Goal: Task Accomplishment & Management: Manage account settings

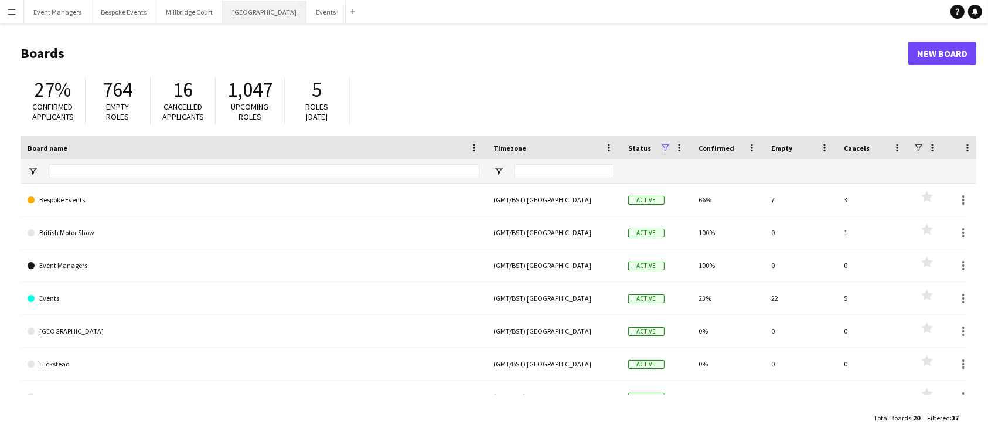
click at [239, 18] on button "[GEOGRAPHIC_DATA] Close" at bounding box center [265, 12] width 84 height 23
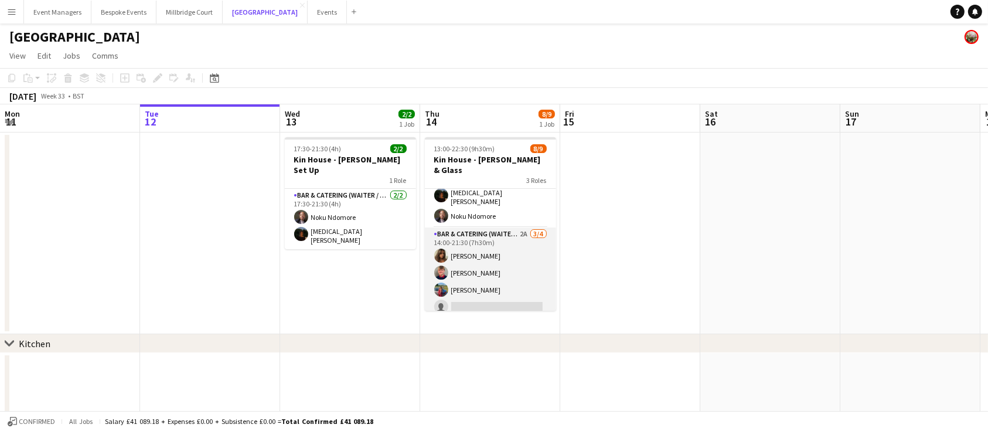
scroll to position [25, 0]
click at [481, 263] on app-card-role "Bar & Catering (Waiter / waitress) 2A [DATE] 14:00-21:30 (7h30m) [PERSON_NAME] …" at bounding box center [490, 269] width 131 height 91
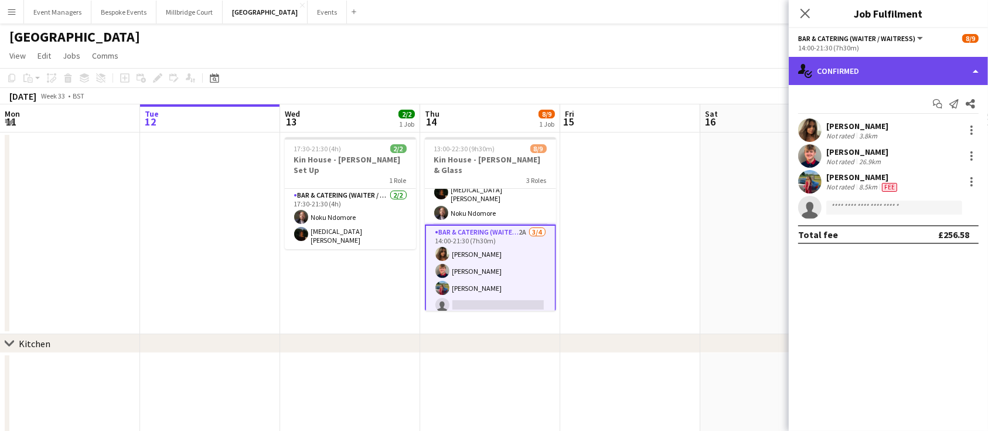
click at [879, 61] on div "single-neutral-actions-check-2 Confirmed" at bounding box center [888, 71] width 199 height 28
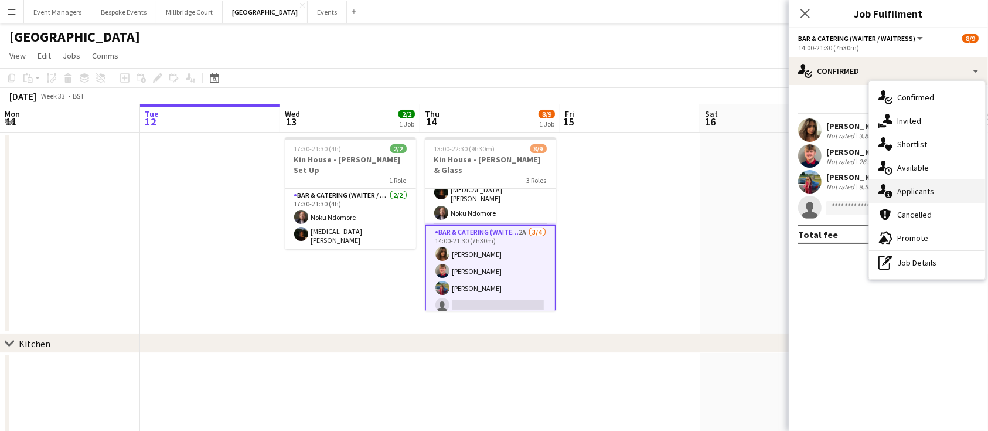
click at [918, 190] on div "single-neutral-actions-information Applicants" at bounding box center [927, 190] width 116 height 23
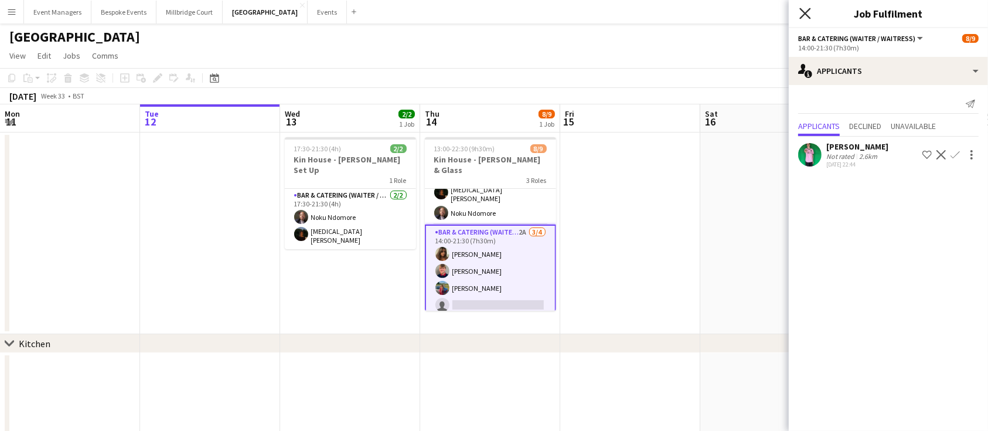
click at [804, 18] on icon "Close pop-in" at bounding box center [804, 13] width 11 height 11
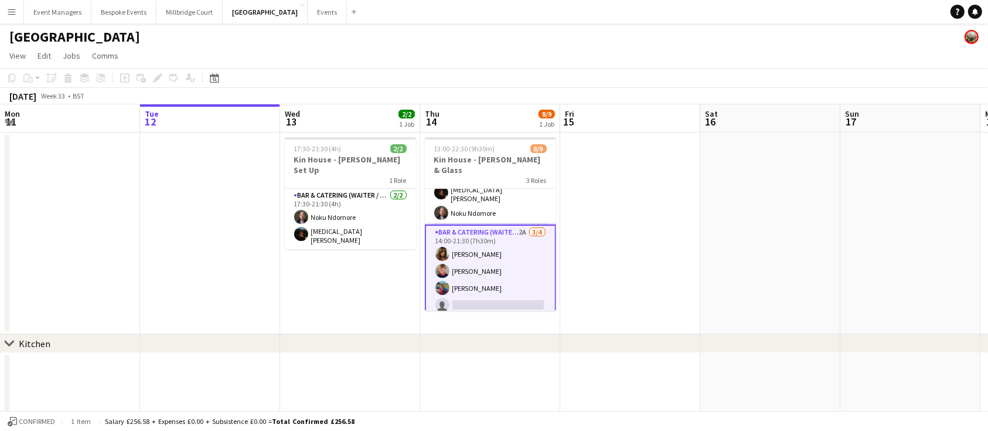
scroll to position [91, 0]
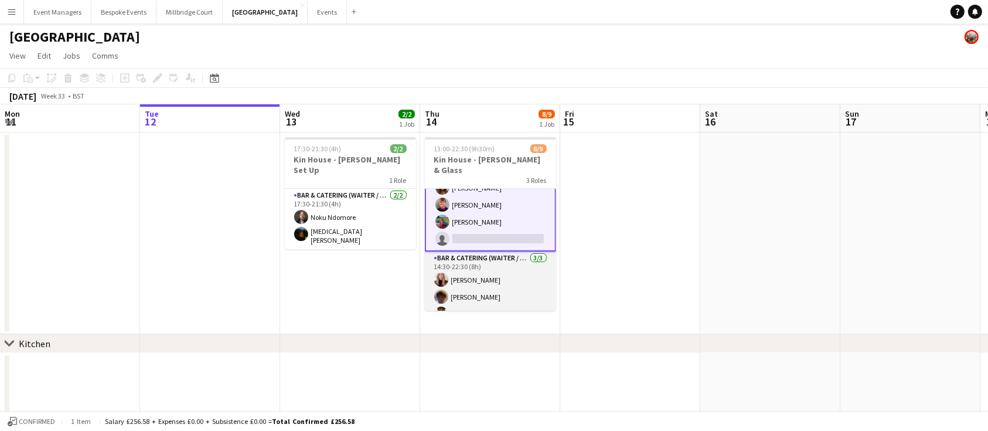
click at [488, 264] on app-card-role "Bar & Catering (Waiter / waitress) [DATE] 14:30-22:30 (8h) [PERSON_NAME] [PERSO…" at bounding box center [490, 288] width 131 height 74
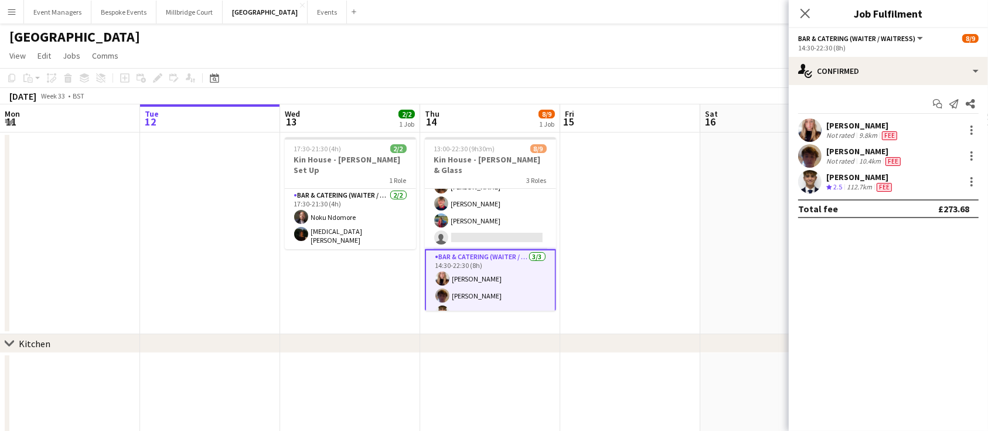
scroll to position [90, 0]
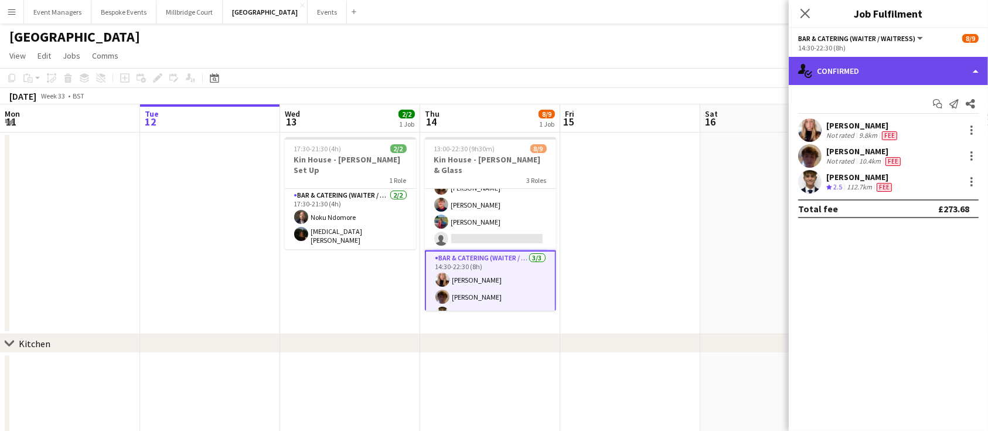
click at [923, 66] on div "single-neutral-actions-check-2 Confirmed" at bounding box center [888, 71] width 199 height 28
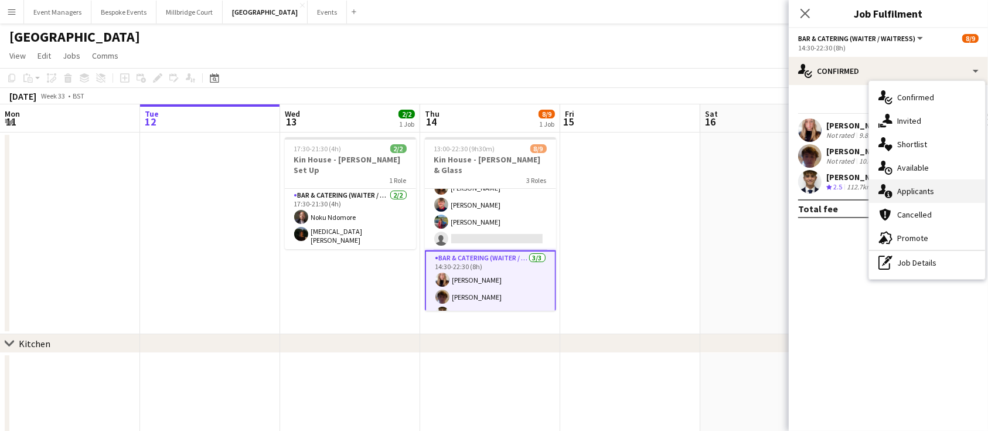
click at [938, 191] on div "single-neutral-actions-information Applicants" at bounding box center [927, 190] width 116 height 23
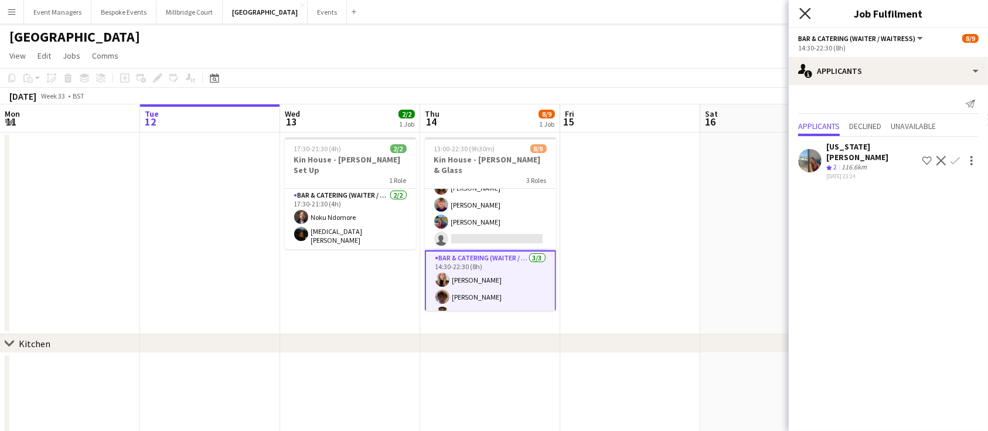
click at [808, 13] on icon "Close pop-in" at bounding box center [804, 13] width 11 height 11
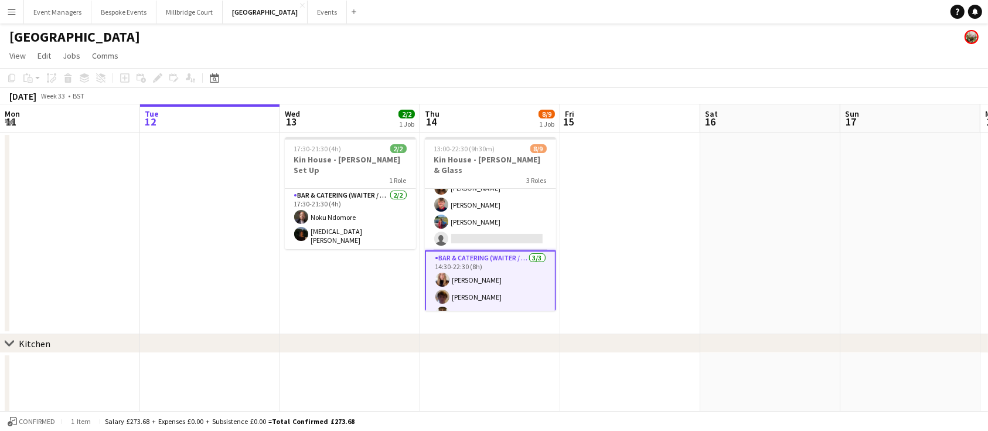
click at [486, 284] on app-card-role "Bar & Catering (Waiter / waitress) [DATE] 14:30-22:30 (8h) [PERSON_NAME] [PERSO…" at bounding box center [490, 288] width 131 height 76
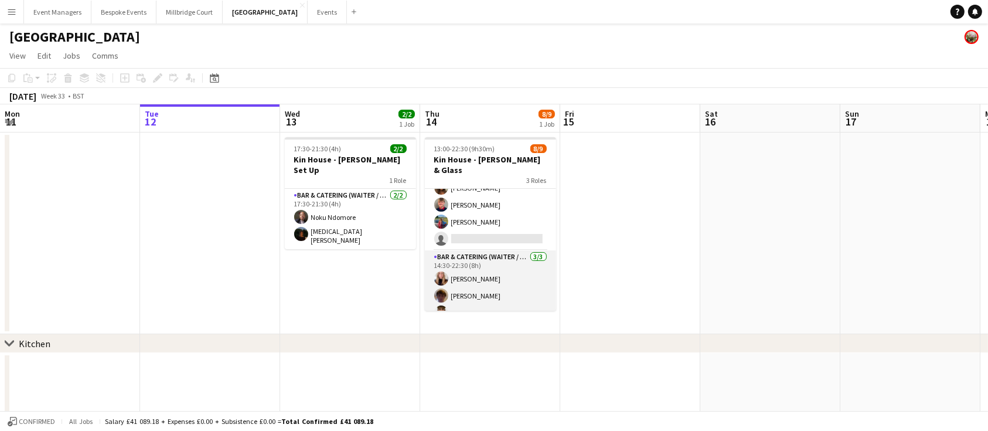
scroll to position [89, 0]
click at [486, 284] on app-card-role "Bar & Catering (Waiter / waitress) [DATE] 14:30-22:30 (8h) [PERSON_NAME] [PERSO…" at bounding box center [490, 288] width 131 height 74
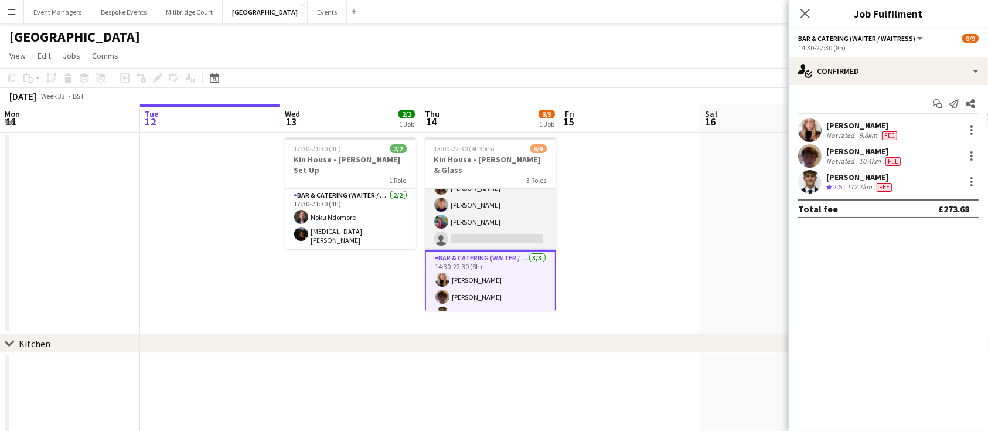
click at [518, 198] on app-card-role "Bar & Catering (Waiter / waitress) 2A [DATE] 14:00-21:30 (7h30m) [PERSON_NAME] …" at bounding box center [490, 204] width 131 height 91
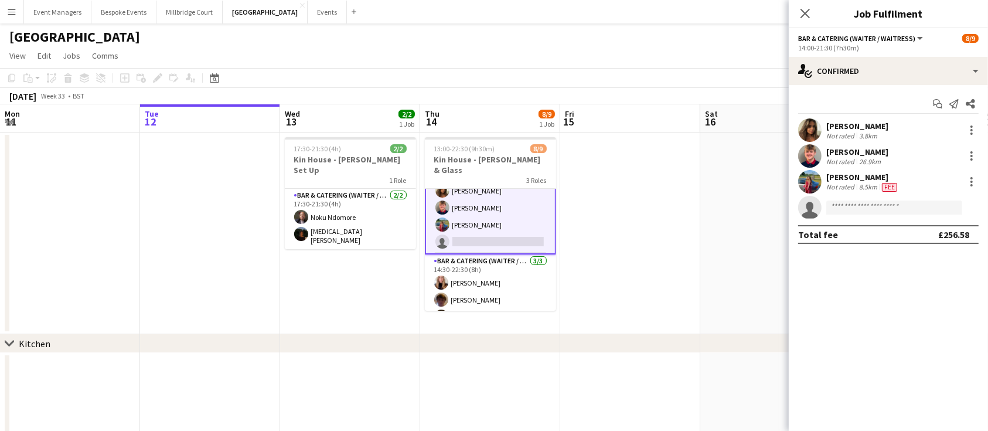
scroll to position [89, 0]
click at [506, 279] on app-card-role "Bar & Catering (Waiter / waitress) [DATE] 14:30-22:30 (8h) [PERSON_NAME] [PERSO…" at bounding box center [490, 290] width 131 height 74
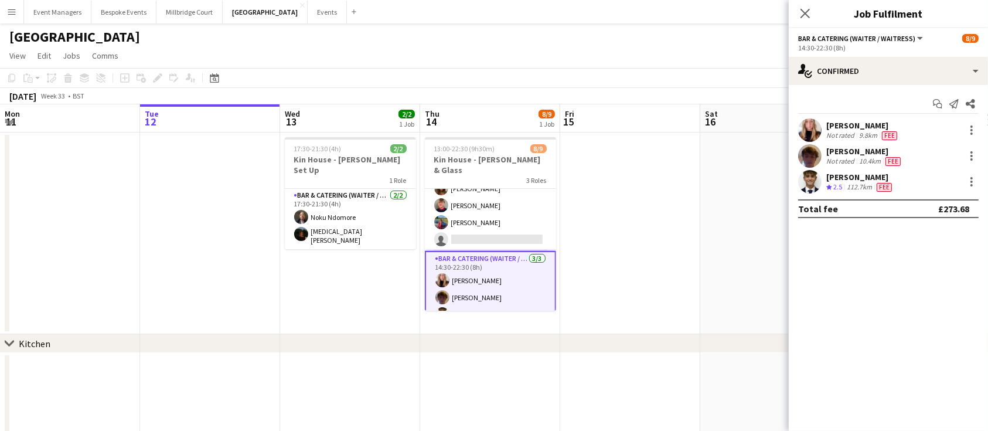
scroll to position [88, 0]
click at [974, 133] on div at bounding box center [972, 130] width 14 height 14
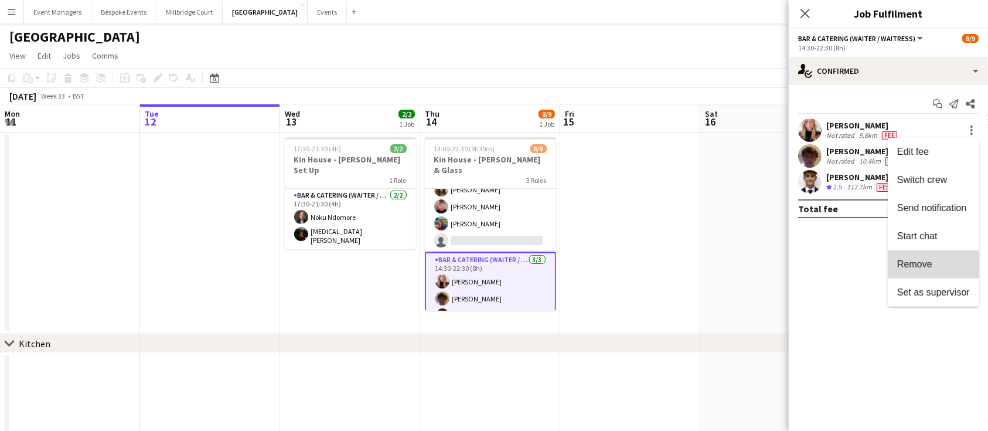
click at [920, 268] on span "Remove" at bounding box center [914, 264] width 35 height 10
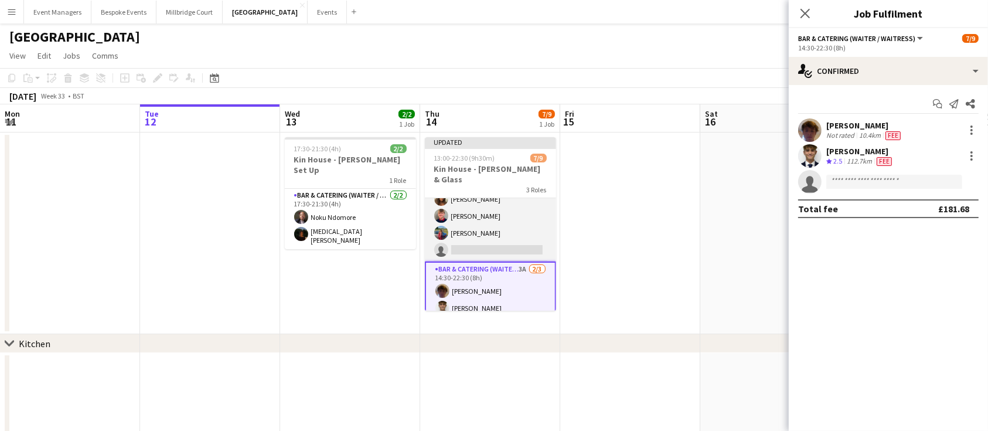
click at [487, 211] on app-card-role "Bar & Catering (Waiter / waitress) 2A [DATE] 14:00-21:30 (7h30m) [PERSON_NAME] …" at bounding box center [490, 216] width 131 height 91
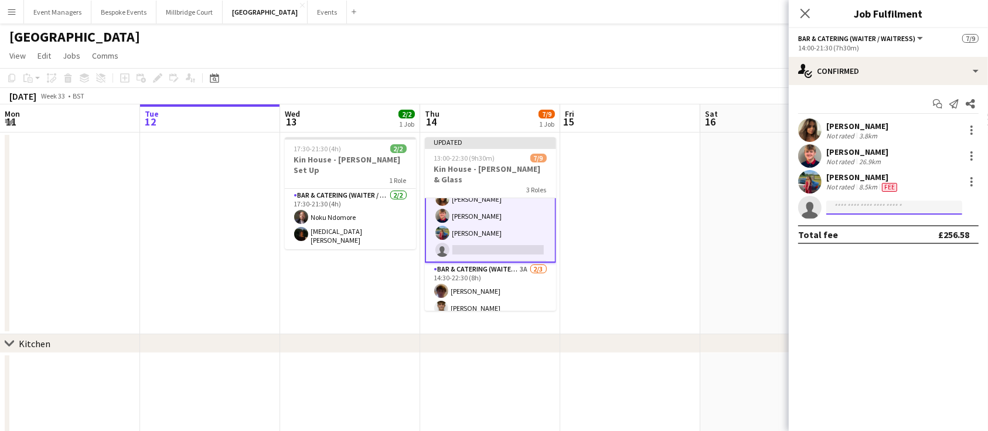
click at [848, 204] on input at bounding box center [894, 207] width 136 height 14
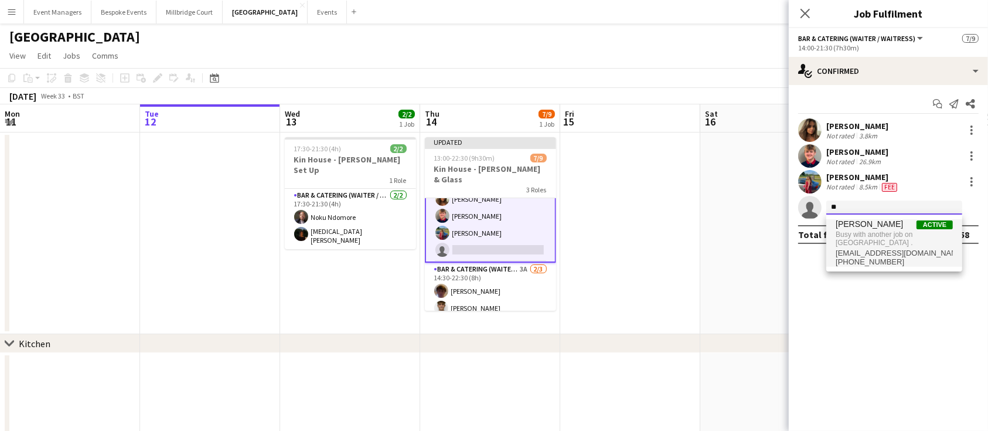
type input "*"
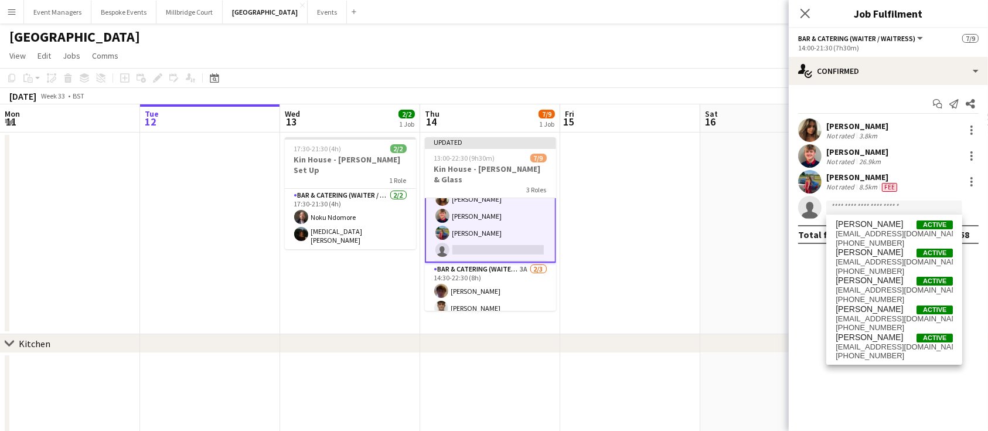
click at [699, 60] on app-page-menu "View Day view expanded Day view collapsed Month view Date picker Jump to [DATE]…" at bounding box center [494, 57] width 988 height 22
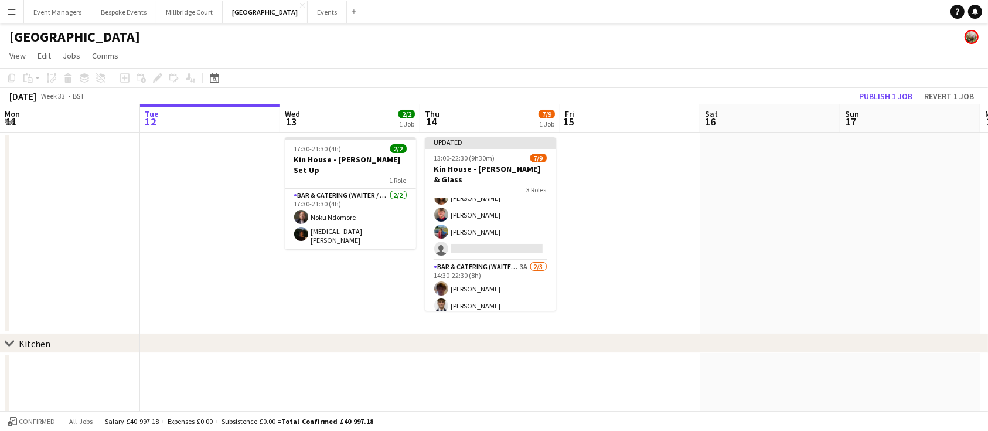
scroll to position [88, 0]
click at [904, 98] on button "Publish 1 job" at bounding box center [886, 96] width 63 height 15
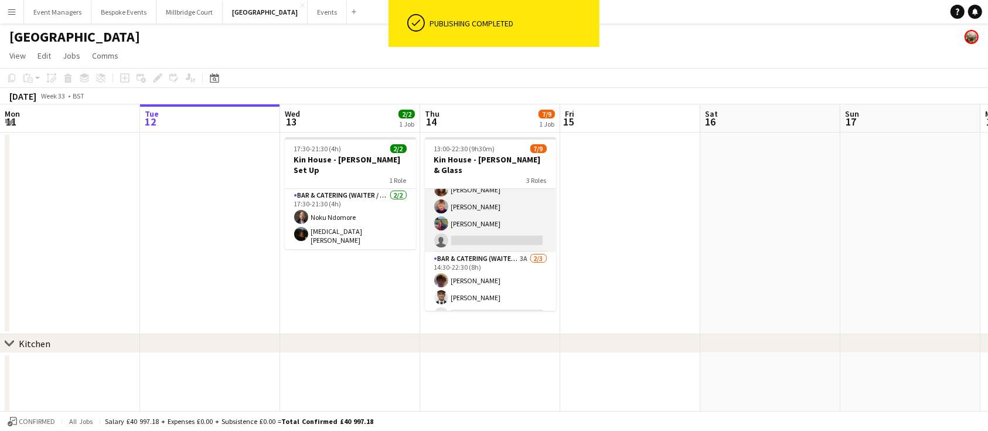
click at [503, 220] on app-card-role "Bar & Catering (Waiter / waitress) 2A [DATE] 14:00-21:30 (7h30m) [PERSON_NAME] …" at bounding box center [490, 206] width 131 height 91
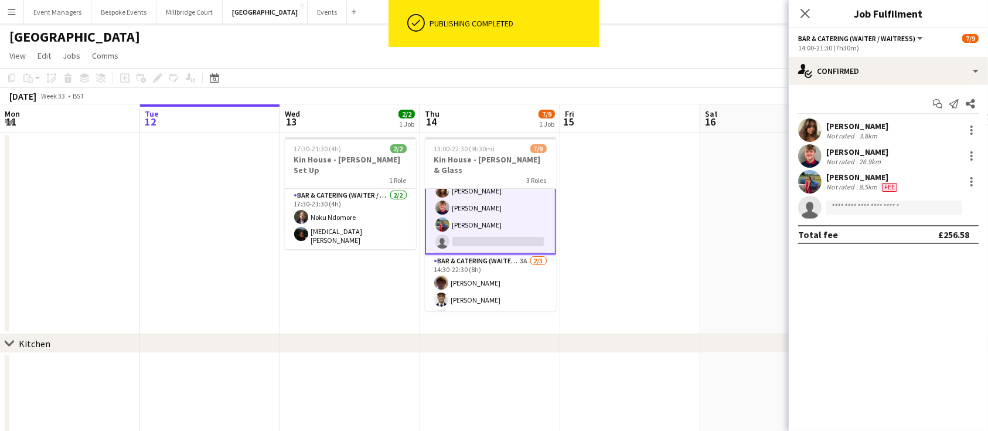
scroll to position [89, 0]
click at [893, 209] on input at bounding box center [894, 207] width 136 height 14
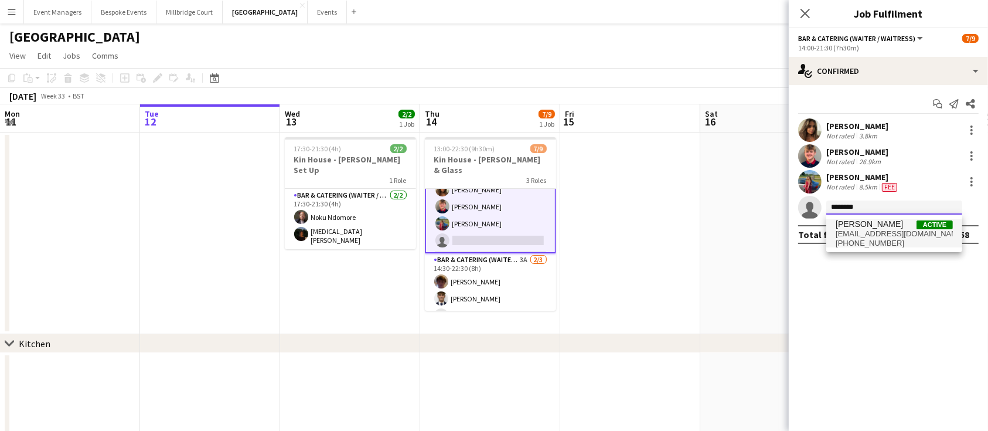
type input "********"
click at [872, 219] on span "[PERSON_NAME]" at bounding box center [869, 224] width 67 height 10
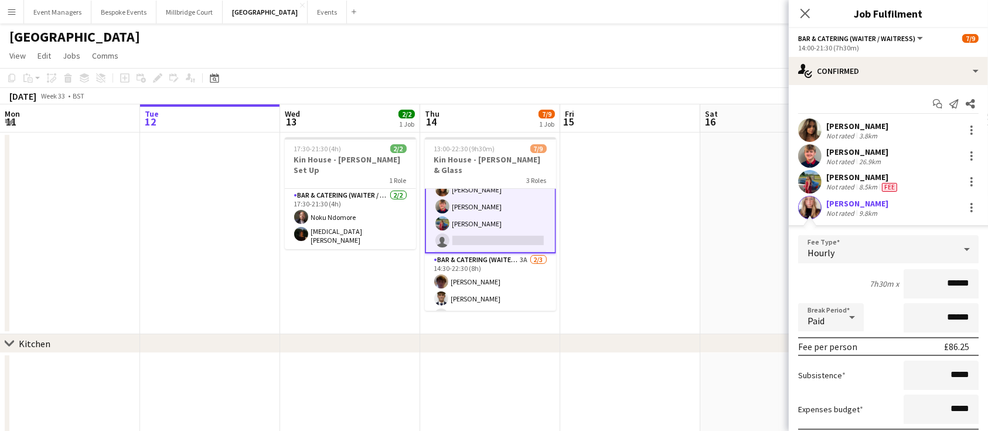
scroll to position [87, 0]
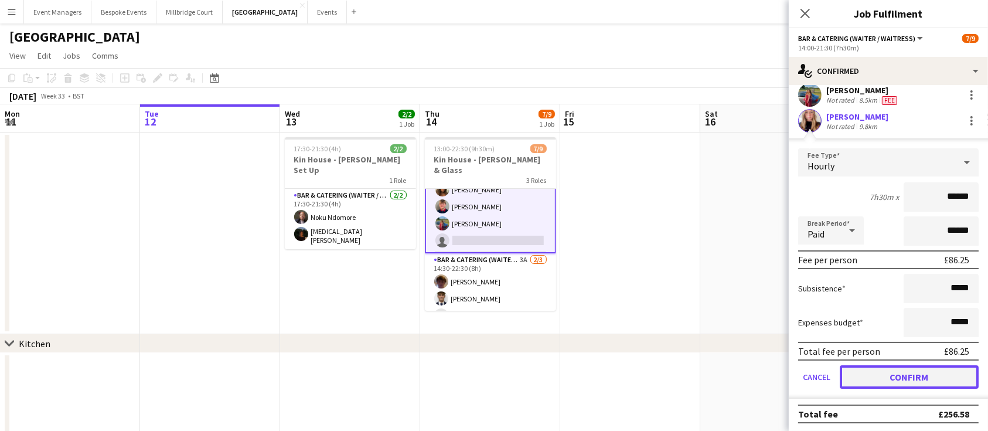
click at [926, 369] on button "Confirm" at bounding box center [909, 376] width 139 height 23
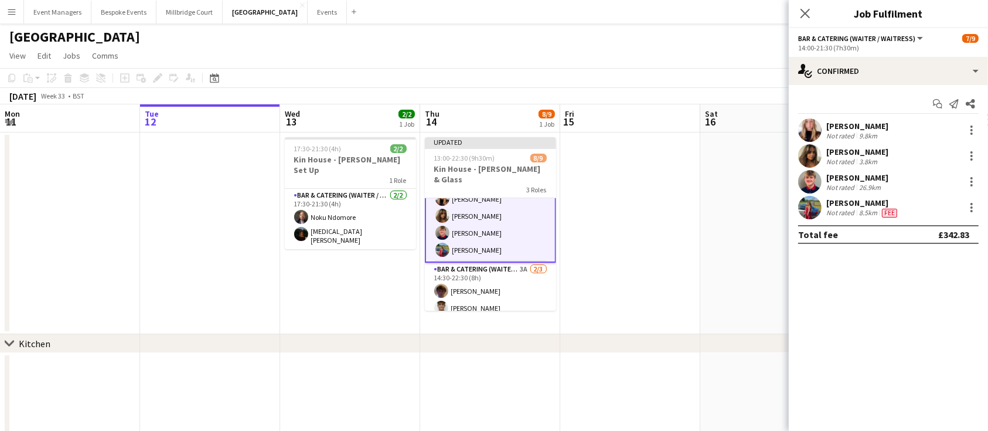
scroll to position [0, 0]
click at [811, 13] on app-icon "Close pop-in" at bounding box center [805, 13] width 17 height 17
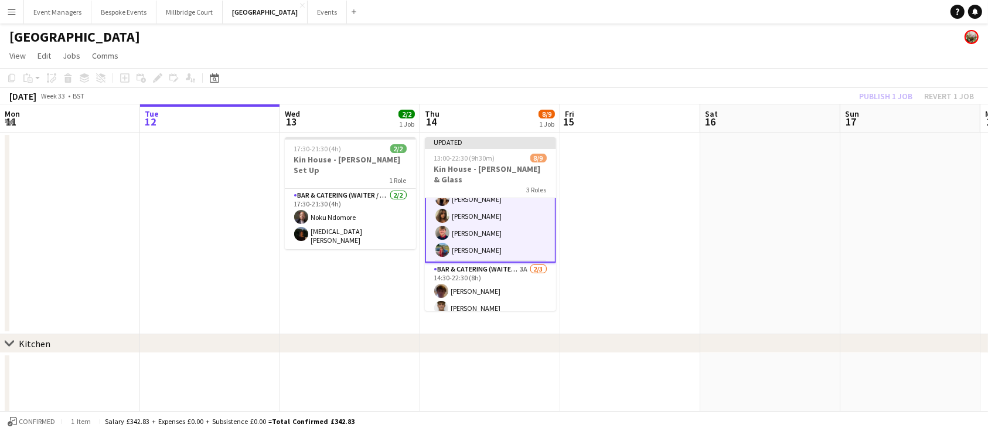
click at [897, 100] on div "Publish 1 job Revert 1 job" at bounding box center [916, 96] width 143 height 15
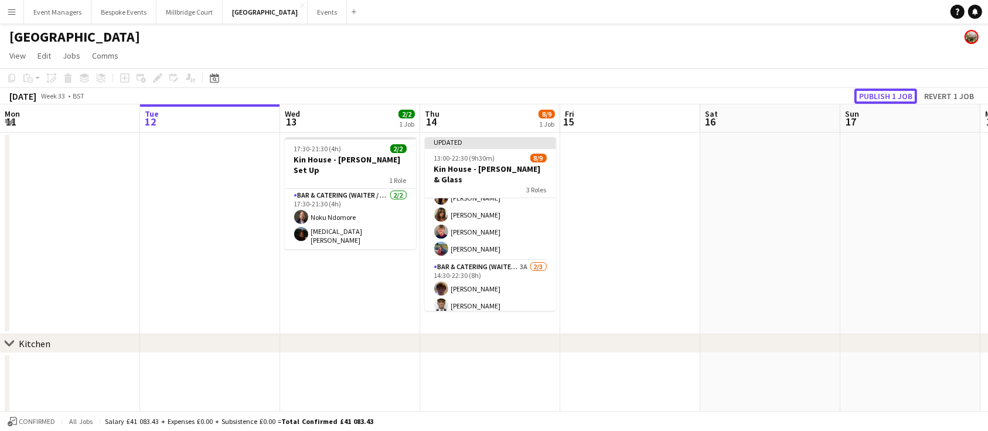
scroll to position [88, 0]
click at [897, 100] on button "Publish 1 job" at bounding box center [886, 96] width 63 height 15
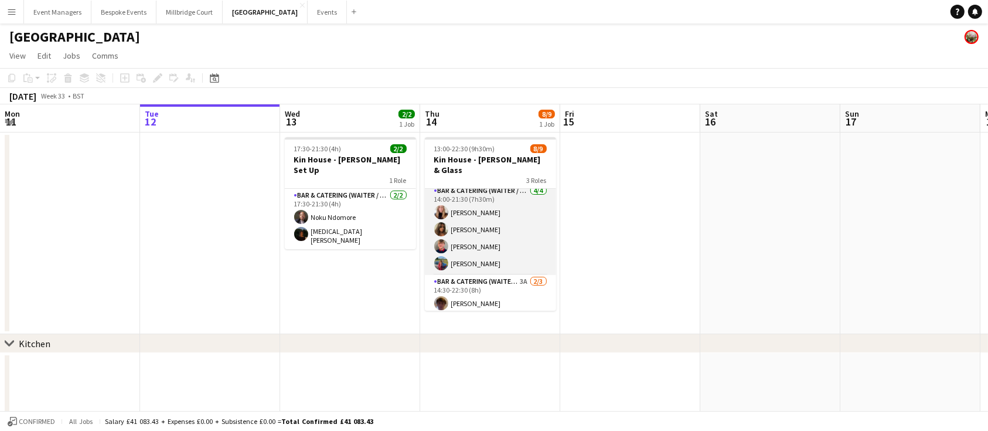
scroll to position [89, 0]
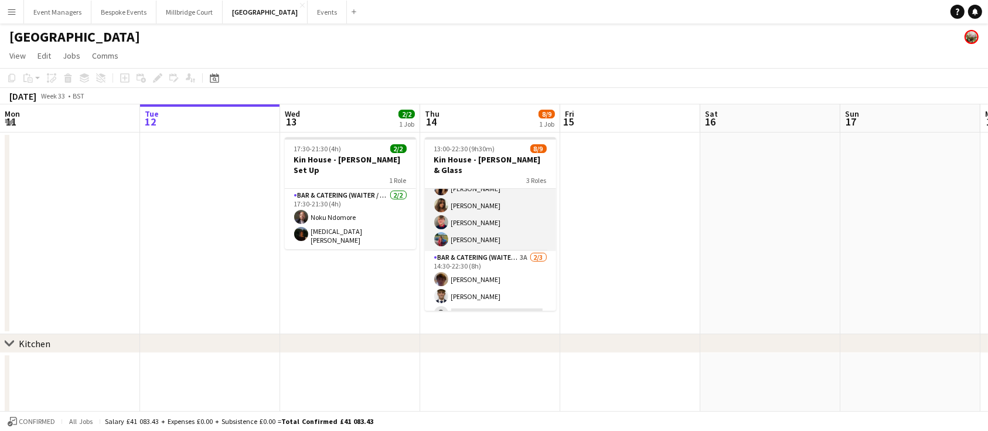
click at [488, 253] on app-card-role "Bar & Catering (Waiter / waitress) 3A [DATE] 14:30-22:30 (8h) [PERSON_NAME] [PE…" at bounding box center [490, 288] width 131 height 74
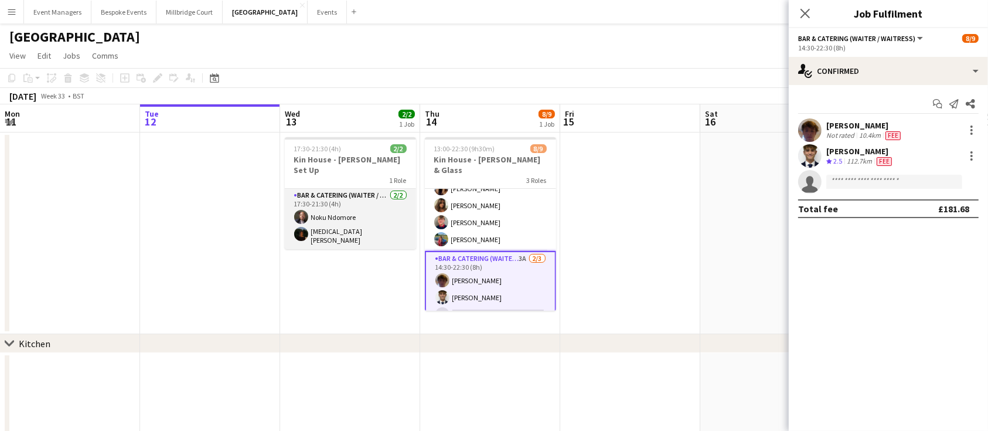
click at [354, 205] on app-card-role "Bar & Catering (Waiter / waitress) [DATE] 17:30-21:30 (4h) Noku Ndomore [MEDICA…" at bounding box center [350, 219] width 131 height 60
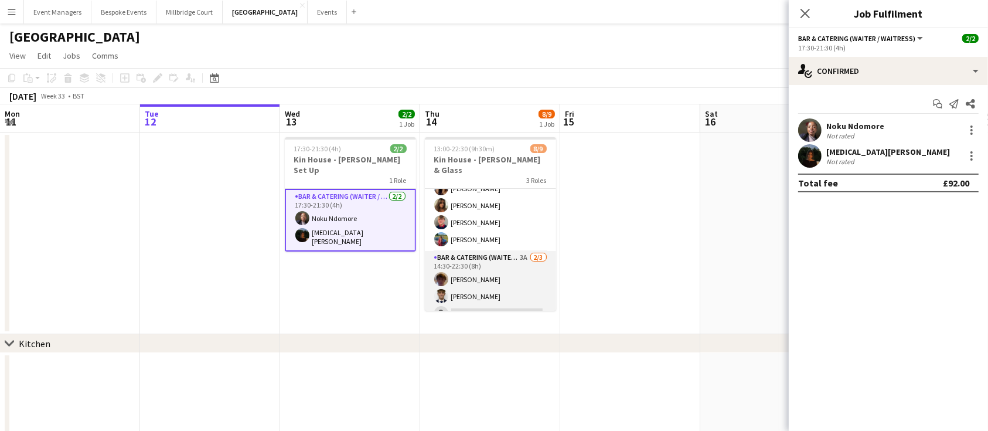
scroll to position [0, 0]
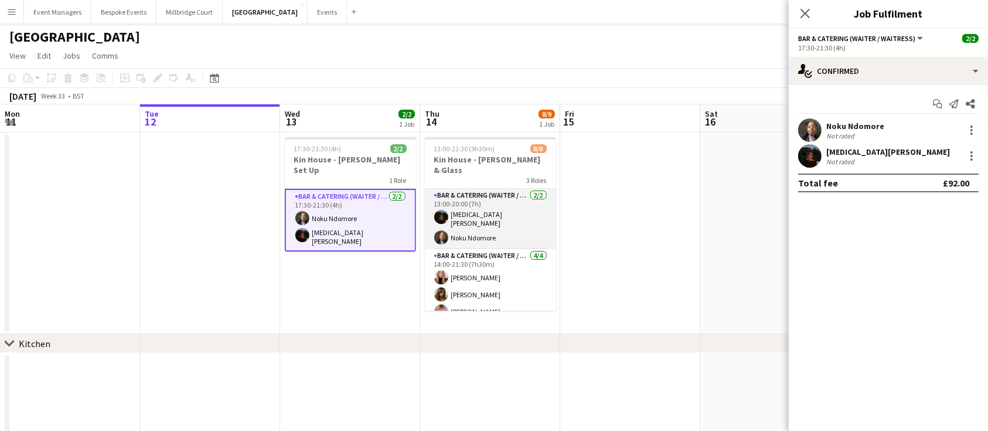
click at [479, 206] on app-card-role "Bar & Catering (Waiter / waitress) [DATE] 13:00-20:00 (7h) [MEDICAL_DATA][PERSO…" at bounding box center [490, 219] width 131 height 60
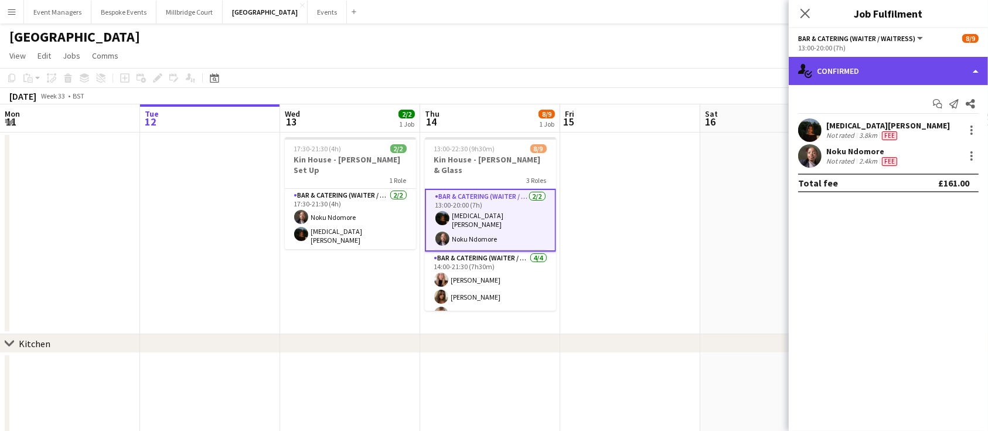
click at [893, 73] on div "single-neutral-actions-check-2 Confirmed" at bounding box center [888, 71] width 199 height 28
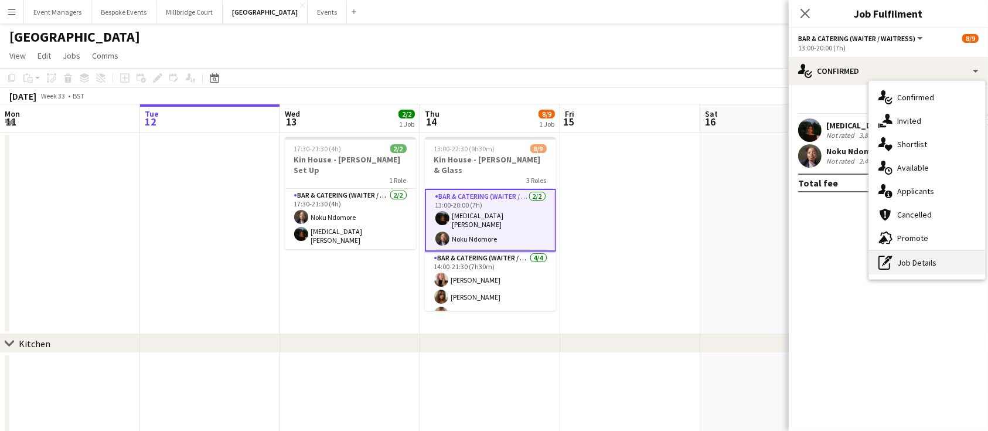
click at [937, 264] on div "pen-write Job Details" at bounding box center [927, 262] width 116 height 23
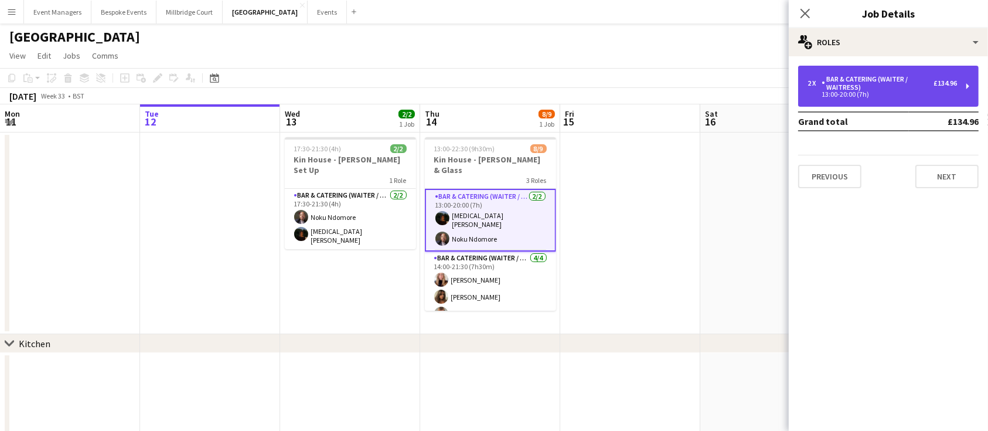
click at [879, 81] on div "Bar & Catering (Waiter / waitress)" at bounding box center [878, 83] width 112 height 16
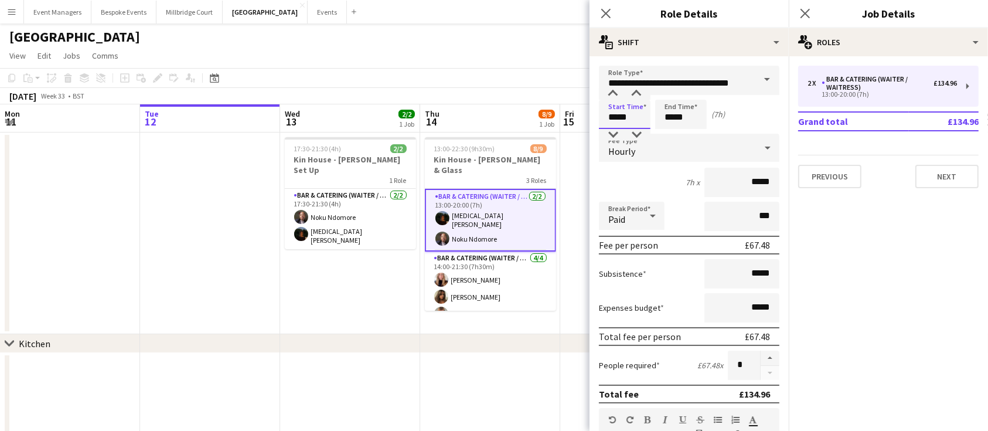
drag, startPoint x: 629, startPoint y: 116, endPoint x: 478, endPoint y: 120, distance: 151.3
click at [487, 120] on body "Menu Boards Boards Boards All jobs Status Workforce Workforce My Workforce Recr…" at bounding box center [494, 313] width 988 height 627
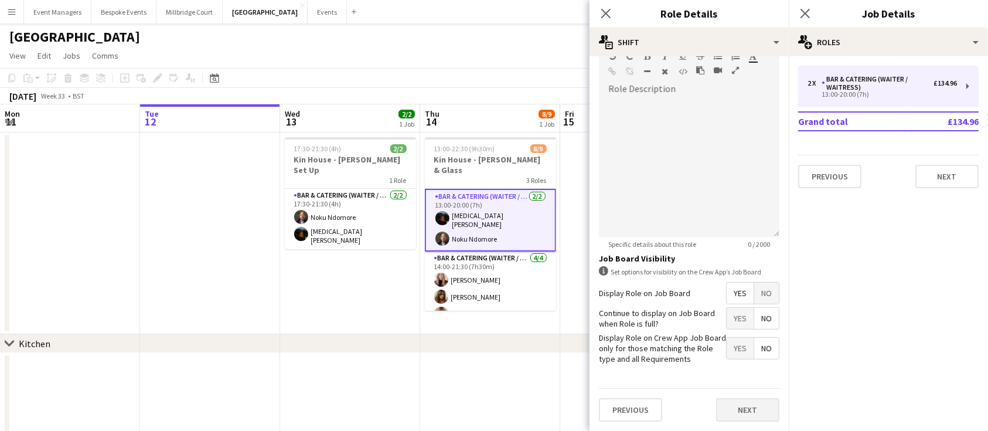
type input "*****"
click at [741, 404] on button "Next" at bounding box center [747, 409] width 63 height 23
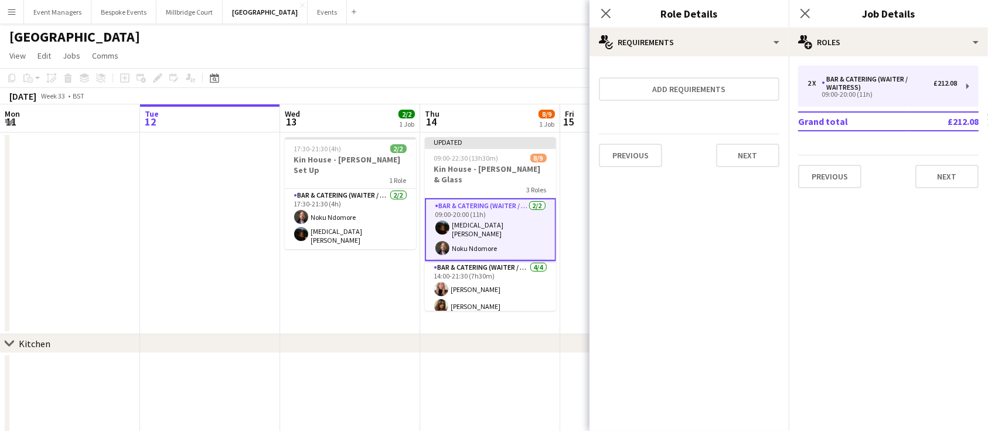
scroll to position [0, 0]
click at [809, 8] on icon "Close pop-in" at bounding box center [804, 13] width 11 height 11
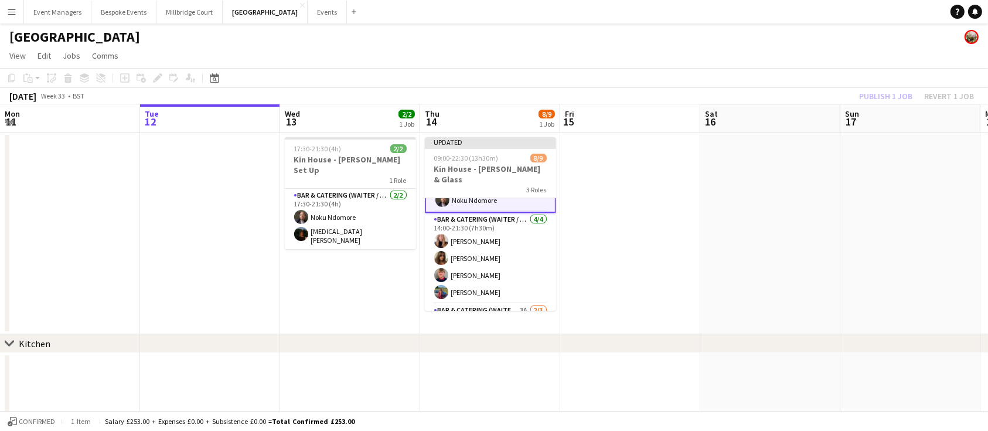
scroll to position [100, 0]
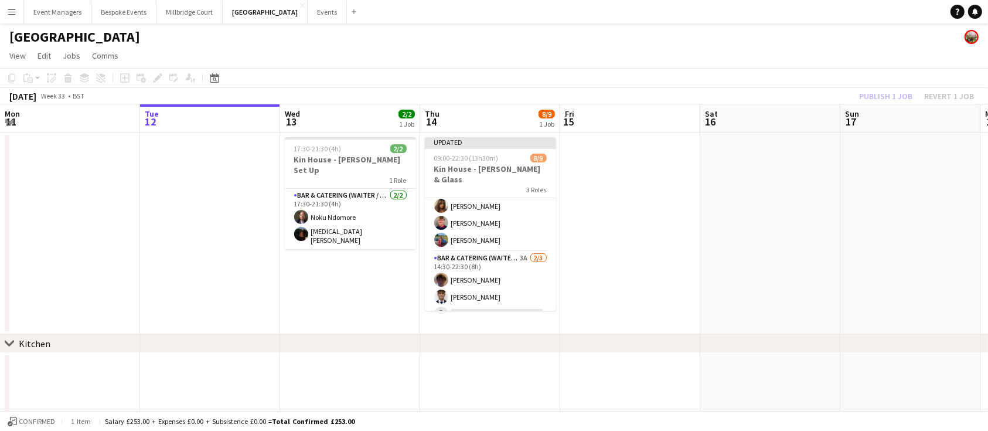
click at [872, 102] on div "Publish 1 job Revert 1 job" at bounding box center [916, 96] width 143 height 15
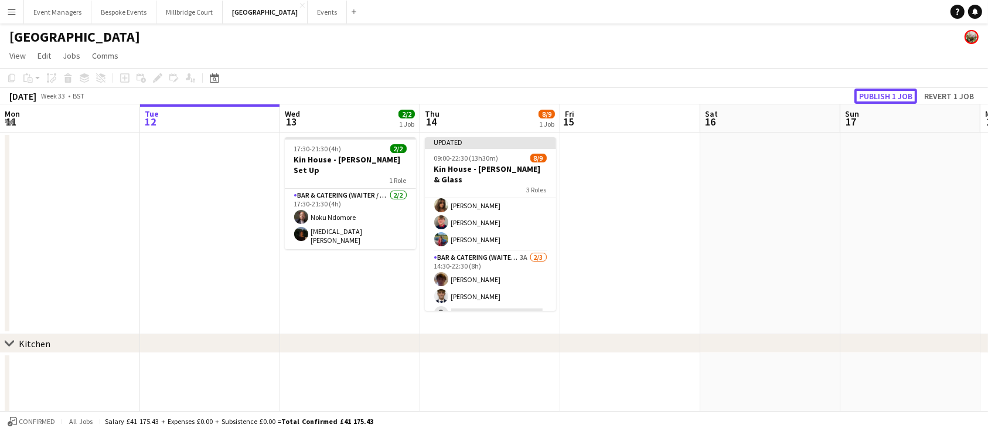
click at [872, 102] on button "Publish 1 job" at bounding box center [886, 96] width 63 height 15
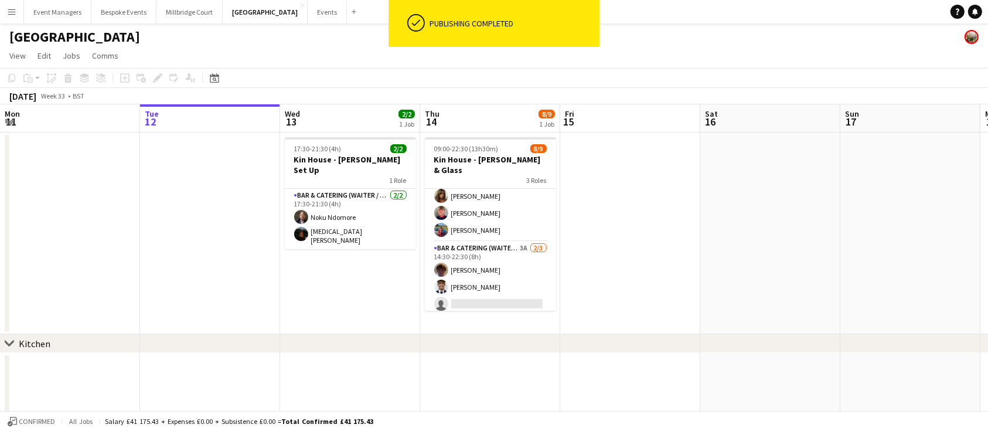
scroll to position [89, 0]
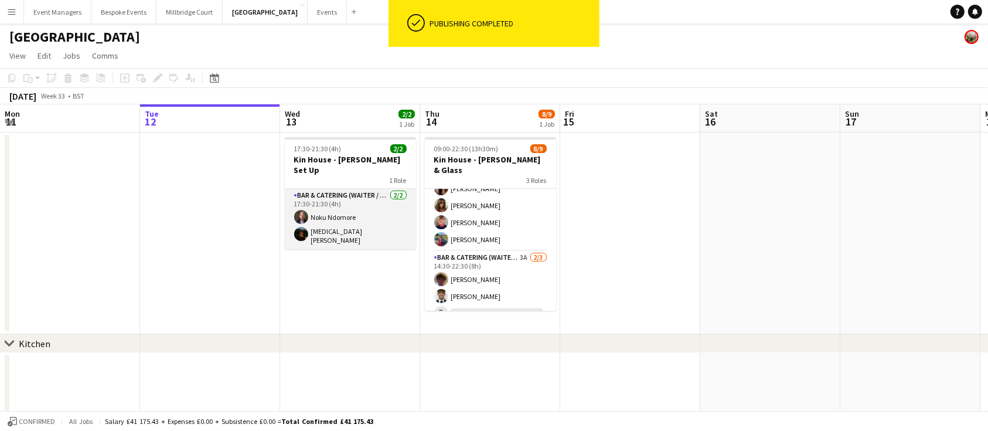
click at [302, 215] on app-card-role "Bar & Catering (Waiter / waitress) [DATE] 17:30-21:30 (4h) Noku Ndomore [MEDICA…" at bounding box center [350, 219] width 131 height 60
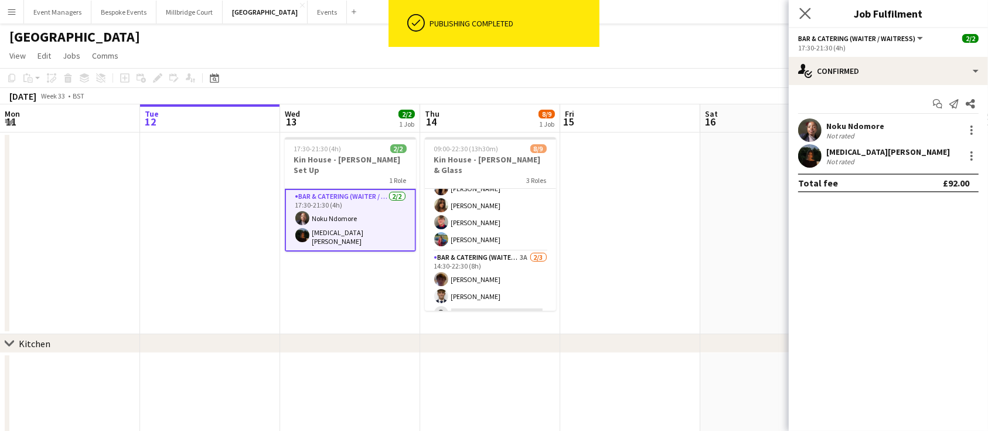
click at [812, 15] on app-icon "Close pop-in" at bounding box center [805, 13] width 17 height 17
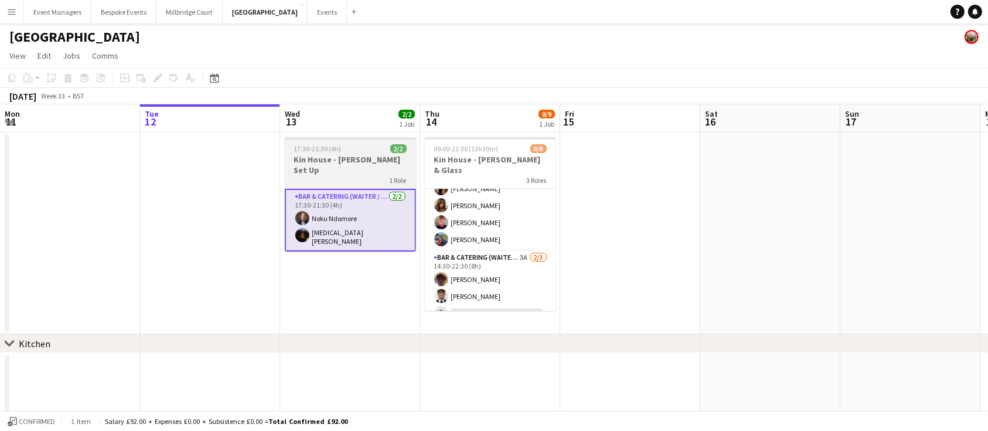
click at [347, 158] on h3 "Kin House - [PERSON_NAME] Set Up" at bounding box center [350, 164] width 131 height 21
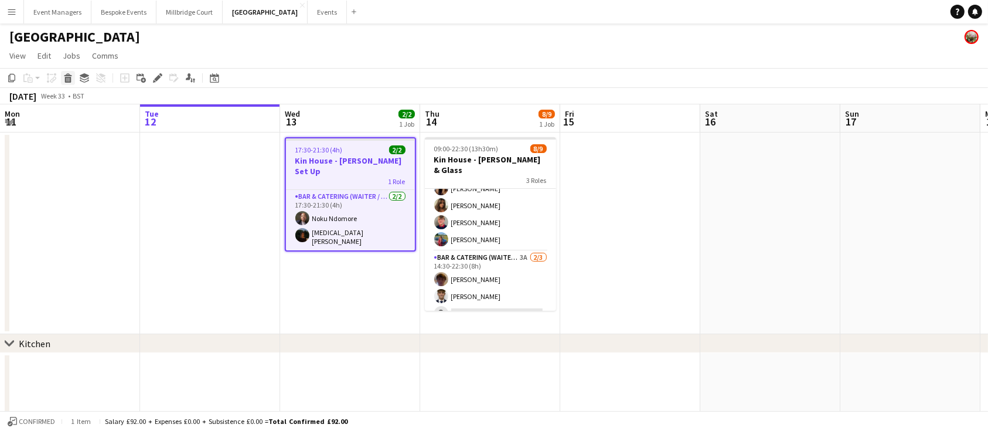
click at [66, 78] on icon at bounding box center [68, 80] width 6 height 6
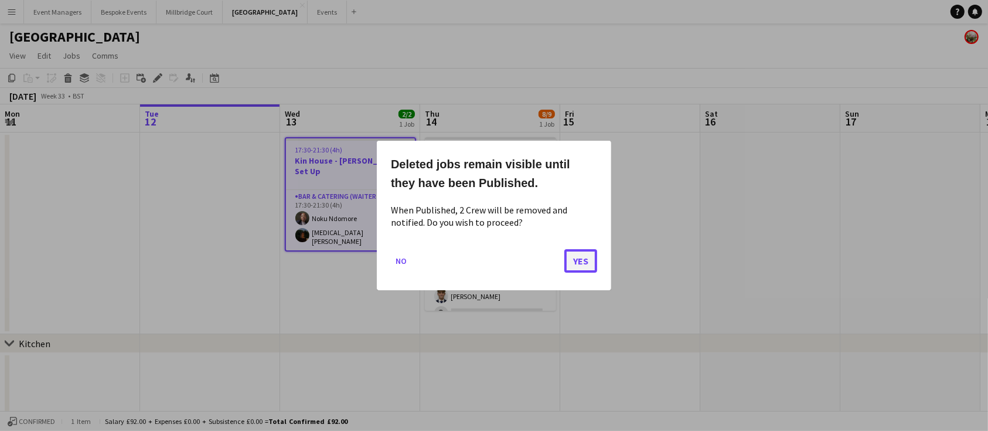
click at [581, 260] on button "Yes" at bounding box center [580, 260] width 33 height 23
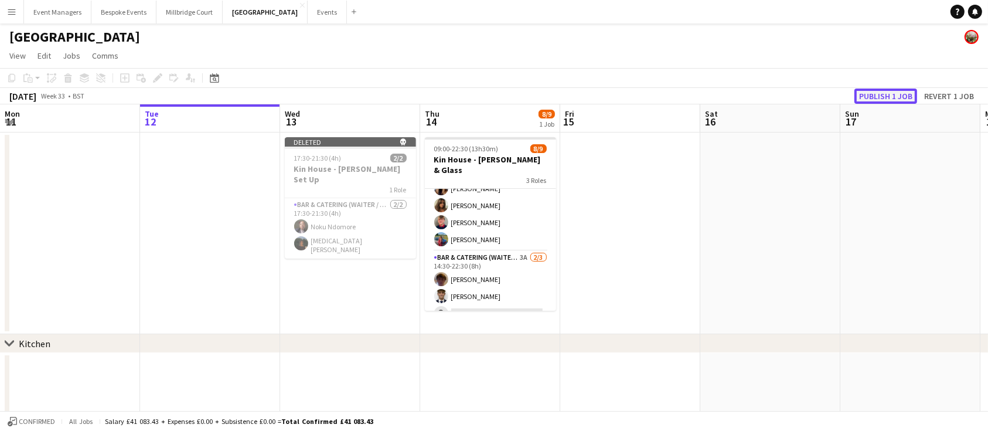
click at [895, 96] on button "Publish 1 job" at bounding box center [886, 96] width 63 height 15
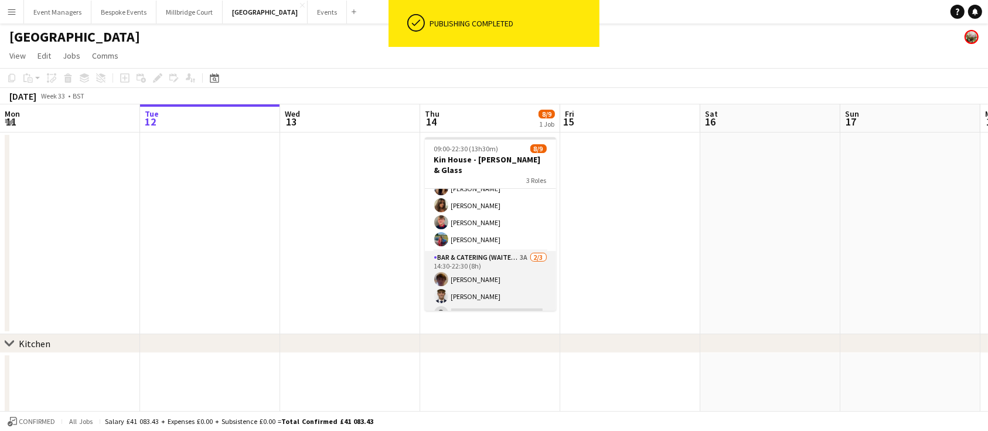
click at [469, 262] on app-card-role "Bar & Catering (Waiter / waitress) 3A [DATE] 14:30-22:30 (8h) [PERSON_NAME] [PE…" at bounding box center [490, 288] width 131 height 74
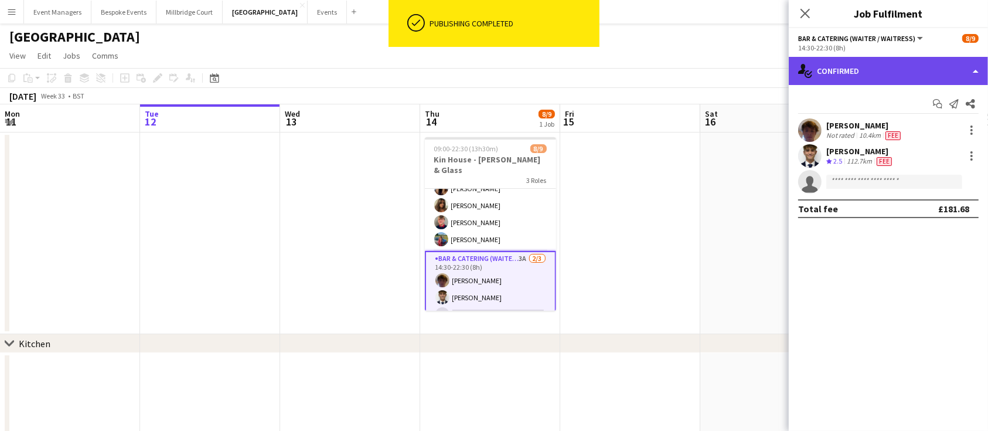
click at [894, 64] on div "single-neutral-actions-check-2 Confirmed" at bounding box center [888, 71] width 199 height 28
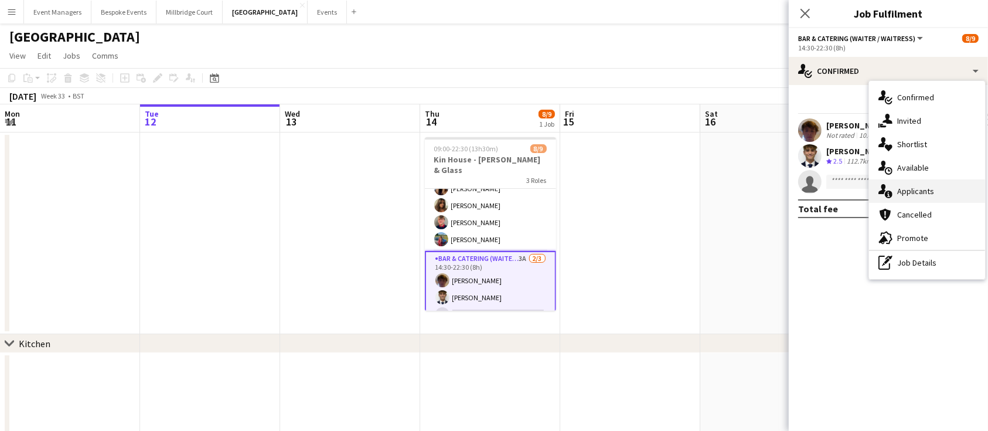
click at [933, 185] on div "single-neutral-actions-information Applicants" at bounding box center [927, 190] width 116 height 23
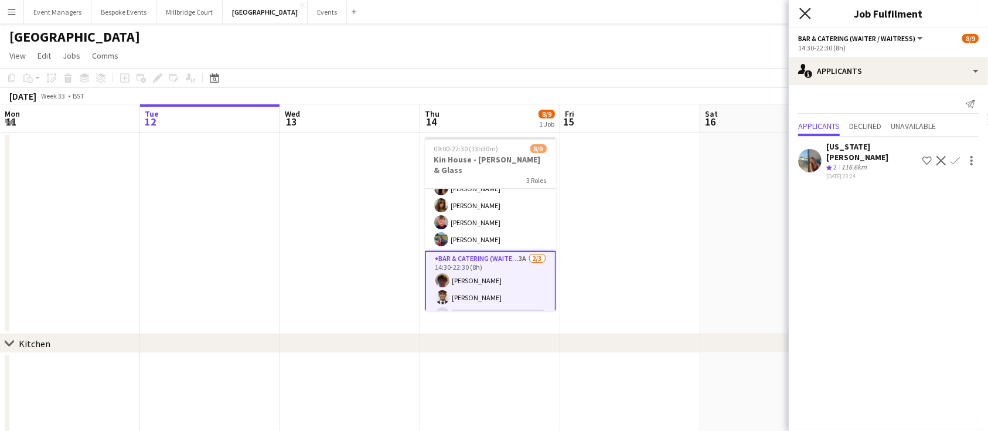
click at [811, 12] on icon "Close pop-in" at bounding box center [804, 13] width 11 height 11
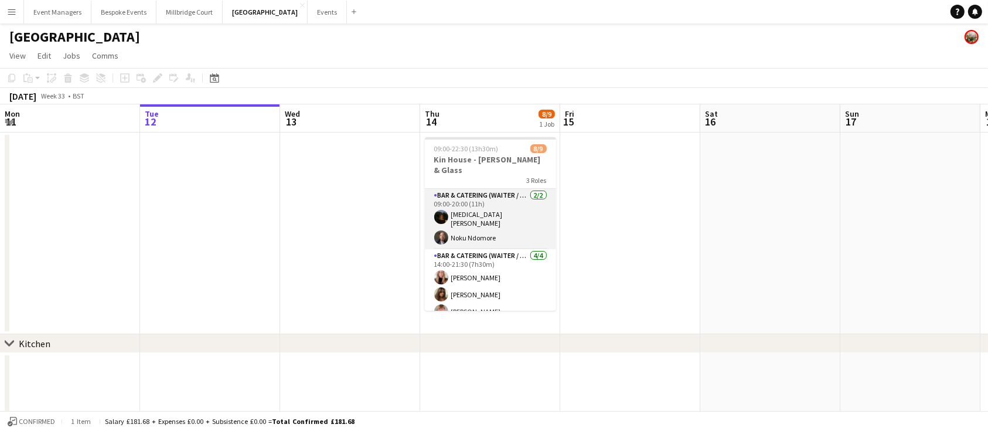
scroll to position [91, 0]
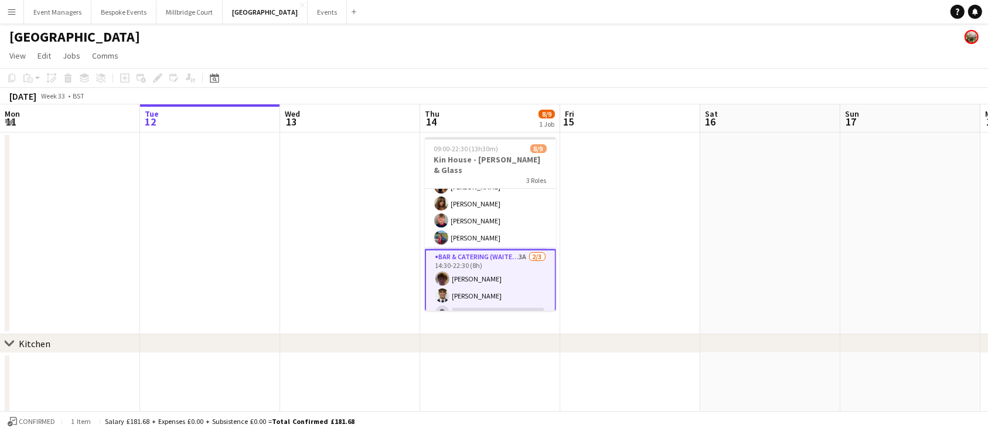
click at [493, 260] on app-card-role "Bar & Catering (Waiter / waitress) 3A [DATE] 14:30-22:30 (8h) [PERSON_NAME] [PE…" at bounding box center [490, 287] width 131 height 76
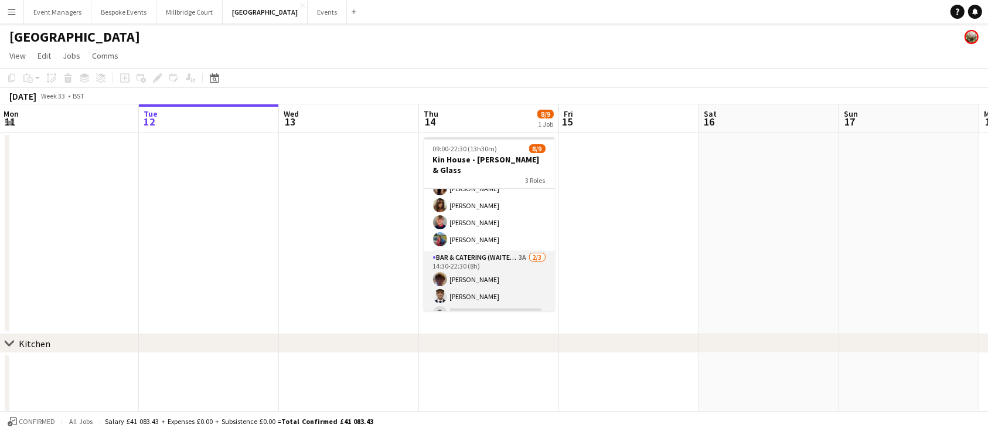
click at [490, 269] on app-card-role "Bar & Catering (Waiter / waitress) 3A [DATE] 14:30-22:30 (8h) [PERSON_NAME] [PE…" at bounding box center [489, 288] width 131 height 74
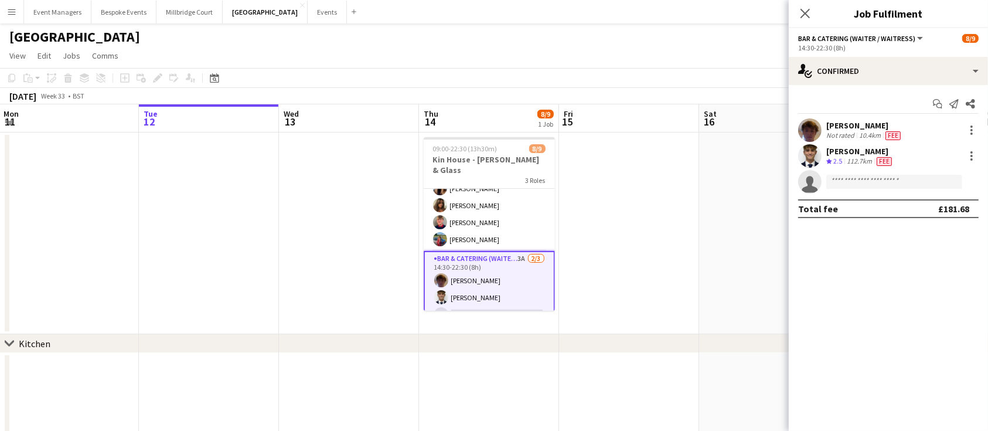
scroll to position [91, 0]
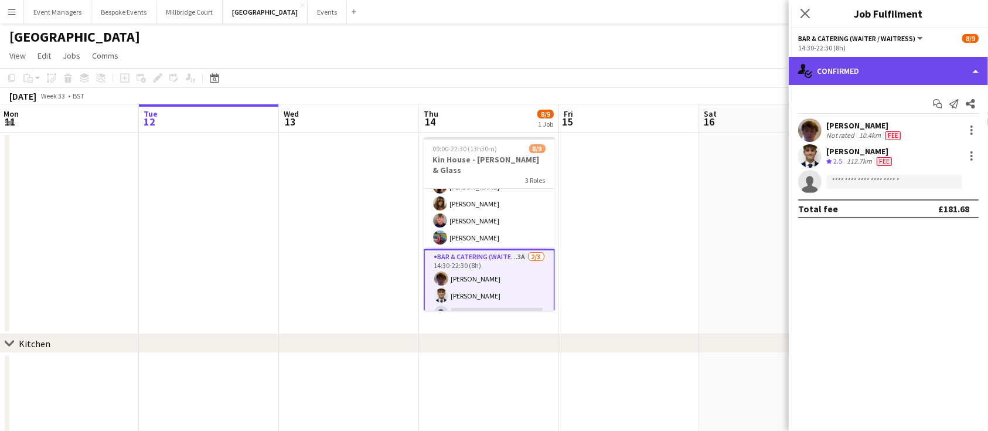
click at [835, 75] on div "single-neutral-actions-check-2 Confirmed" at bounding box center [888, 71] width 199 height 28
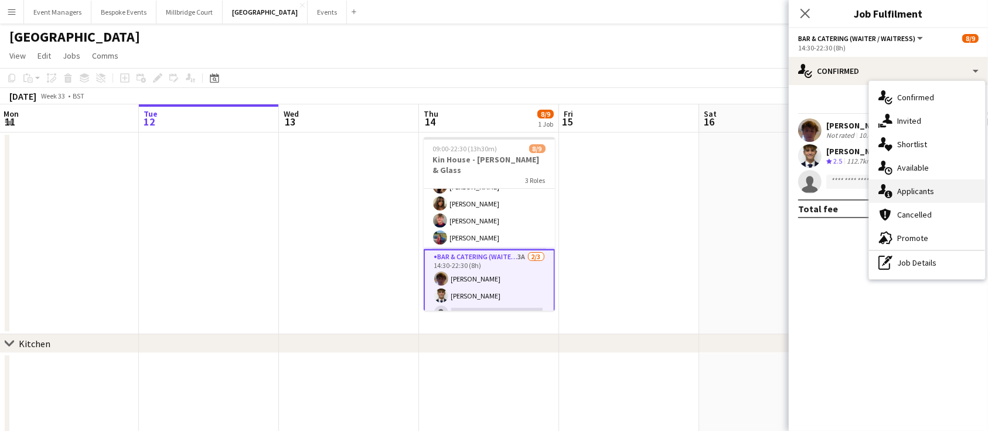
click at [929, 198] on div "single-neutral-actions-information Applicants" at bounding box center [927, 190] width 116 height 23
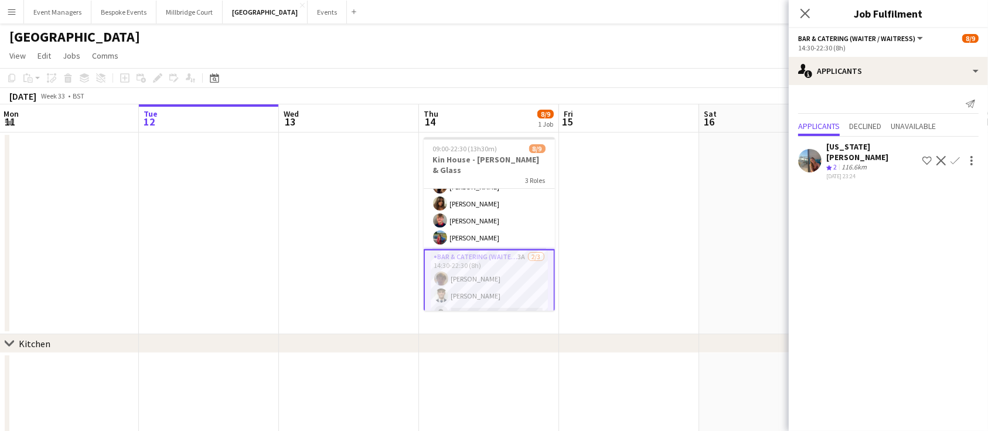
click at [808, 156] on app-user-avatar at bounding box center [809, 160] width 23 height 23
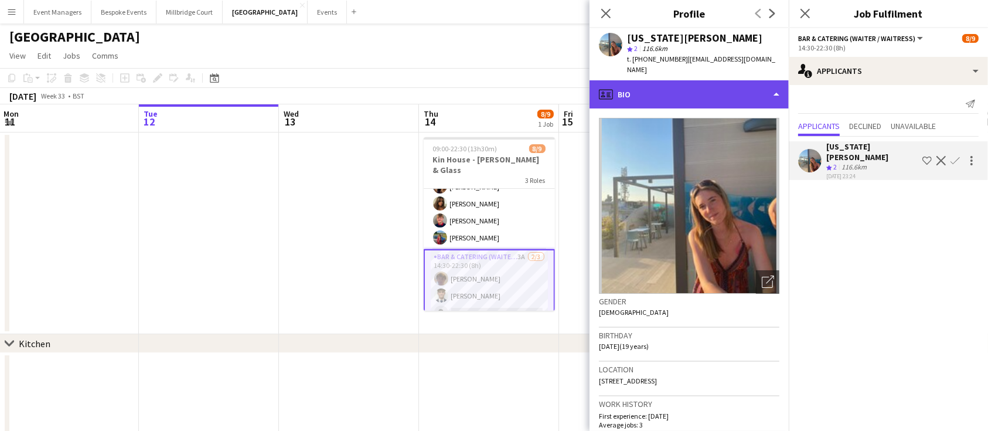
click at [616, 87] on div "profile Bio" at bounding box center [689, 94] width 199 height 28
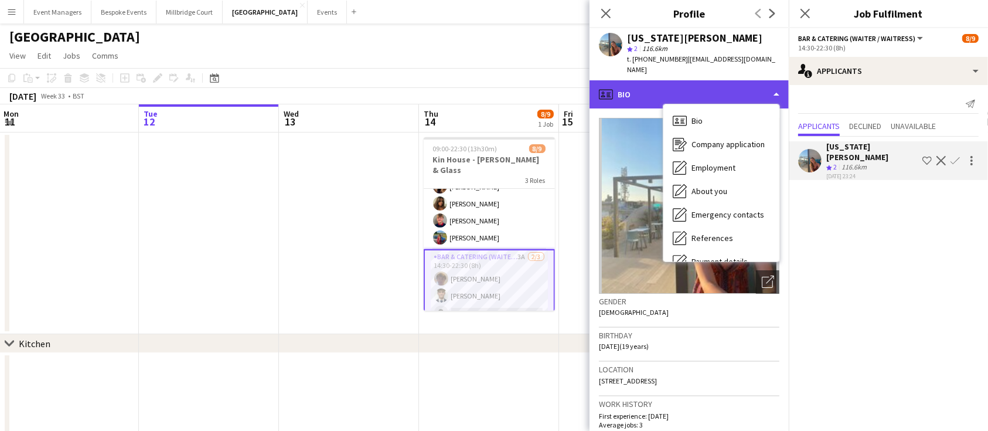
click at [616, 87] on div "profile Bio" at bounding box center [689, 94] width 199 height 28
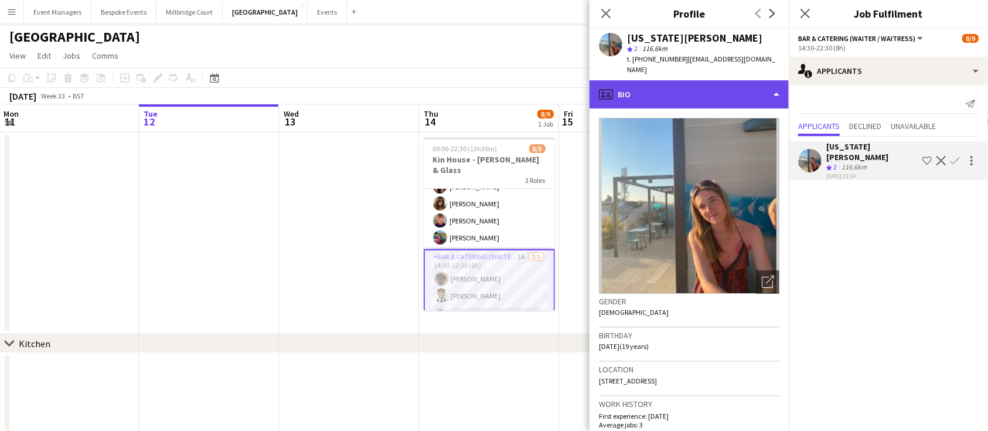
click at [616, 87] on div "profile Bio" at bounding box center [689, 94] width 199 height 28
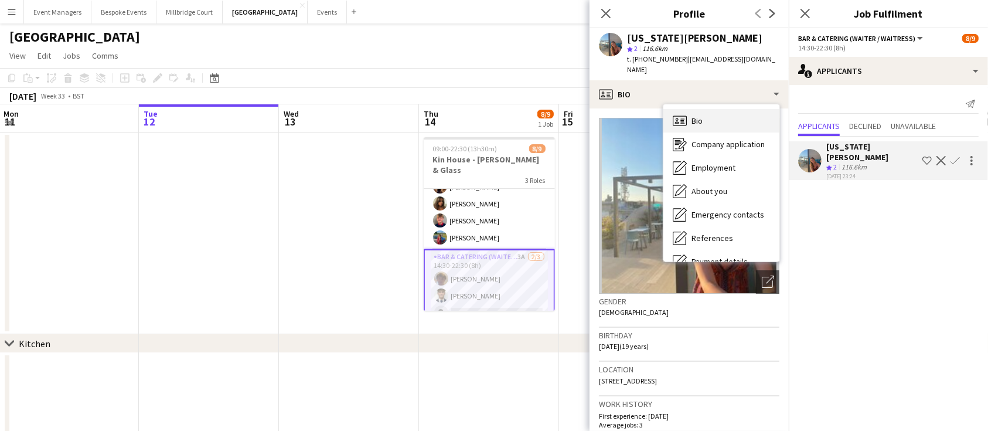
click at [686, 114] on icon "Bio" at bounding box center [680, 121] width 14 height 14
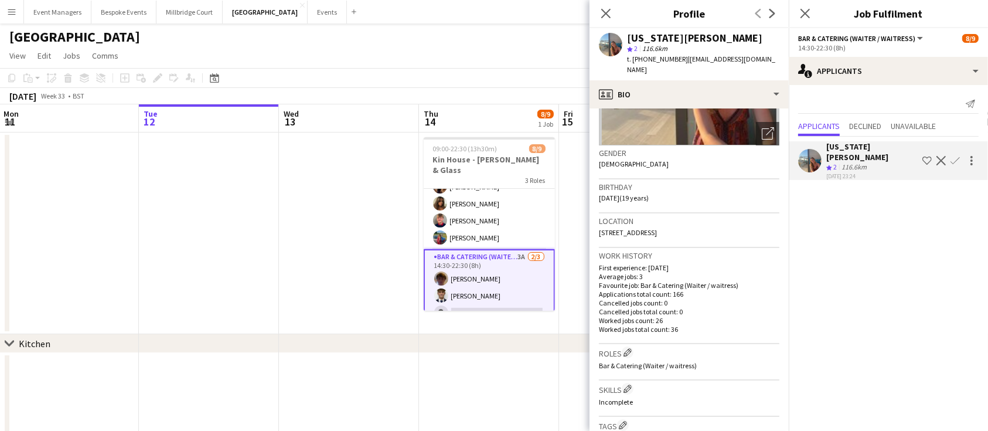
scroll to position [0, 287]
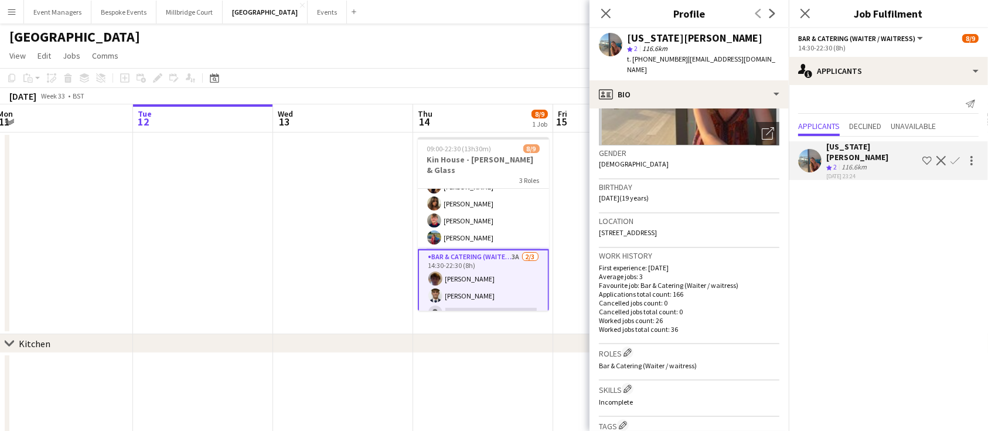
drag, startPoint x: 495, startPoint y: 234, endPoint x: 489, endPoint y: 218, distance: 17.6
click at [489, 218] on app-calendar-viewport "Sat 9 9/9 2 Jobs Sun 10 Mon 11 Tue 12 Wed 13 Thu 14 8/9 1 Job Fri 15 Sat 16 Sun…" at bounding box center [494, 355] width 988 height 503
click at [489, 218] on app-card-role "Bar & Catering (Waiter / waitress) [DATE] 14:00-21:30 (7h30m) [PERSON_NAME] [PE…" at bounding box center [483, 203] width 131 height 91
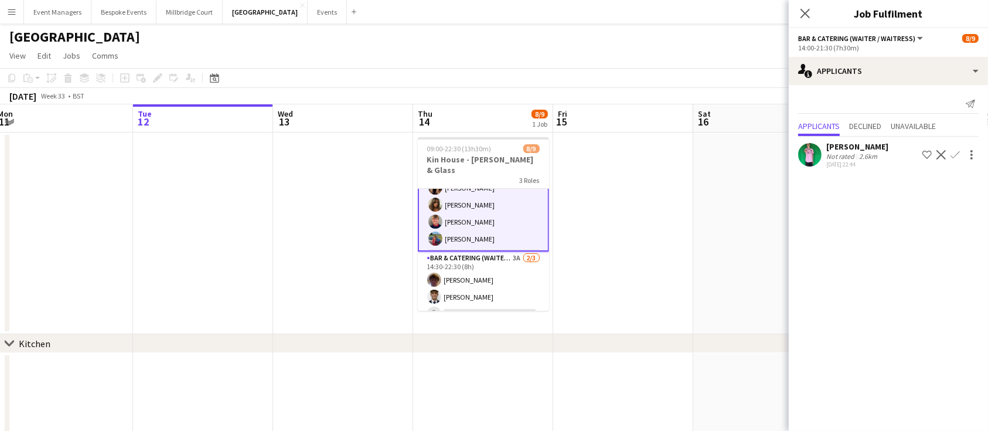
click at [483, 209] on app-card-role "Bar & Catering (Waiter / waitress) [DATE] 14:00-21:30 (7h30m) [PERSON_NAME] [PE…" at bounding box center [483, 204] width 131 height 93
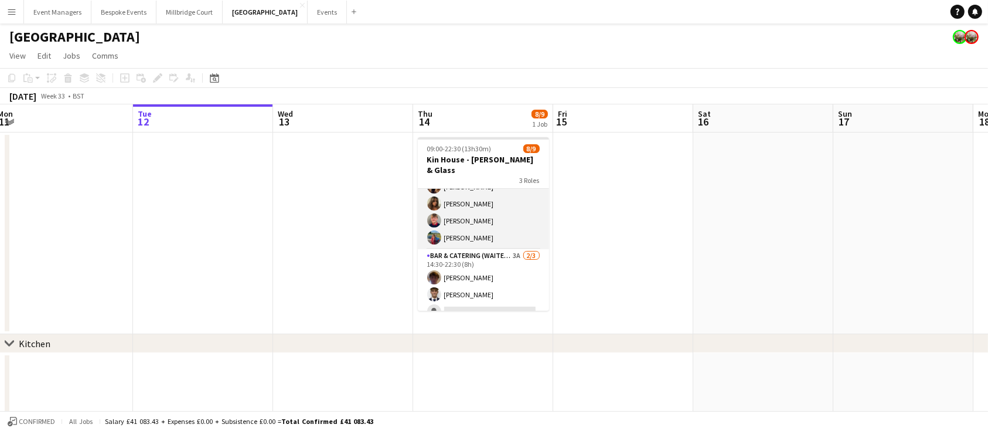
scroll to position [89, 0]
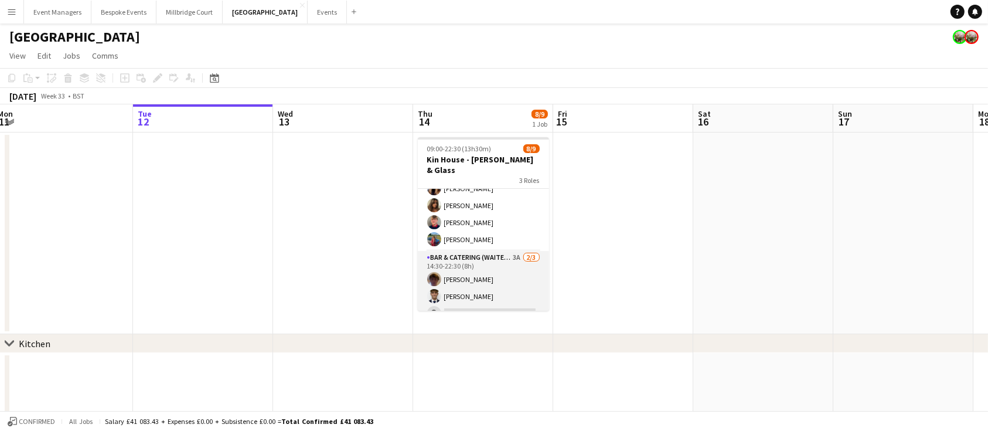
click at [487, 251] on app-card-role "Bar & Catering (Waiter / waitress) 3A [DATE] 14:30-22:30 (8h) [PERSON_NAME] [PE…" at bounding box center [483, 288] width 131 height 74
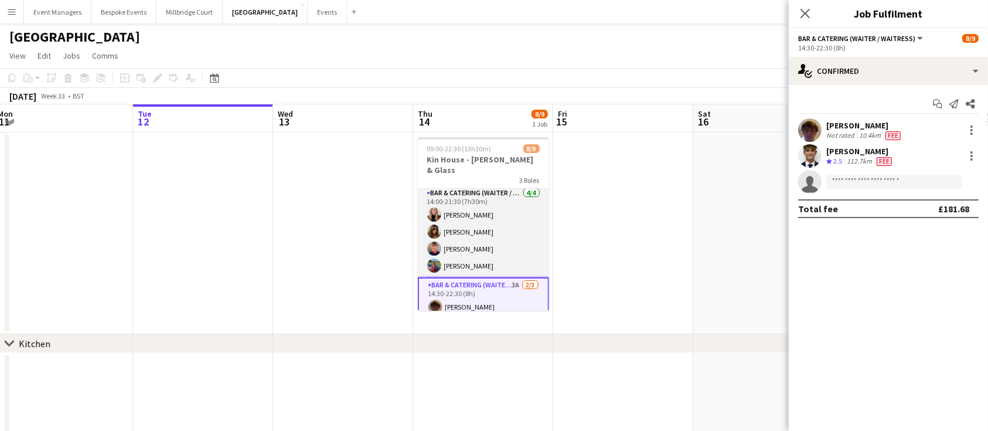
scroll to position [91, 0]
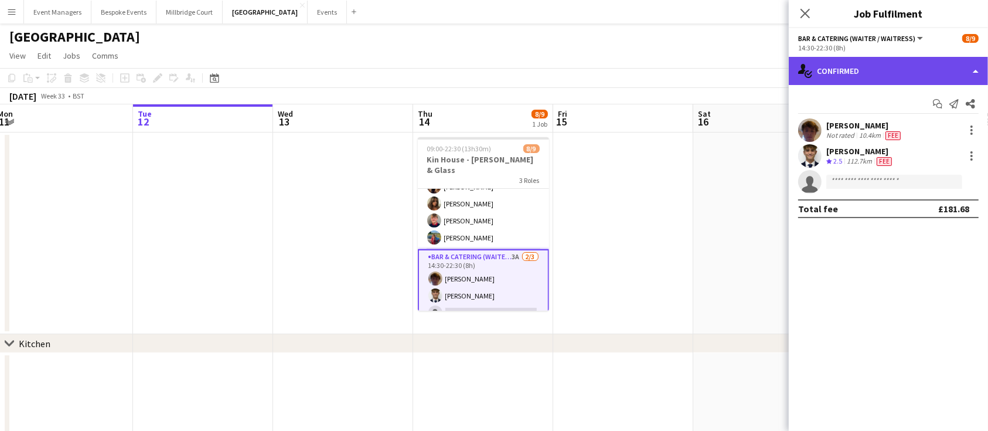
click at [884, 82] on div "single-neutral-actions-check-2 Confirmed" at bounding box center [888, 71] width 199 height 28
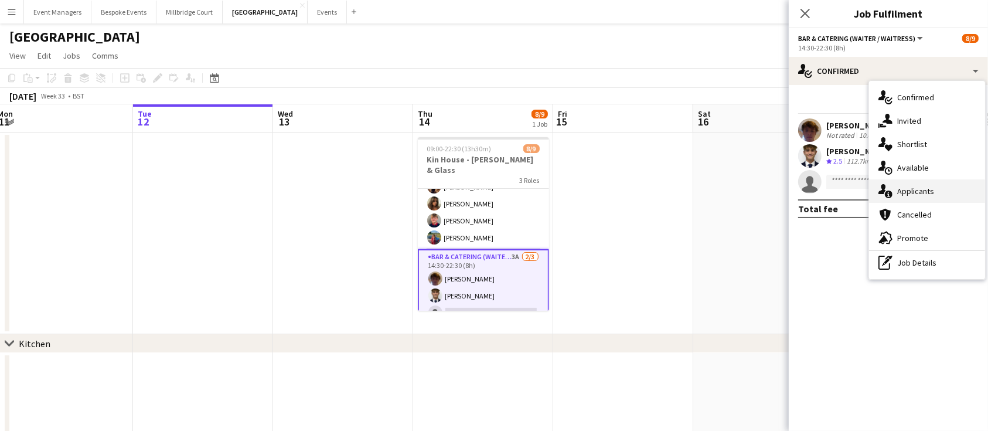
click at [924, 192] on div "single-neutral-actions-information Applicants" at bounding box center [927, 190] width 116 height 23
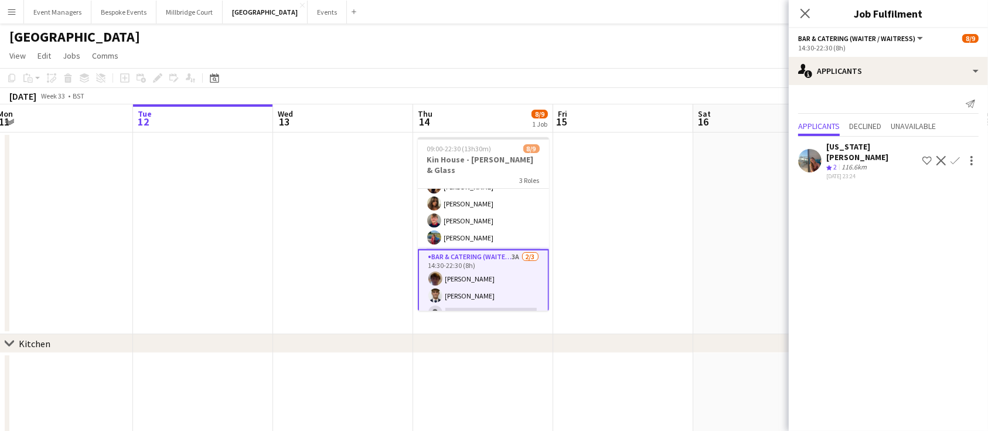
click at [957, 158] on app-icon "Confirm" at bounding box center [955, 160] width 9 height 9
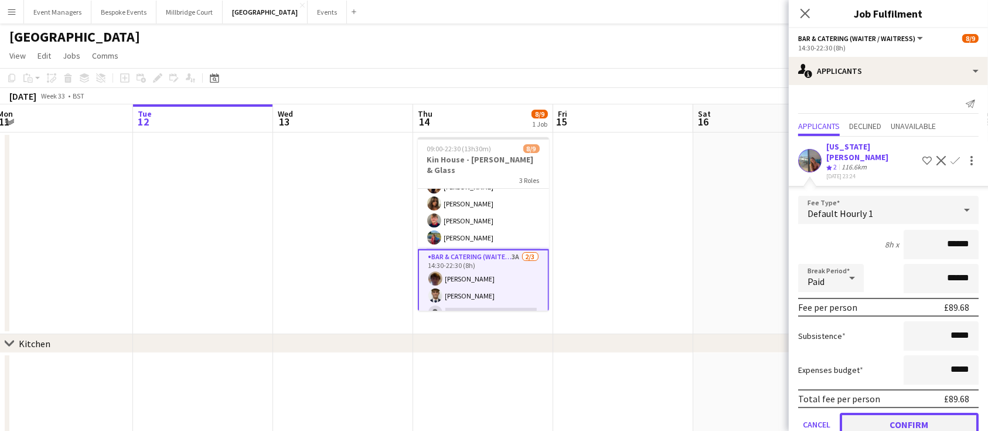
click at [915, 413] on button "Confirm" at bounding box center [909, 424] width 139 height 23
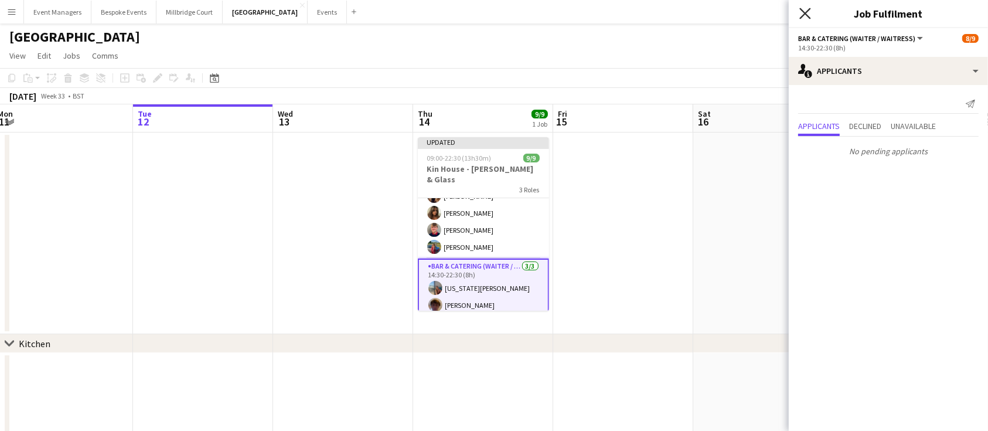
click at [811, 16] on icon "Close pop-in" at bounding box center [804, 13] width 11 height 11
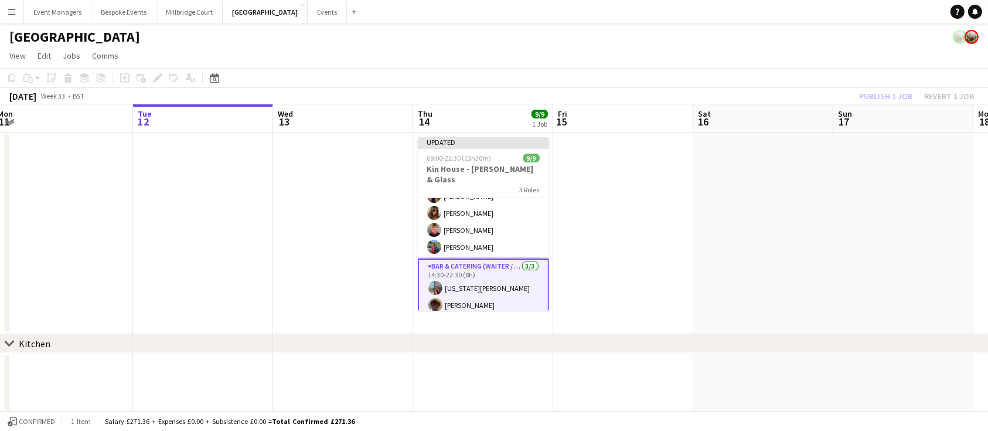
click at [883, 89] on div "Publish 1 job Revert 1 job" at bounding box center [916, 96] width 143 height 15
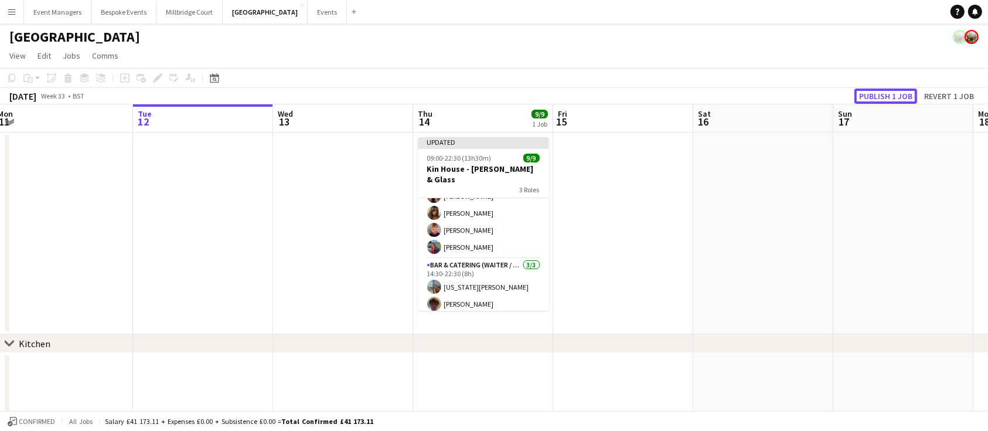
click at [883, 89] on button "Publish 1 job" at bounding box center [886, 96] width 63 height 15
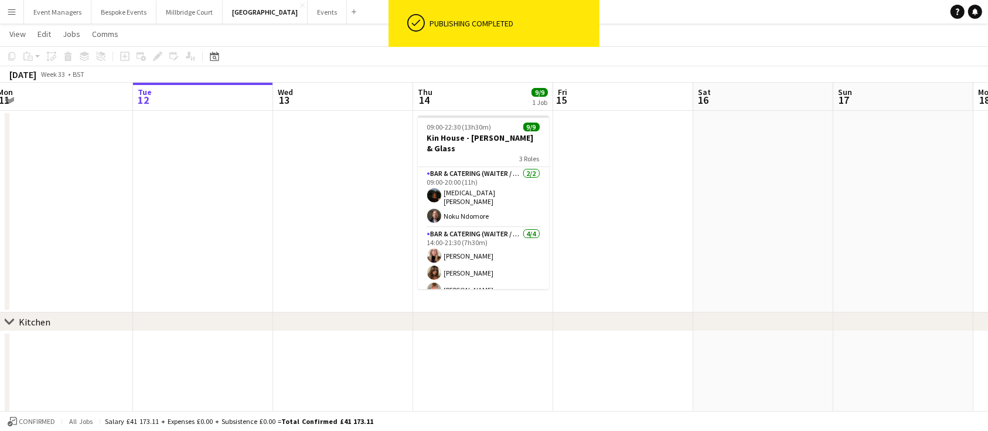
scroll to position [89, 0]
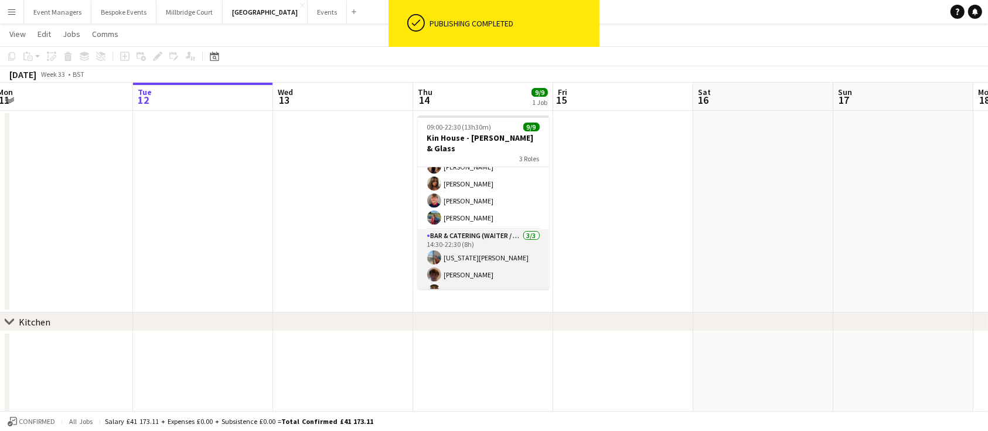
click at [479, 243] on app-card-role "Bar & Catering (Waiter / waitress) [DATE] 14:30-22:30 (8h) [US_STATE][PERSON_NA…" at bounding box center [483, 266] width 131 height 74
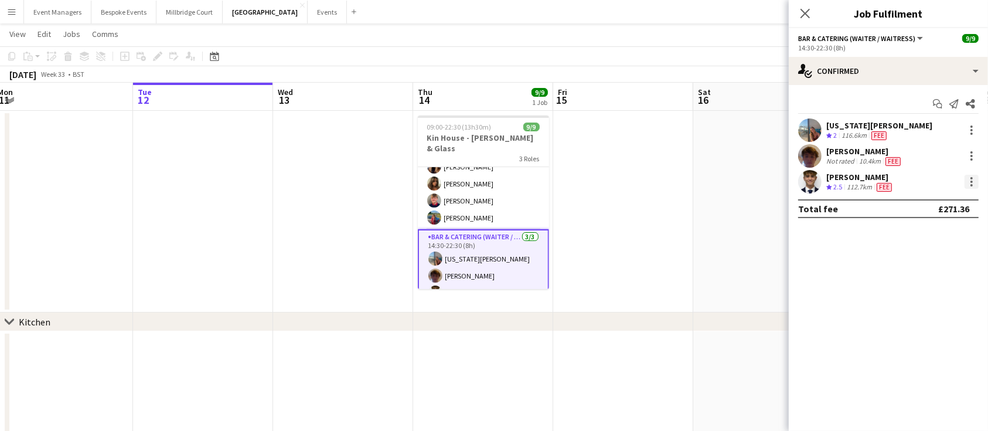
click at [971, 178] on div at bounding box center [972, 182] width 14 height 14
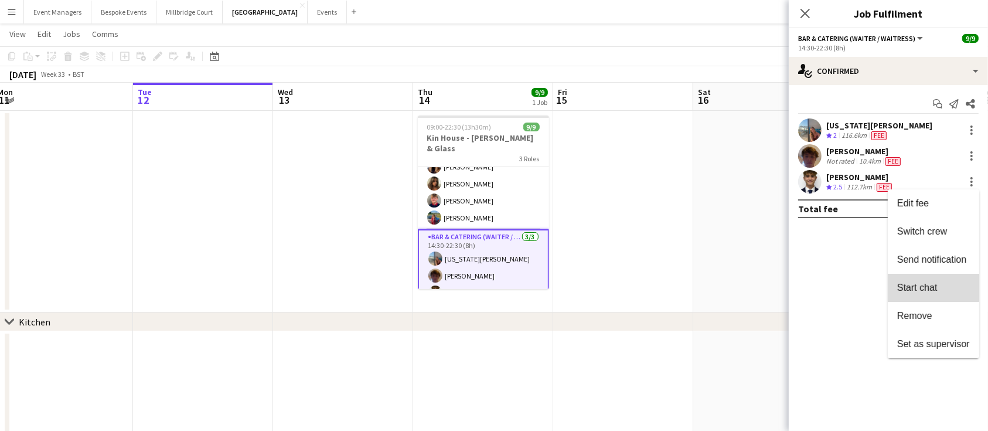
click at [918, 287] on span "Start chat" at bounding box center [917, 288] width 40 height 10
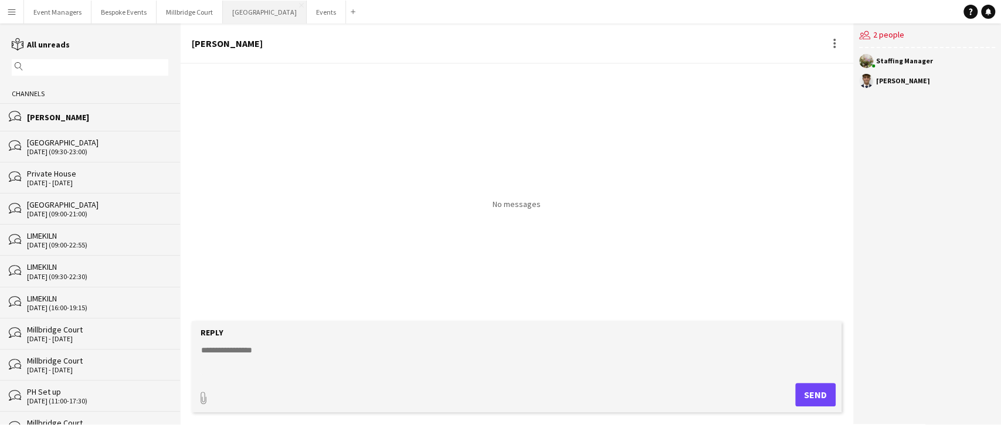
click at [239, 11] on button "[GEOGRAPHIC_DATA] Close" at bounding box center [265, 12] width 84 height 23
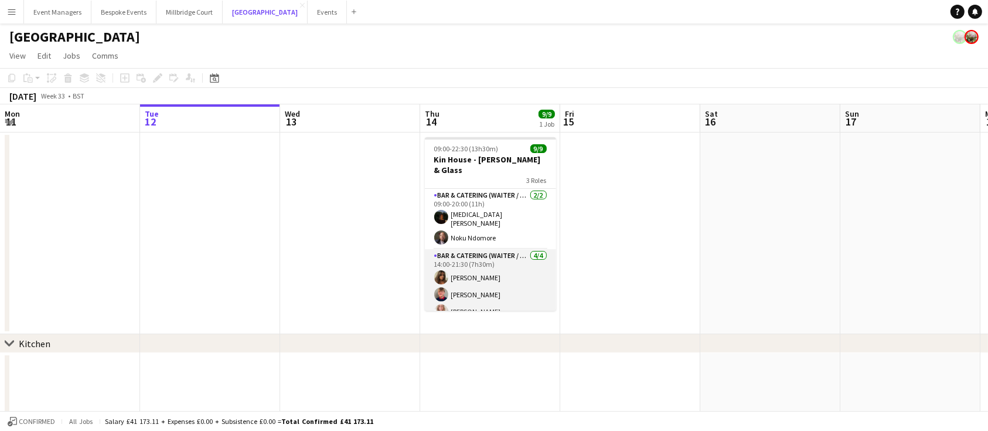
scroll to position [89, 0]
click at [505, 269] on app-card-role "Bar & Catering (Waiter / waitress) [DATE] 14:30-22:30 (8h) [PERSON_NAME] [US_ST…" at bounding box center [490, 288] width 131 height 74
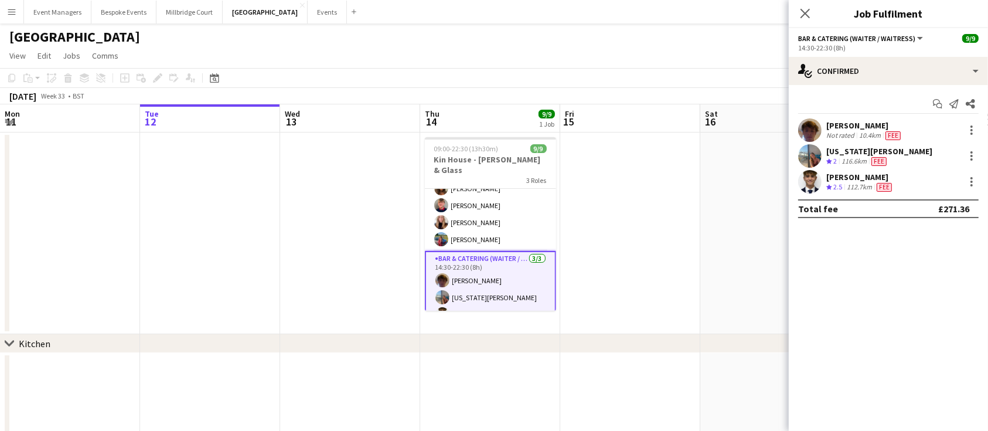
click at [812, 179] on app-user-avatar at bounding box center [809, 181] width 23 height 23
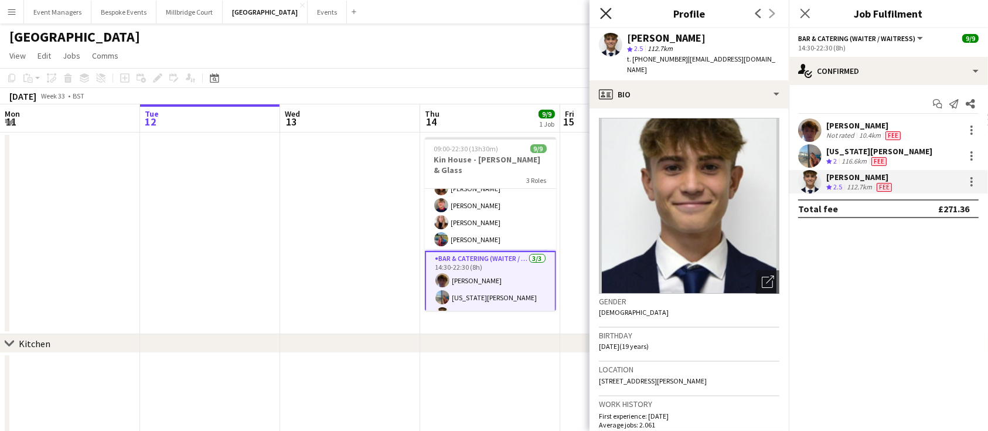
click at [608, 11] on icon "Close pop-in" at bounding box center [605, 13] width 11 height 11
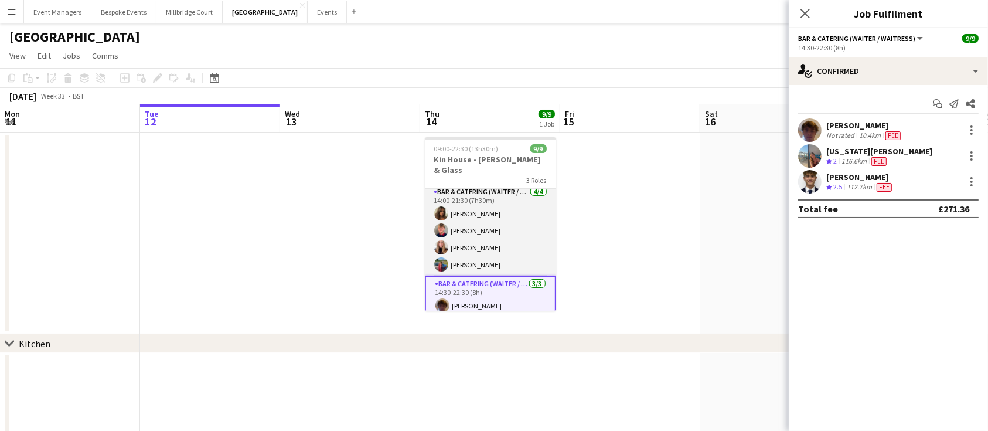
scroll to position [91, 0]
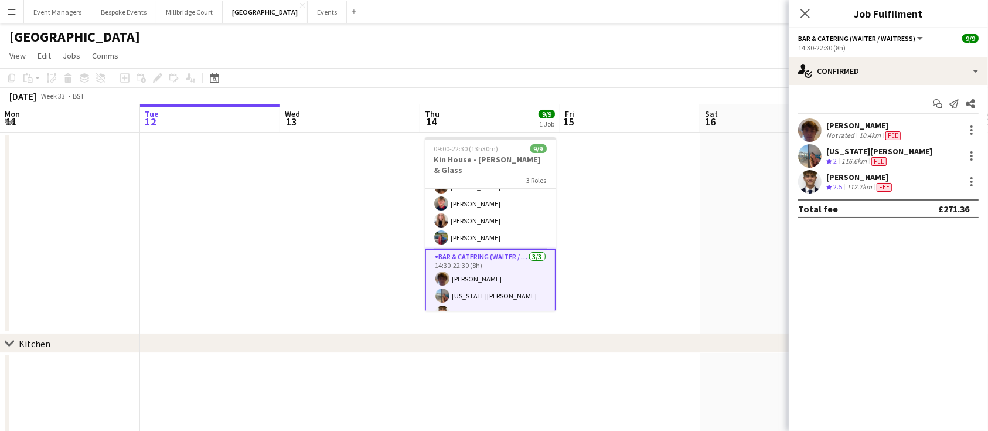
click at [813, 154] on app-user-avatar at bounding box center [809, 155] width 23 height 23
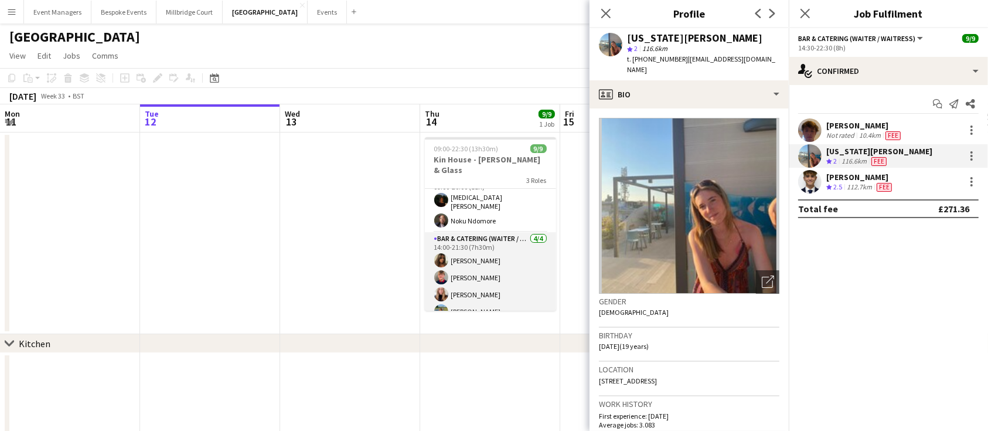
scroll to position [0, 0]
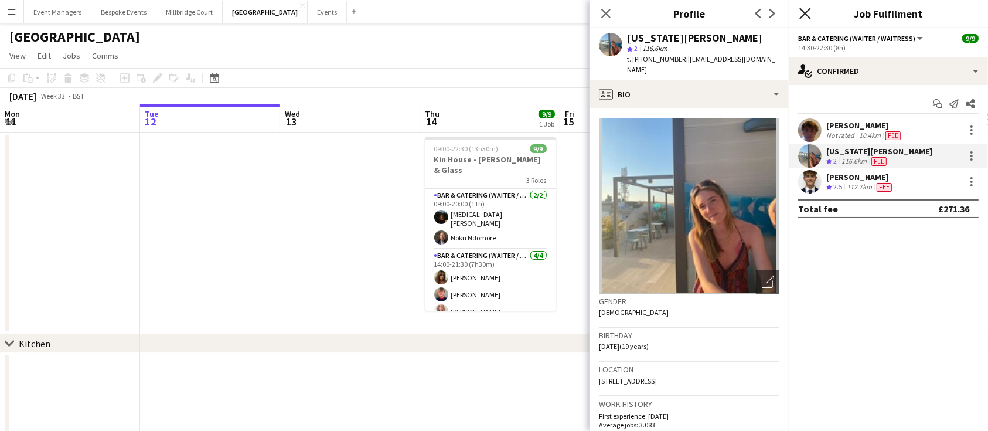
click at [807, 13] on icon "Close pop-in" at bounding box center [804, 13] width 11 height 11
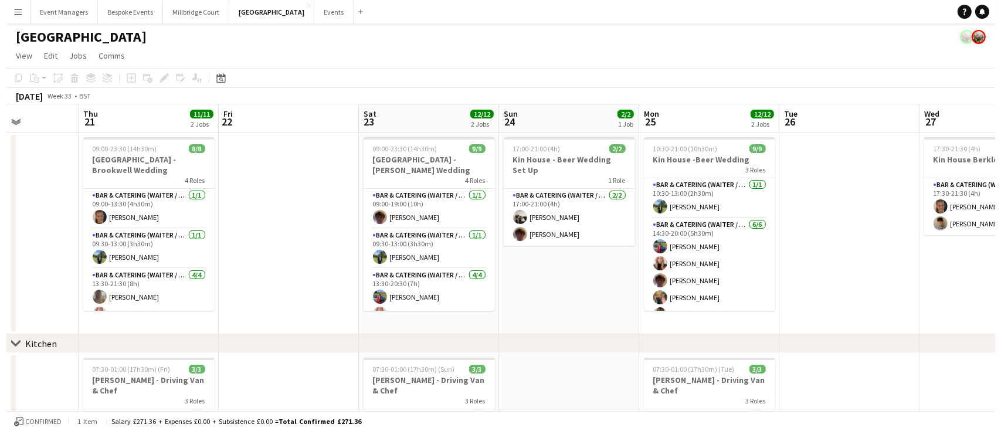
scroll to position [0, 333]
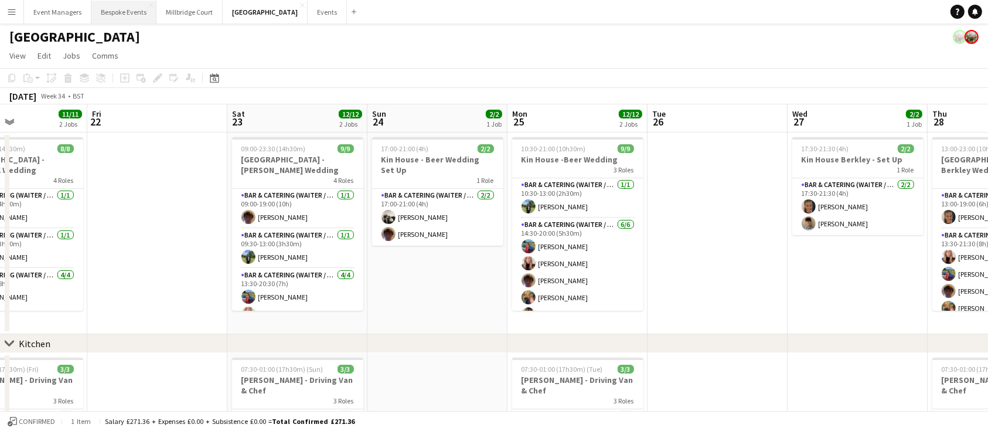
click at [103, 13] on button "Bespoke Events Close" at bounding box center [123, 12] width 65 height 23
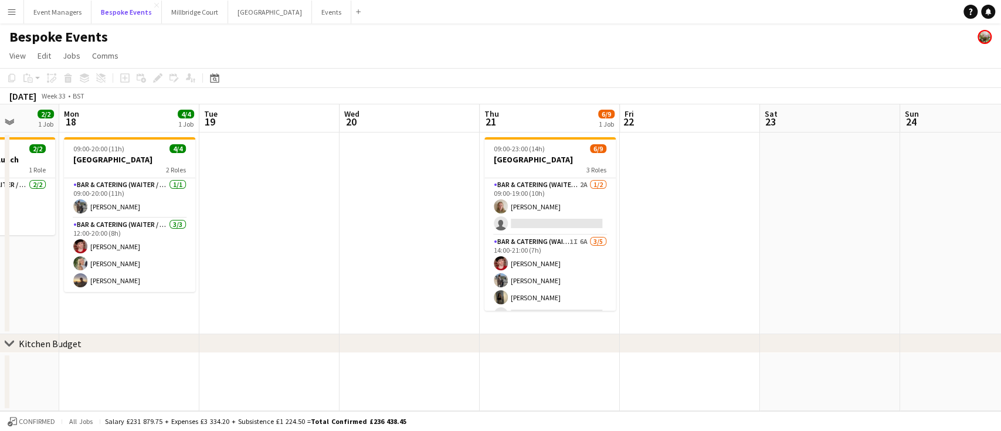
scroll to position [0, 375]
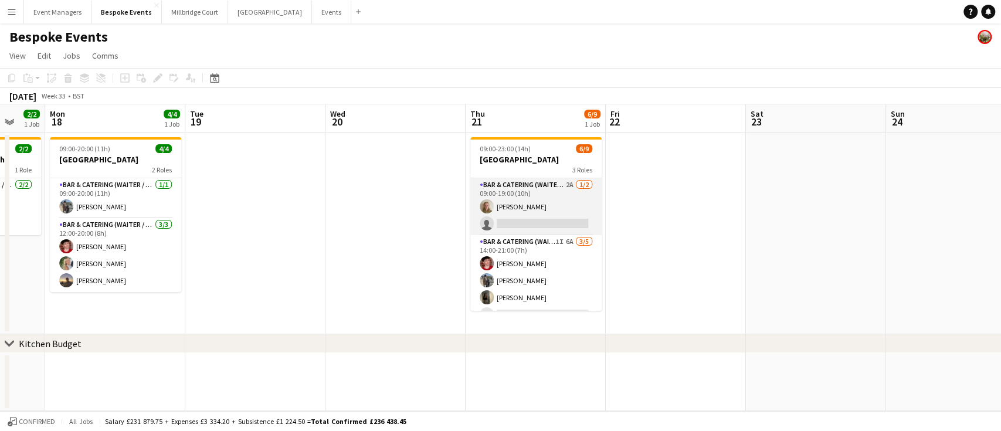
click at [517, 201] on app-card-role "Bar & Catering (Waiter / waitress) 2A [DATE] 09:00-19:00 (10h) [PERSON_NAME] si…" at bounding box center [535, 206] width 131 height 57
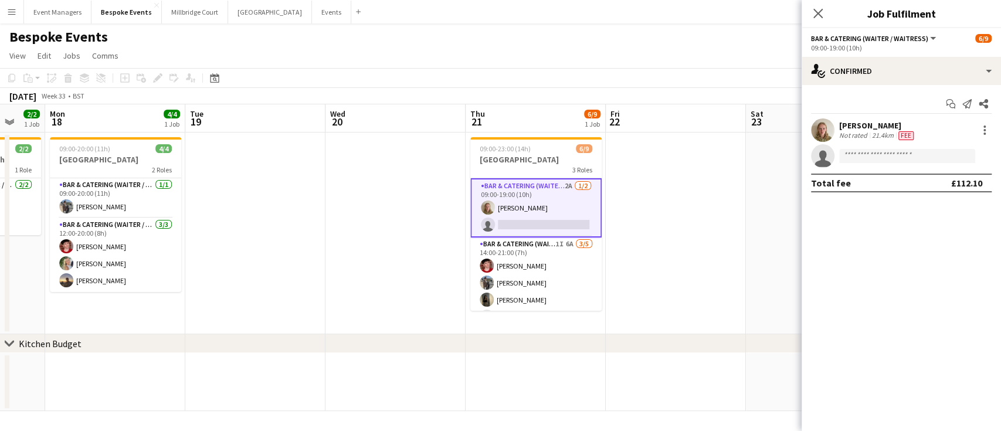
click at [889, 85] on div "Start chat Send notification Share [PERSON_NAME] Not rated 21.4km Fee single-ne…" at bounding box center [900, 143] width 199 height 117
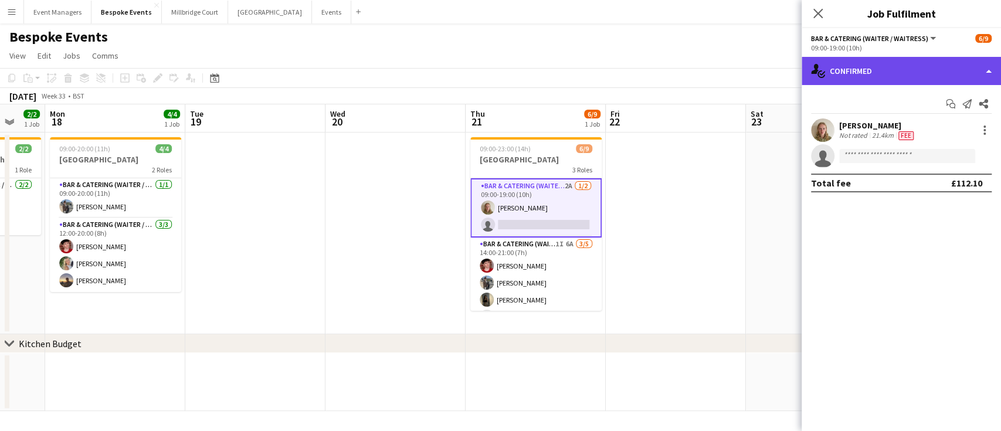
click at [874, 76] on div "single-neutral-actions-check-2 Confirmed" at bounding box center [900, 71] width 199 height 28
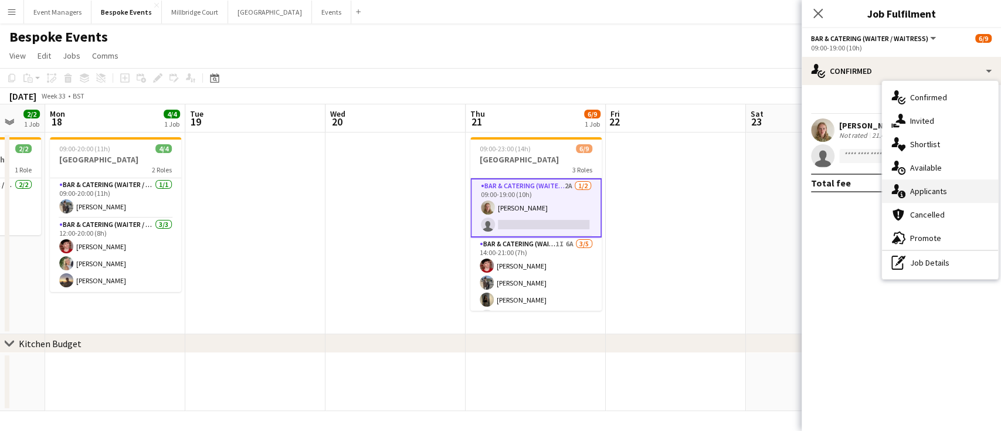
click at [914, 199] on div "single-neutral-actions-information Applicants" at bounding box center [940, 190] width 116 height 23
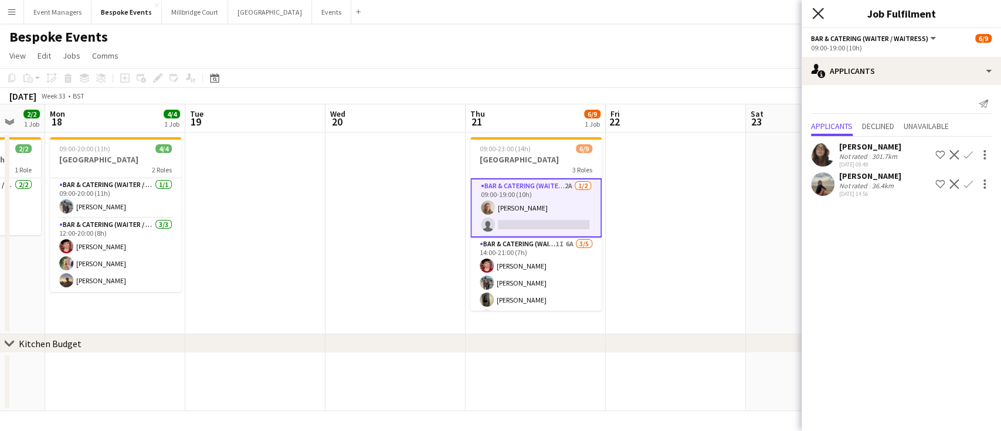
click at [819, 13] on icon "Close pop-in" at bounding box center [817, 13] width 11 height 11
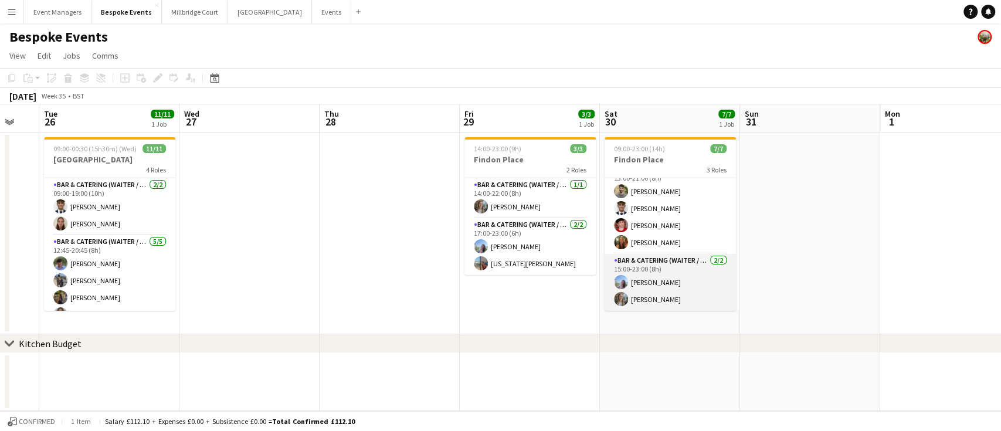
scroll to position [0, 0]
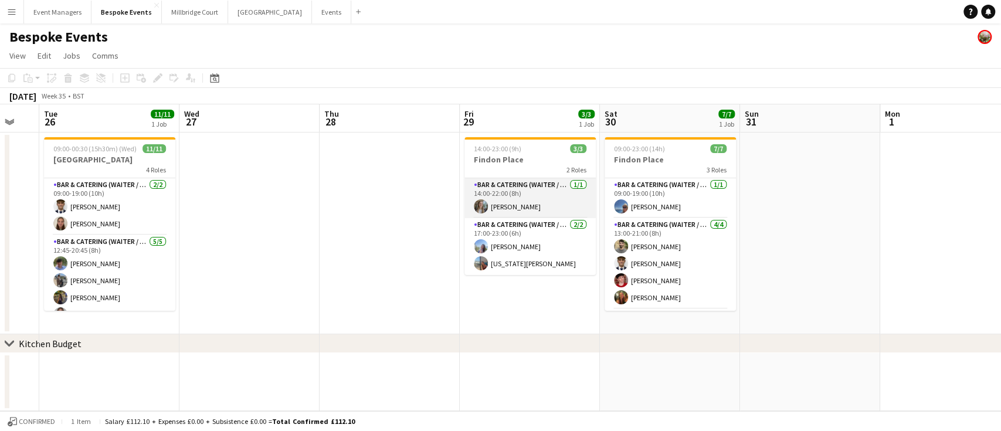
click at [523, 188] on app-card-role "Bar & Catering (Waiter / waitress) [DATE] 14:00-22:00 (8h) [PERSON_NAME]" at bounding box center [529, 198] width 131 height 40
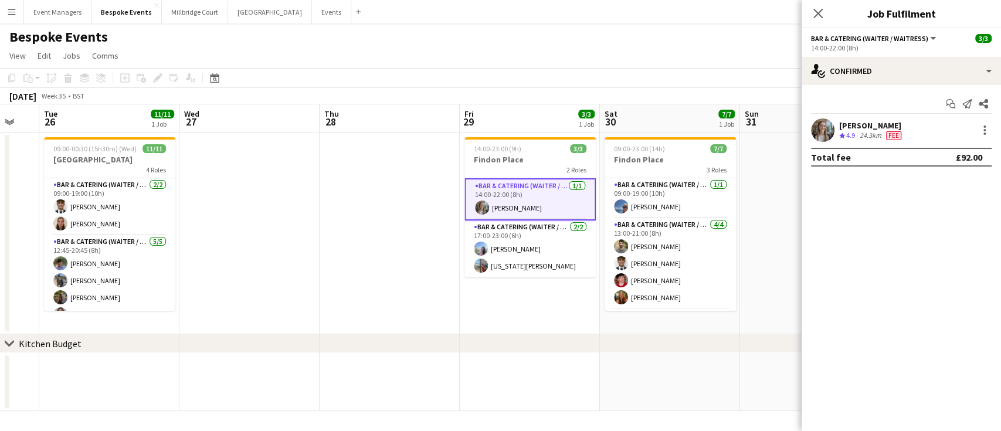
click at [822, 130] on app-user-avatar at bounding box center [822, 129] width 23 height 23
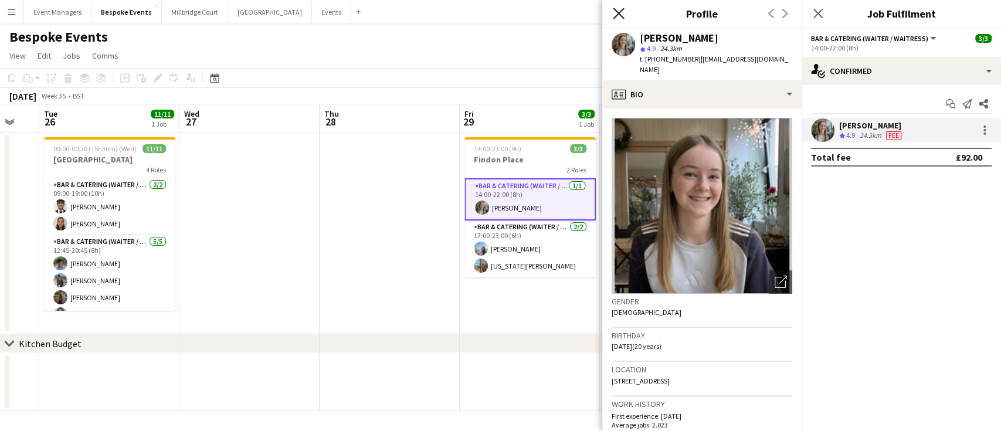
click at [622, 15] on icon "Close pop-in" at bounding box center [617, 13] width 11 height 11
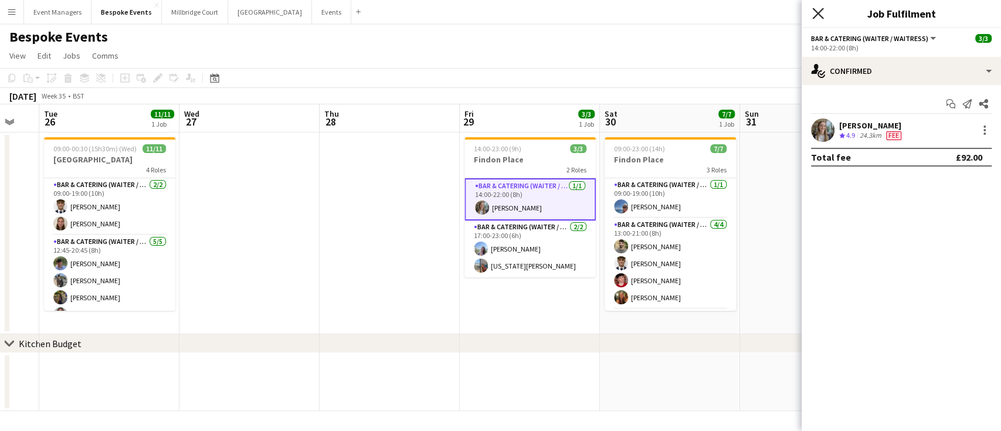
click at [822, 14] on icon "Close pop-in" at bounding box center [817, 13] width 11 height 11
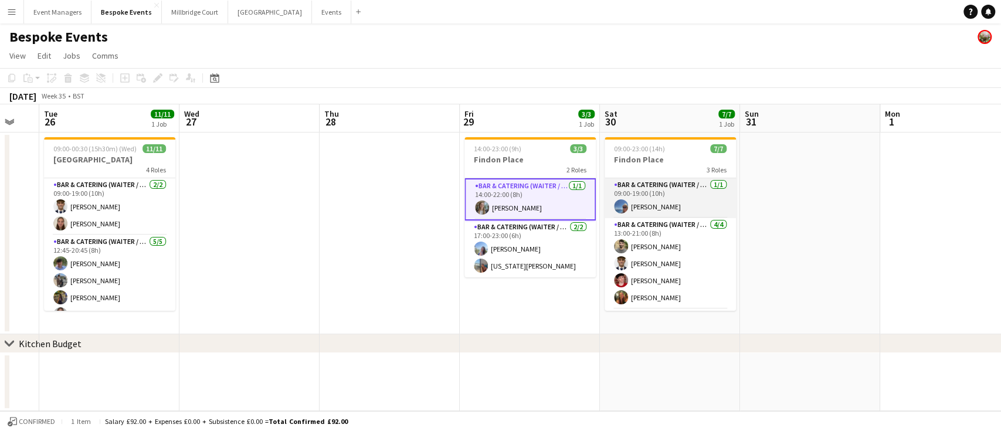
click at [661, 205] on app-card-role "Bar & Catering (Waiter / waitress) [DATE] 09:00-19:00 (10h) [PERSON_NAME]" at bounding box center [669, 198] width 131 height 40
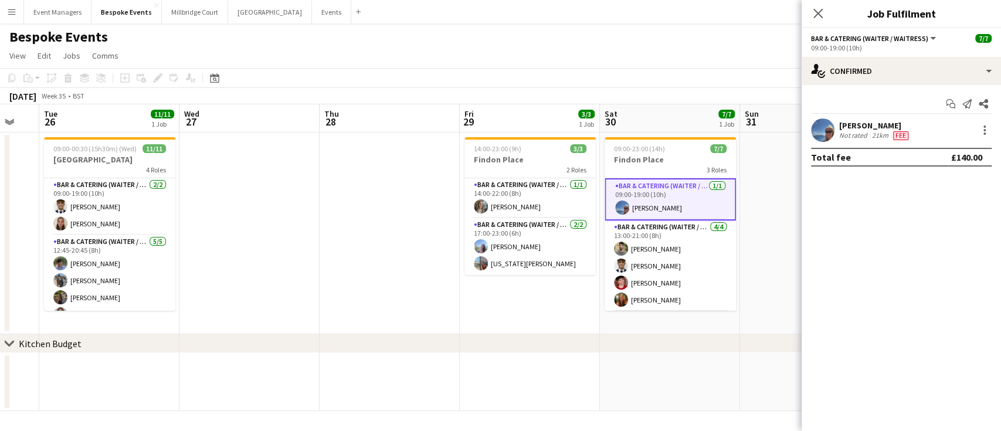
click at [819, 135] on app-user-avatar at bounding box center [822, 129] width 23 height 23
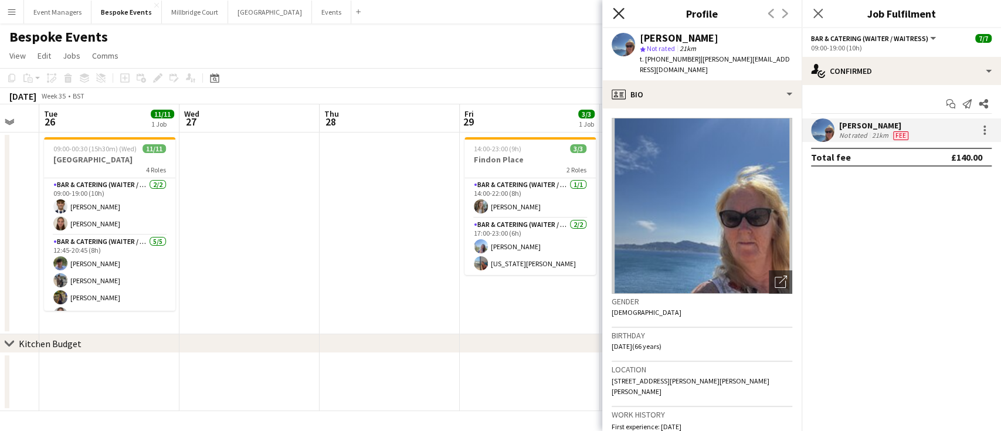
click at [617, 14] on icon "Close pop-in" at bounding box center [617, 13] width 11 height 11
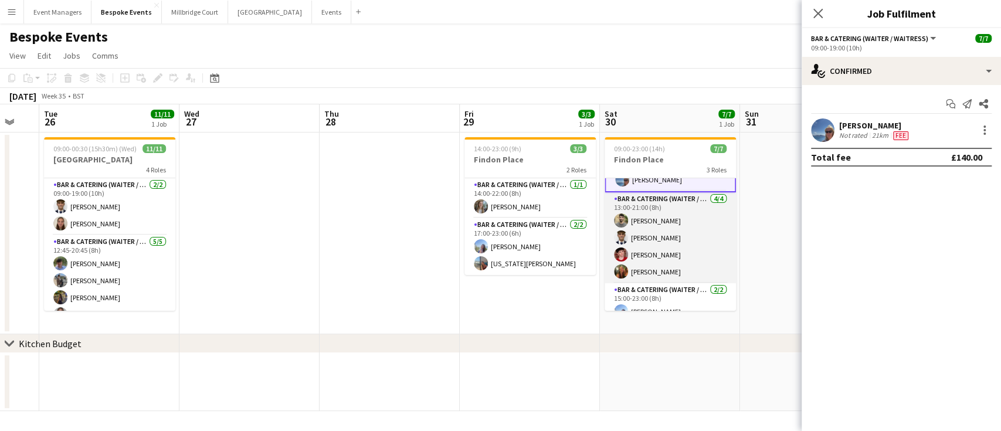
click at [652, 223] on app-card-role "Bar & Catering (Waiter / waitress) [DATE] 13:00-21:00 (8h) [PERSON_NAME] [PERSO…" at bounding box center [669, 237] width 131 height 91
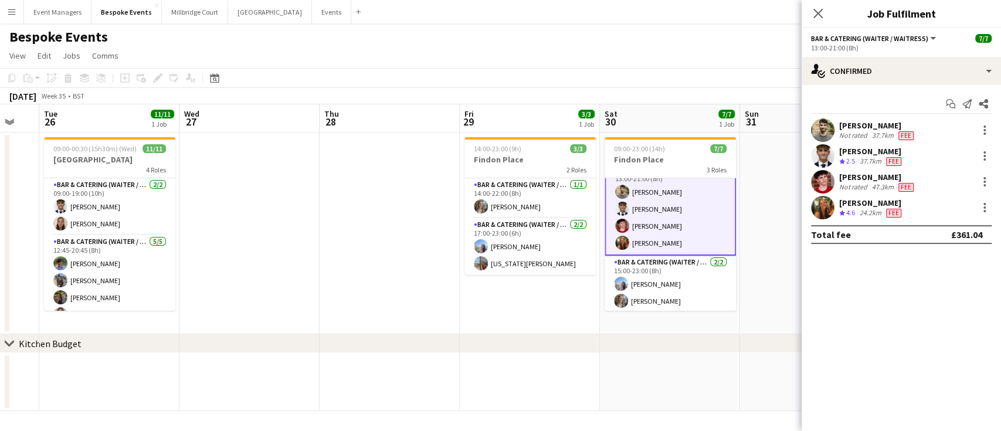
scroll to position [57, 0]
click at [655, 280] on app-card-role "Bar & Catering (Waiter / waitress) [DATE] 15:00-23:00 (8h) [PERSON_NAME] [PERSO…" at bounding box center [669, 282] width 131 height 57
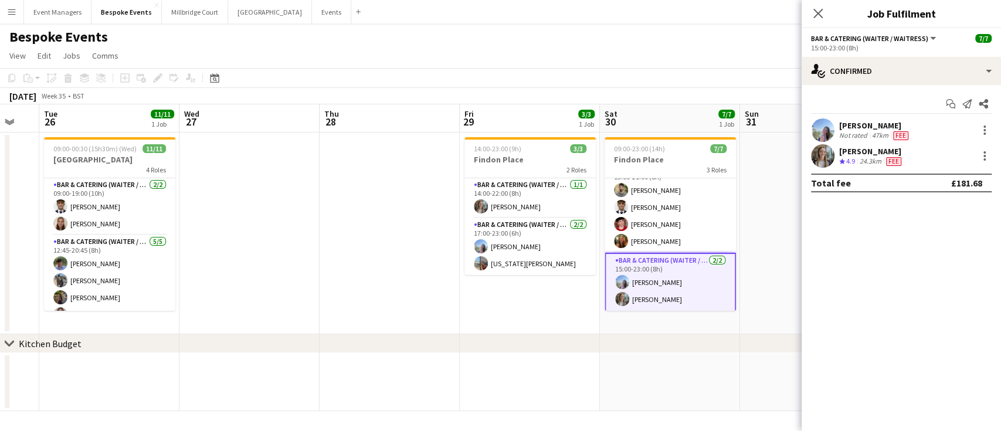
click at [821, 158] on app-user-avatar at bounding box center [822, 155] width 23 height 23
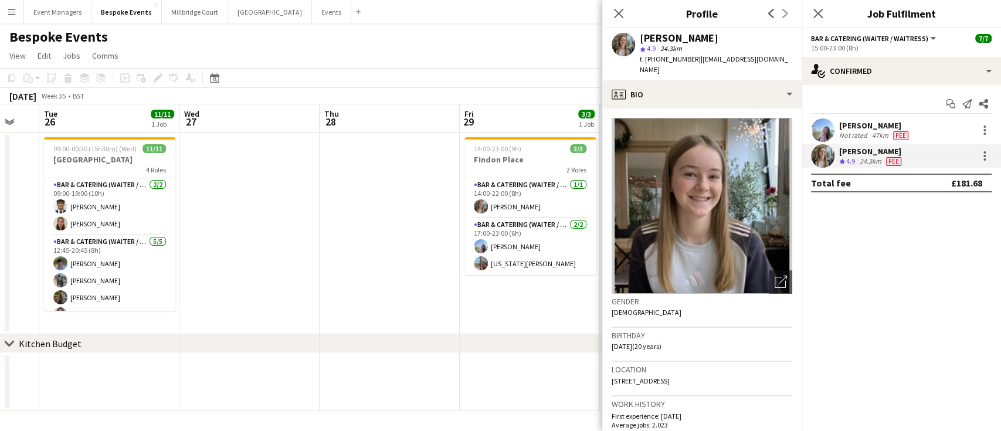
click at [823, 128] on app-user-avatar at bounding box center [822, 129] width 23 height 23
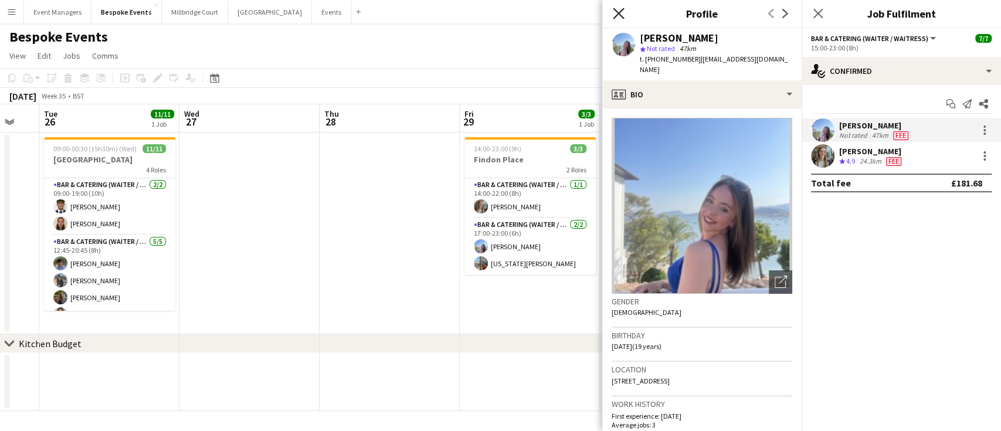
click at [612, 9] on icon "Close pop-in" at bounding box center [617, 13] width 11 height 11
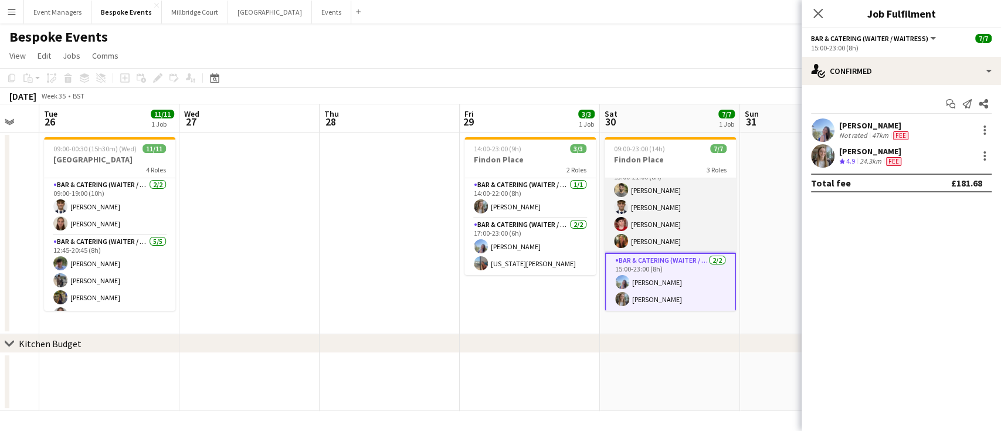
click at [659, 215] on app-card-role "Bar & Catering (Waiter / waitress) [DATE] 13:00-21:00 (8h) [PERSON_NAME] [PERSO…" at bounding box center [669, 207] width 131 height 91
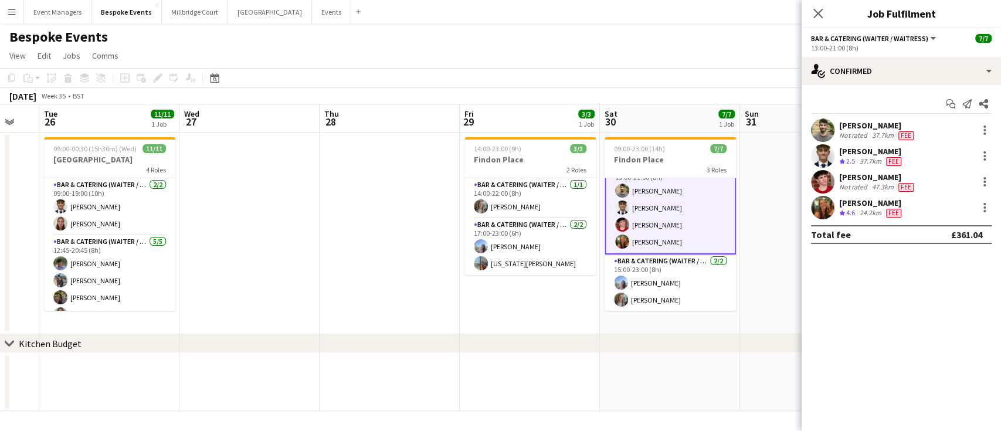
click at [828, 210] on app-user-avatar at bounding box center [822, 207] width 23 height 23
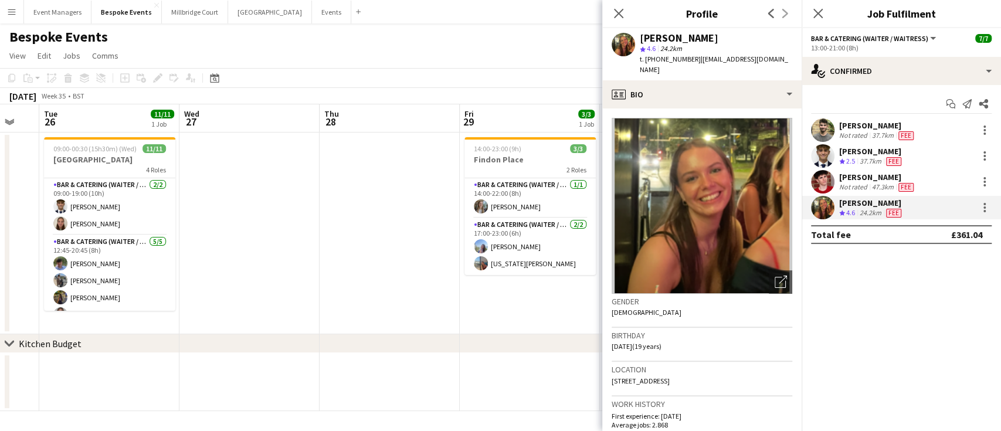
click at [820, 181] on app-user-avatar at bounding box center [822, 181] width 23 height 23
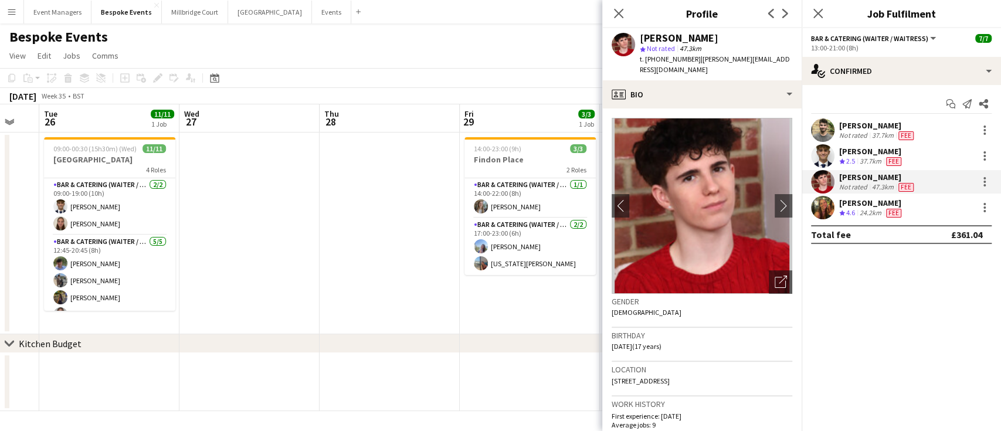
click at [821, 154] on app-user-avatar at bounding box center [822, 155] width 23 height 23
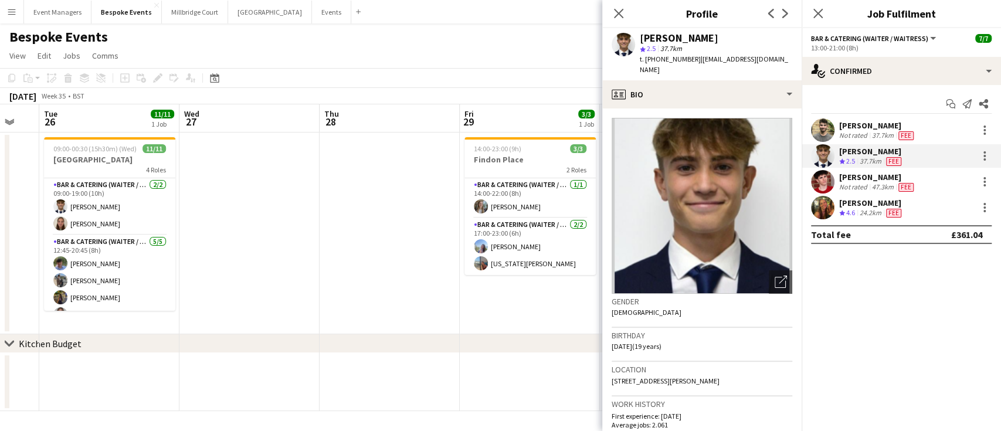
click at [822, 129] on app-user-avatar at bounding box center [822, 129] width 23 height 23
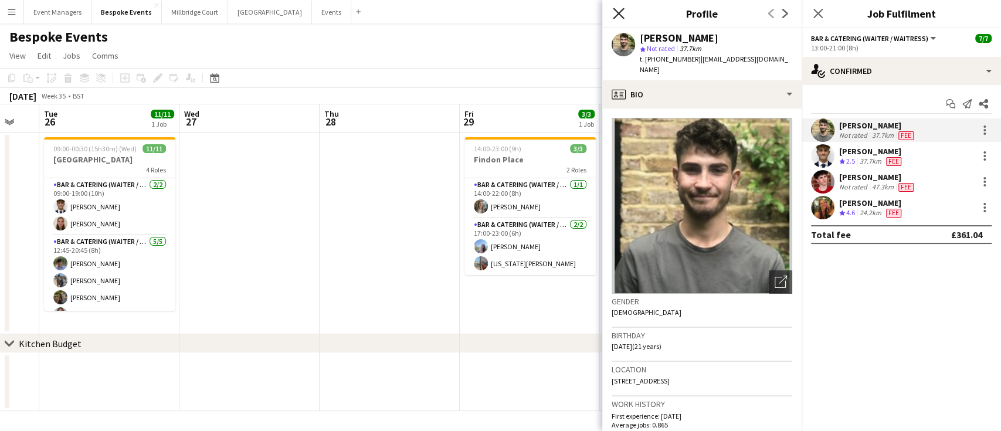
click at [621, 15] on icon "Close pop-in" at bounding box center [617, 13] width 11 height 11
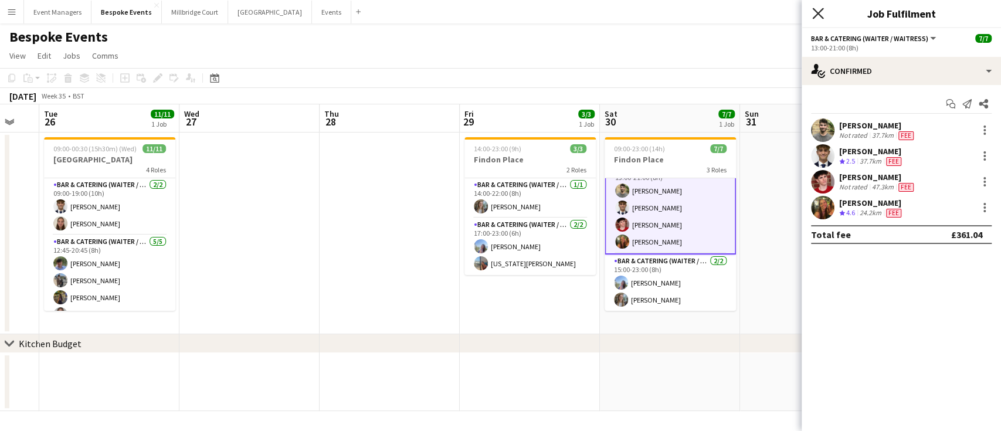
click at [818, 9] on icon "Close pop-in" at bounding box center [817, 13] width 11 height 11
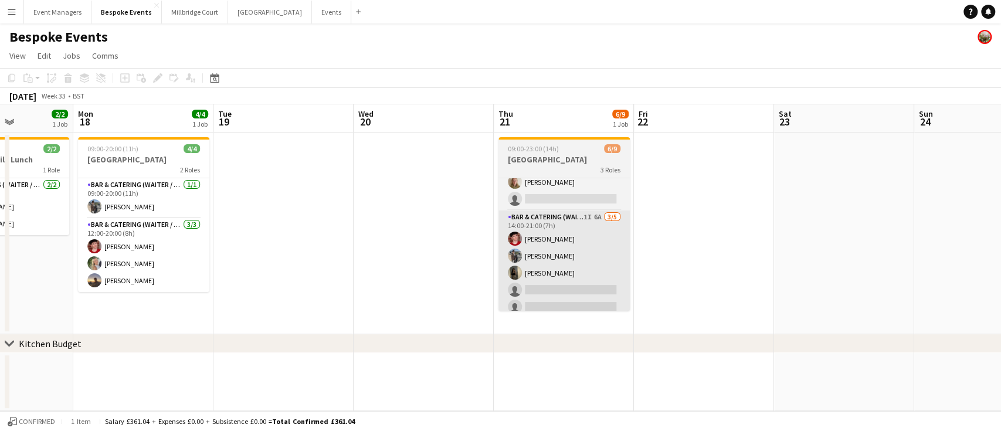
scroll to position [0, 363]
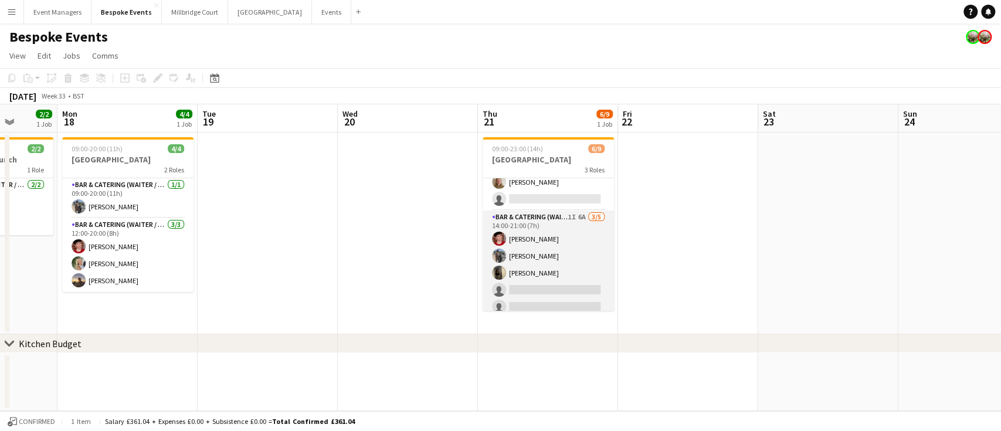
click at [542, 258] on app-card-role "Bar & Catering (Waiter / waitress) 1I 6A [DATE] 14:00-21:00 (7h) [PERSON_NAME] …" at bounding box center [547, 264] width 131 height 108
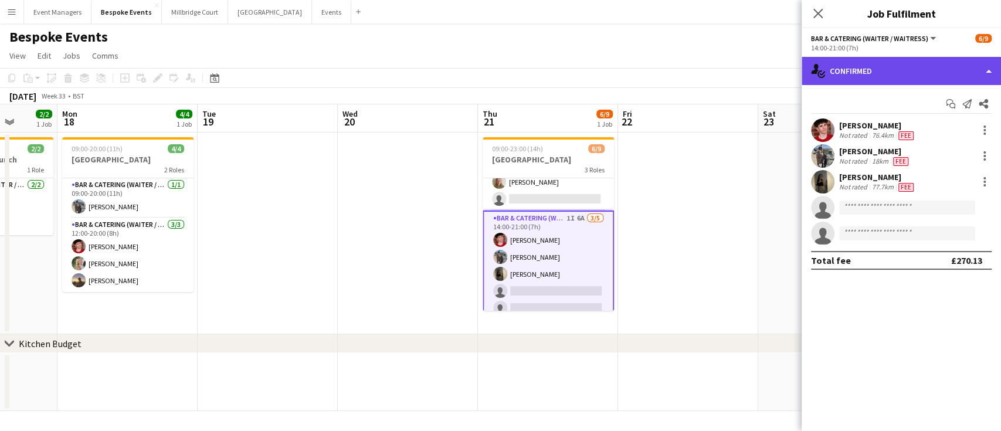
click at [874, 66] on div "single-neutral-actions-check-2 Confirmed" at bounding box center [900, 71] width 199 height 28
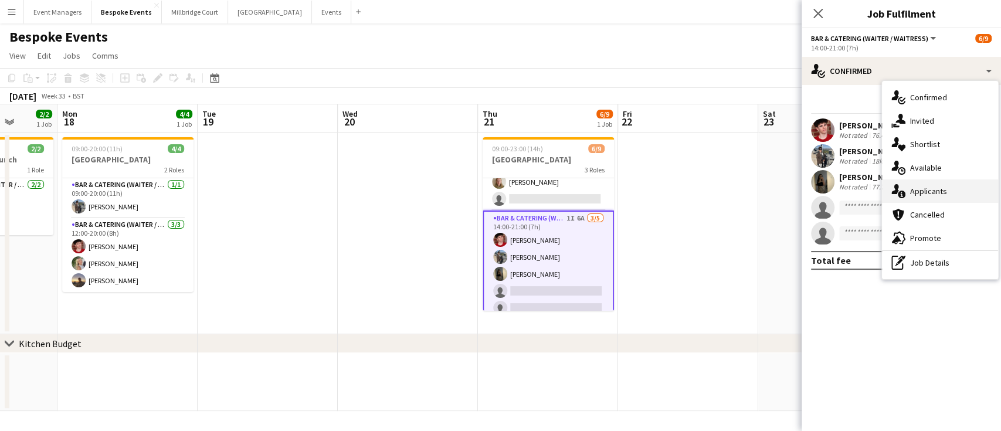
click at [926, 195] on div "single-neutral-actions-information Applicants" at bounding box center [940, 190] width 116 height 23
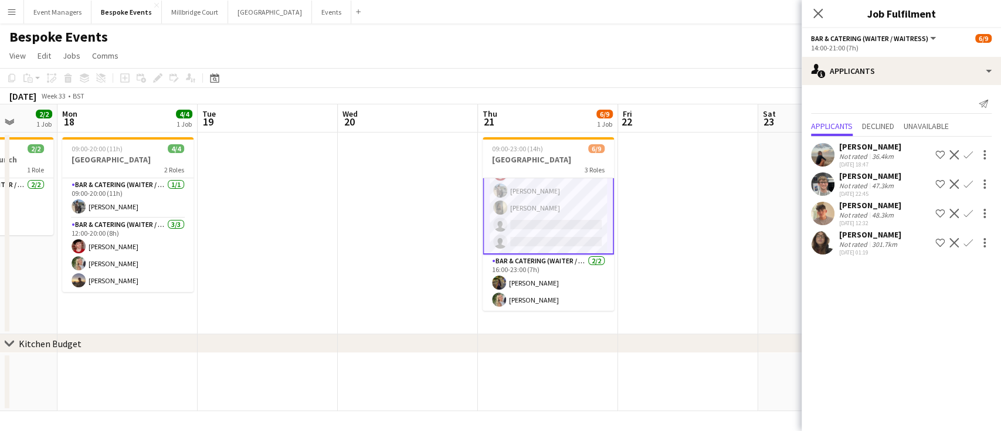
scroll to position [0, 0]
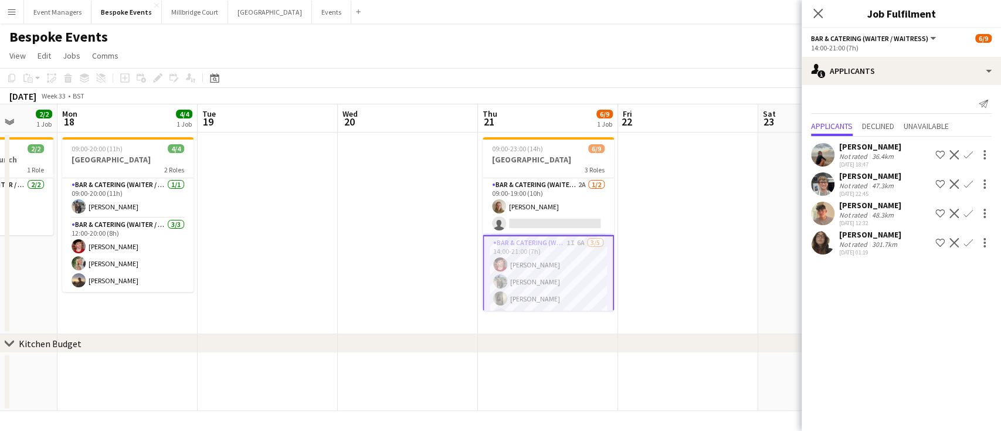
click at [543, 230] on app-card-role "Bar & Catering (Waiter / waitress) 2A [DATE] 09:00-19:00 (10h) [PERSON_NAME] si…" at bounding box center [547, 206] width 131 height 57
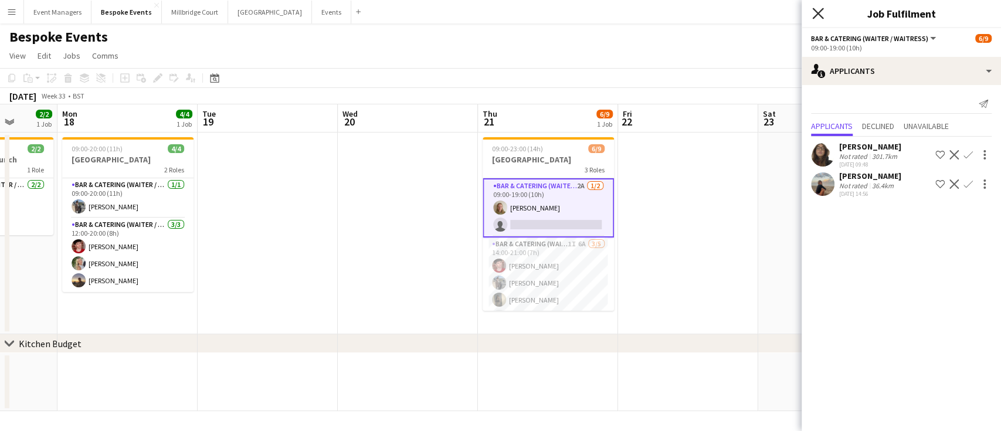
click at [816, 16] on icon "Close pop-in" at bounding box center [817, 13] width 11 height 11
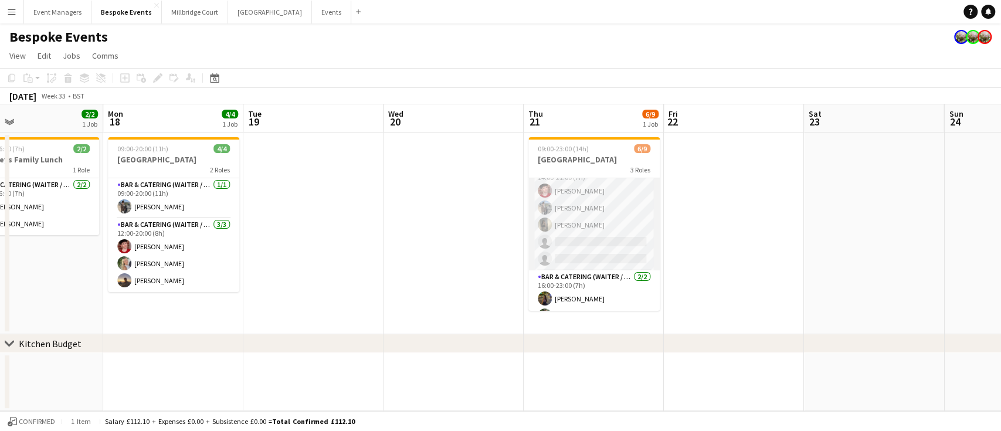
scroll to position [91, 0]
click at [584, 231] on app-card-role "Bar & Catering (Waiter / waitress) 1I 6A [DATE] 14:00-21:00 (7h) [PERSON_NAME] …" at bounding box center [593, 201] width 131 height 108
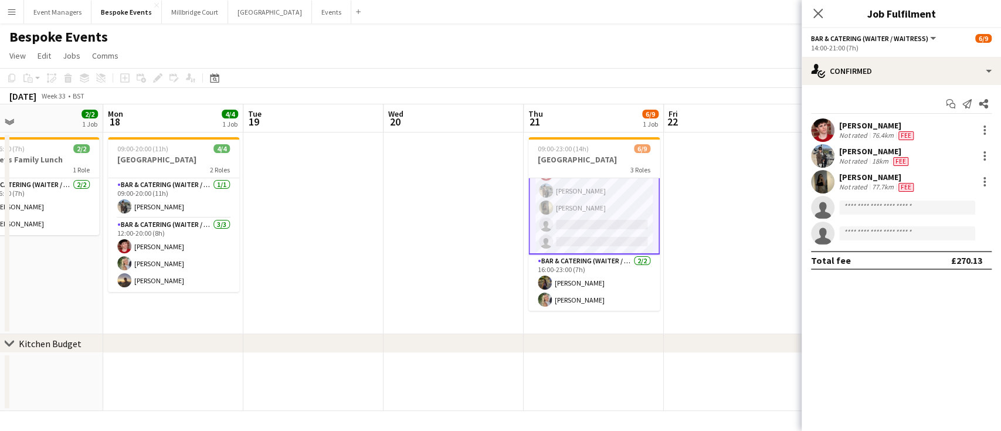
scroll to position [90, 0]
click at [821, 8] on icon "Close pop-in" at bounding box center [817, 13] width 11 height 11
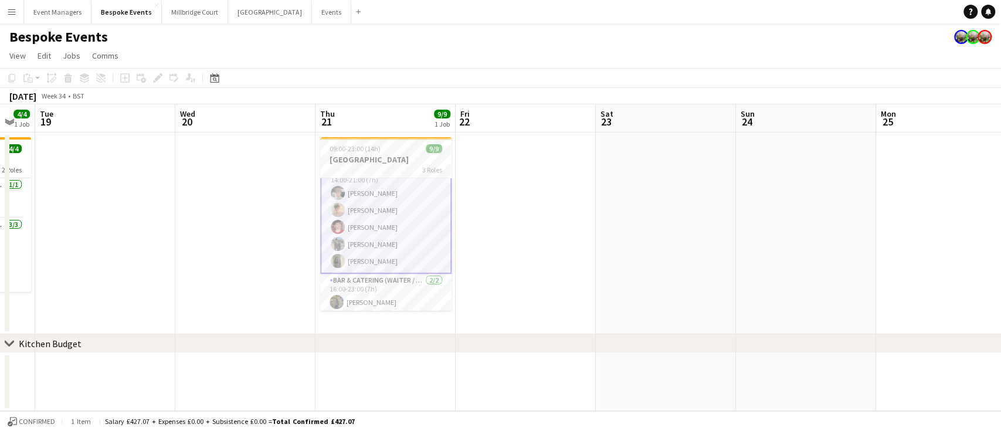
scroll to position [91, 0]
click at [389, 287] on app-card-role "Bar & Catering (Waiter / waitress) [DATE] 16:00-23:00 (7h) [PERSON_NAME] [PERSO…" at bounding box center [385, 282] width 131 height 57
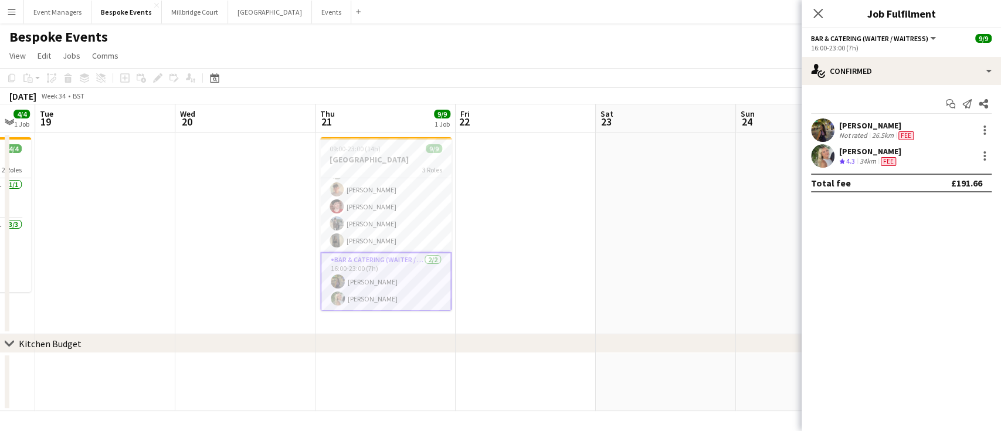
scroll to position [90, 0]
click at [816, 18] on icon "Close pop-in" at bounding box center [817, 13] width 11 height 11
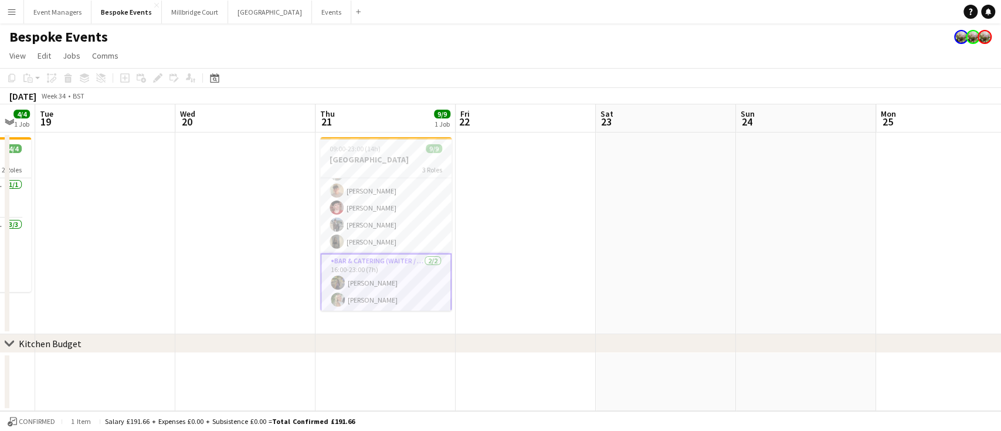
click at [363, 300] on app-card-role "Bar & Catering (Waiter / waitress) [DATE] 16:00-23:00 (7h) [PERSON_NAME] [PERSO…" at bounding box center [385, 282] width 131 height 59
click at [365, 286] on app-card-role "Bar & Catering (Waiter / waitress) [DATE] 16:00-23:00 (7h) [PERSON_NAME] [PERSO…" at bounding box center [385, 282] width 131 height 57
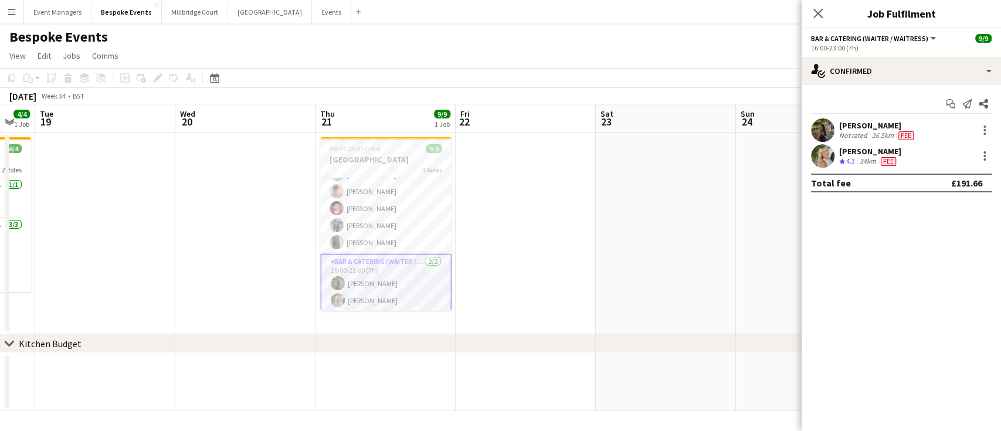
scroll to position [90, 0]
click at [822, 128] on app-user-avatar at bounding box center [822, 129] width 23 height 23
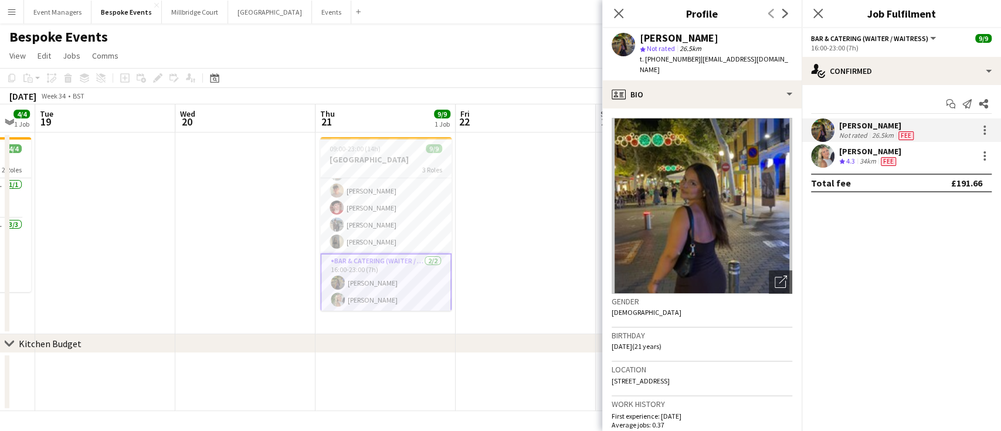
click at [616, 3] on div "Close pop-in" at bounding box center [618, 13] width 33 height 27
click at [610, 7] on div "Close pop-in" at bounding box center [618, 13] width 33 height 27
click at [620, 13] on icon "Close pop-in" at bounding box center [617, 13] width 11 height 11
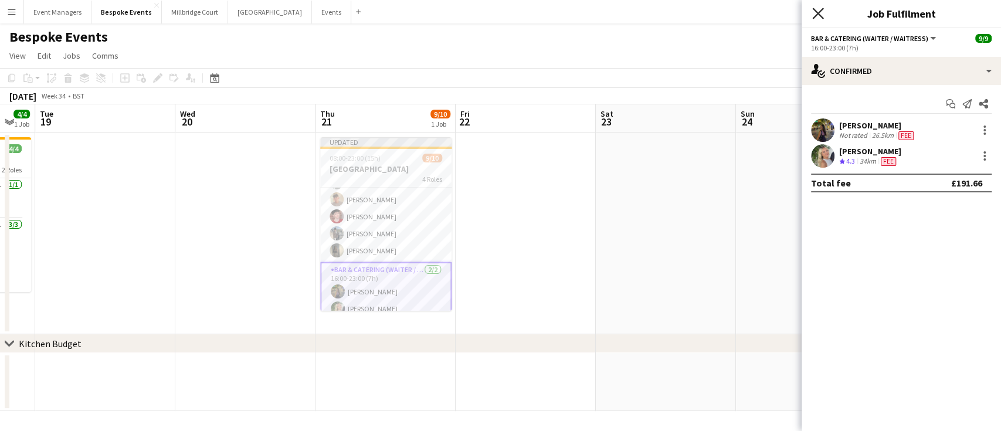
click at [816, 12] on icon at bounding box center [817, 13] width 11 height 11
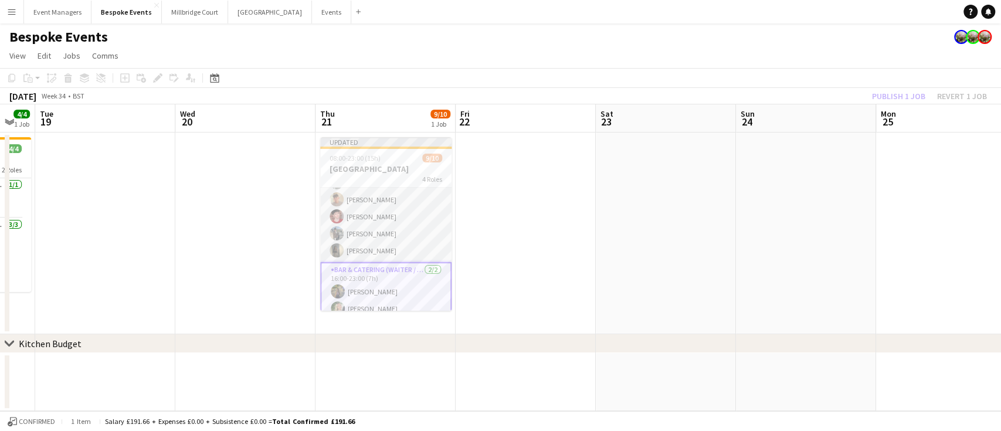
scroll to position [0, 0]
click at [390, 205] on app-card-role "Bar & Catering (Waiter / waitress) 0/1 08:00-16:00 (8h) single-neutral-actions" at bounding box center [385, 208] width 131 height 40
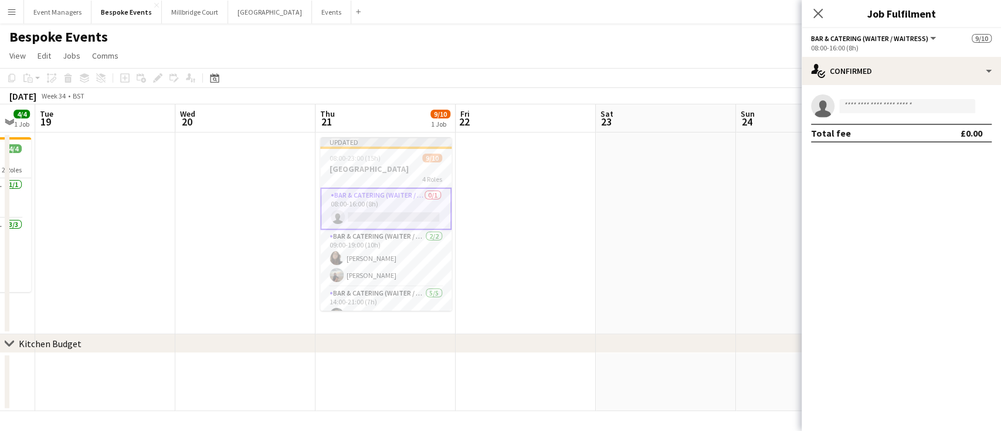
click at [885, 85] on div "single-neutral-actions Total fee £0.00" at bounding box center [900, 118] width 199 height 67
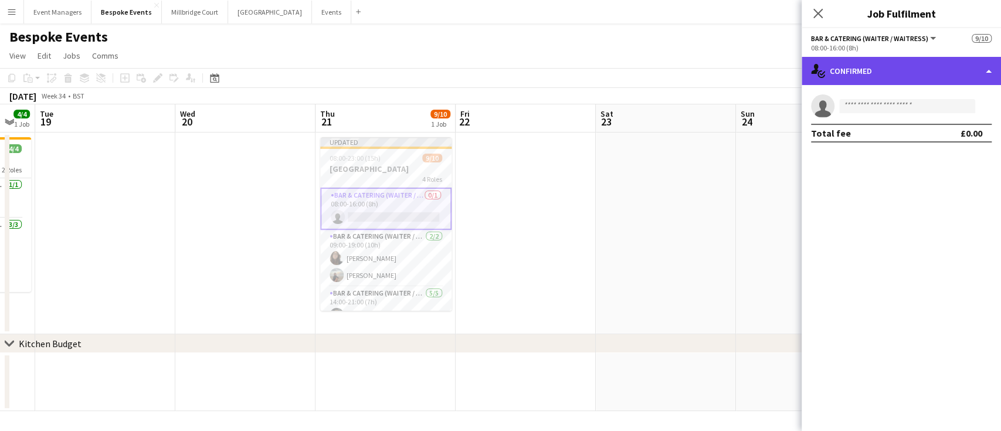
click at [879, 80] on div "single-neutral-actions-check-2 Confirmed" at bounding box center [900, 71] width 199 height 28
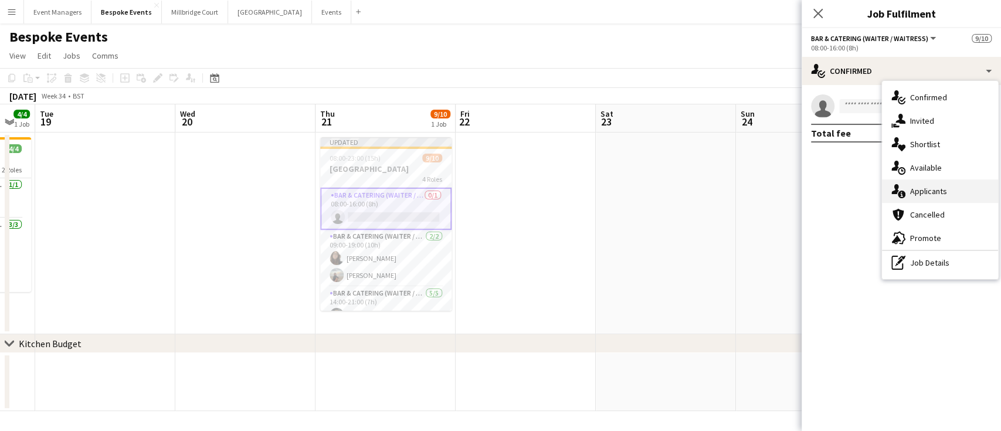
click at [914, 198] on div "single-neutral-actions-information Applicants" at bounding box center [940, 190] width 116 height 23
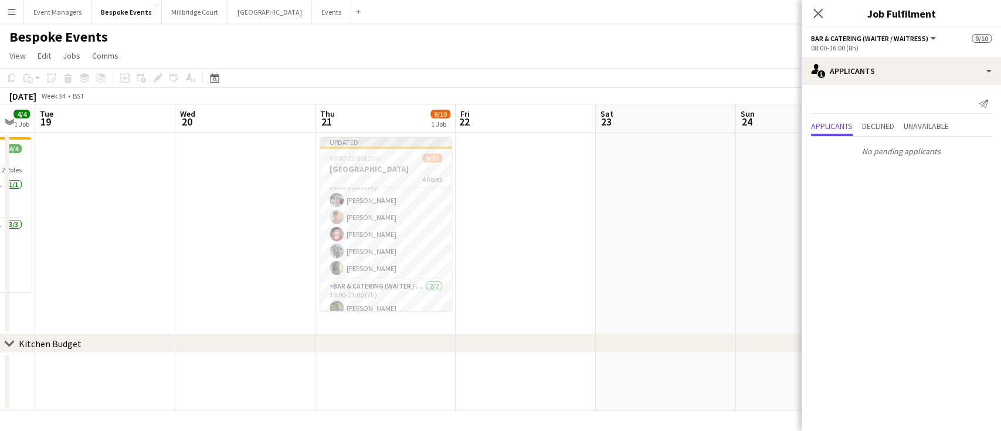
scroll to position [140, 0]
click at [814, 16] on icon "Close pop-in" at bounding box center [817, 13] width 11 height 11
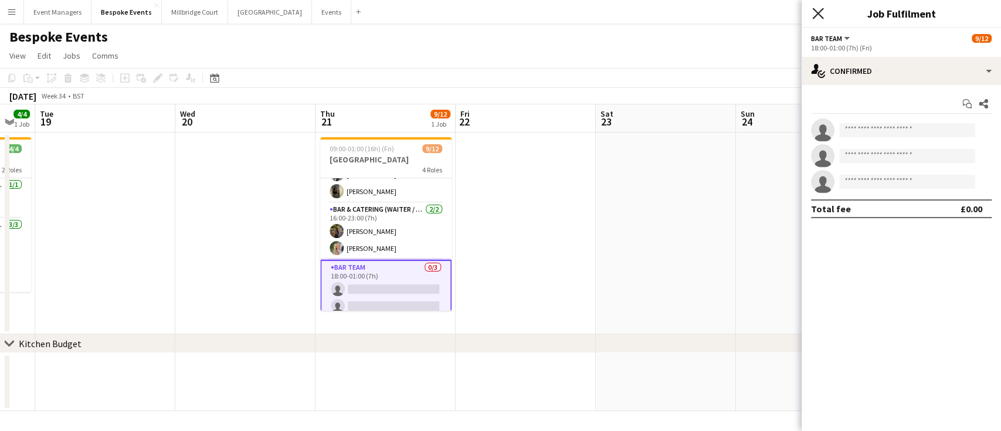
click at [820, 10] on icon "Close pop-in" at bounding box center [817, 13] width 11 height 11
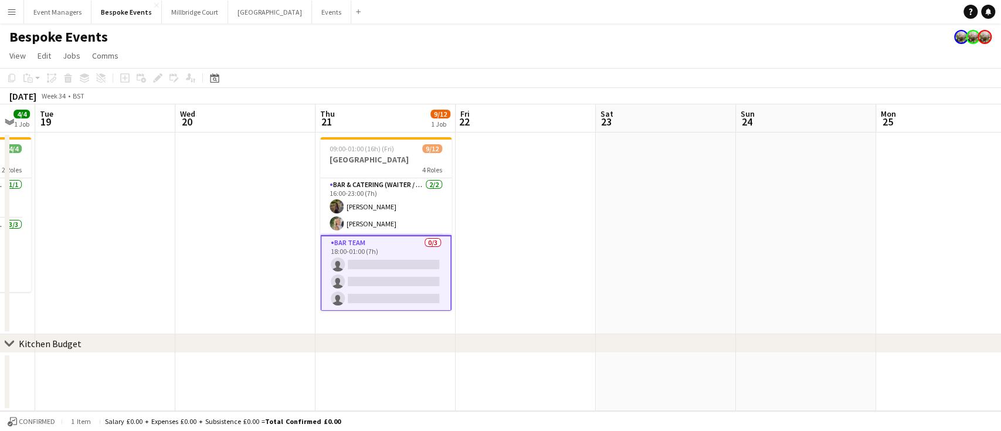
click at [383, 267] on app-card-role "Bar Team 0/3 18:00-01:00 (7h) single-neutral-actions single-neutral-actions sin…" at bounding box center [385, 273] width 131 height 76
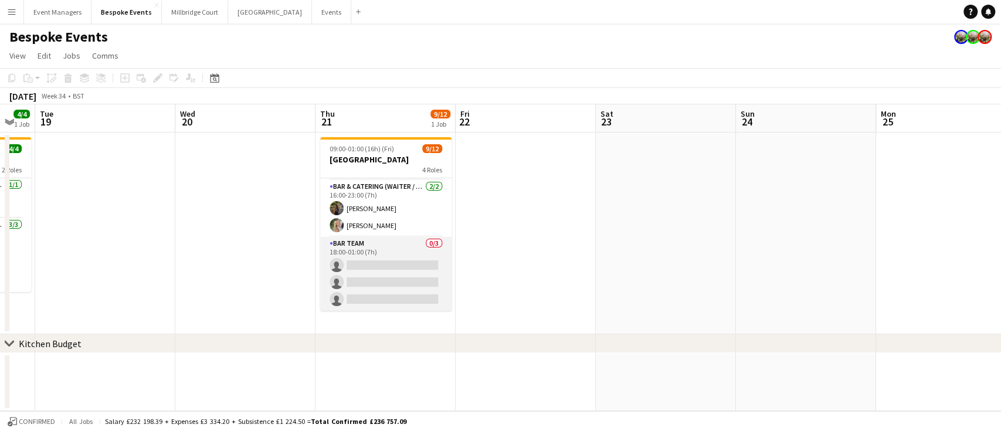
click at [383, 267] on app-card-role "Bar Team 0/3 18:00-01:00 (7h) single-neutral-actions single-neutral-actions sin…" at bounding box center [385, 274] width 131 height 74
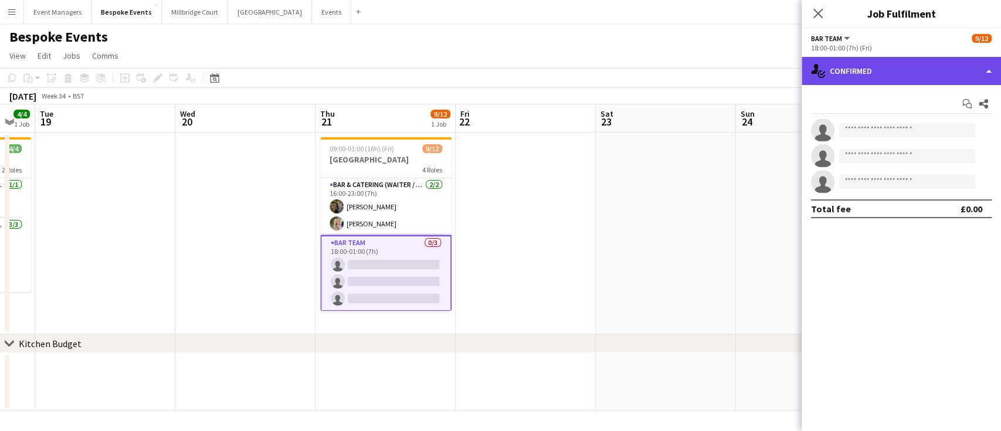
click at [883, 69] on div "single-neutral-actions-check-2 Confirmed" at bounding box center [900, 71] width 199 height 28
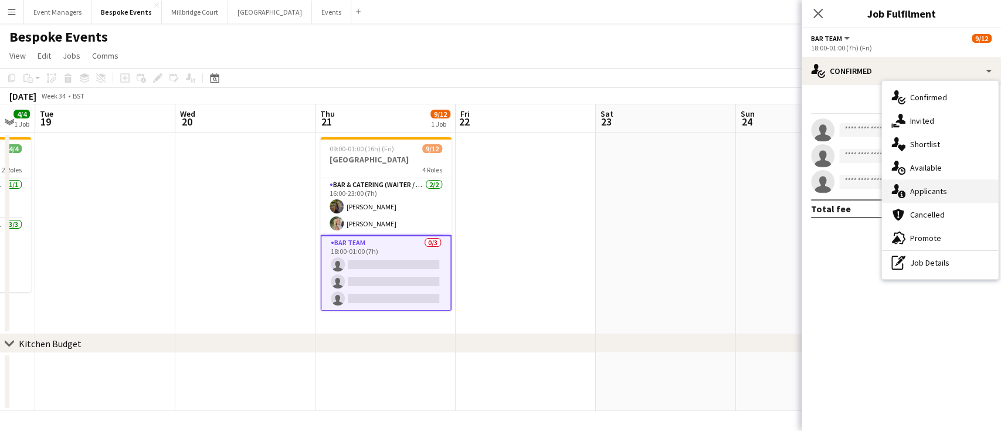
click at [938, 184] on div "single-neutral-actions-information Applicants" at bounding box center [940, 190] width 116 height 23
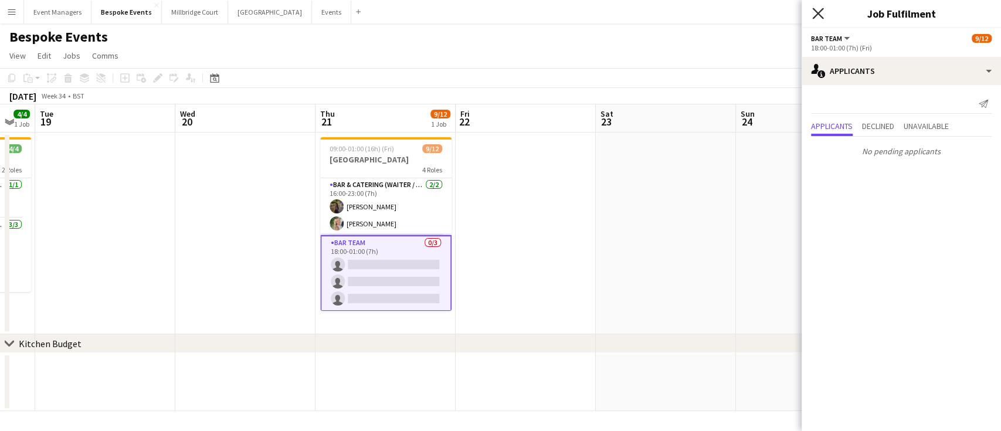
click at [821, 12] on icon "Close pop-in" at bounding box center [817, 13] width 11 height 11
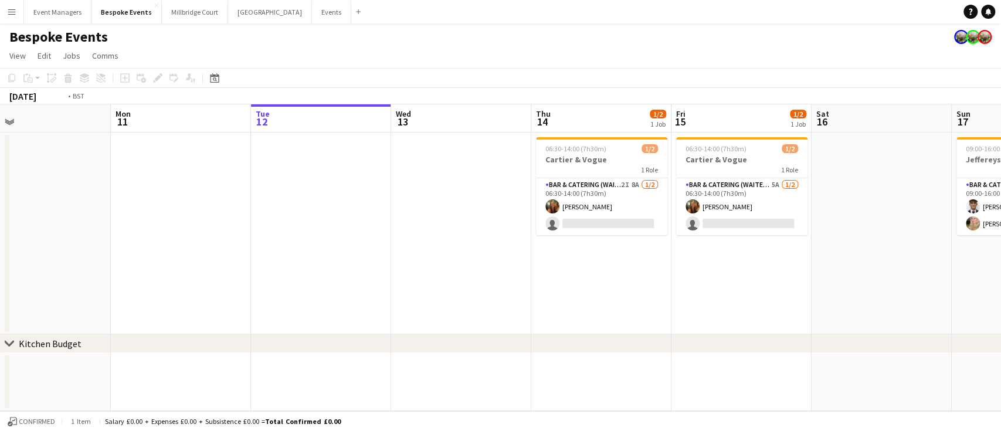
scroll to position [0, 467]
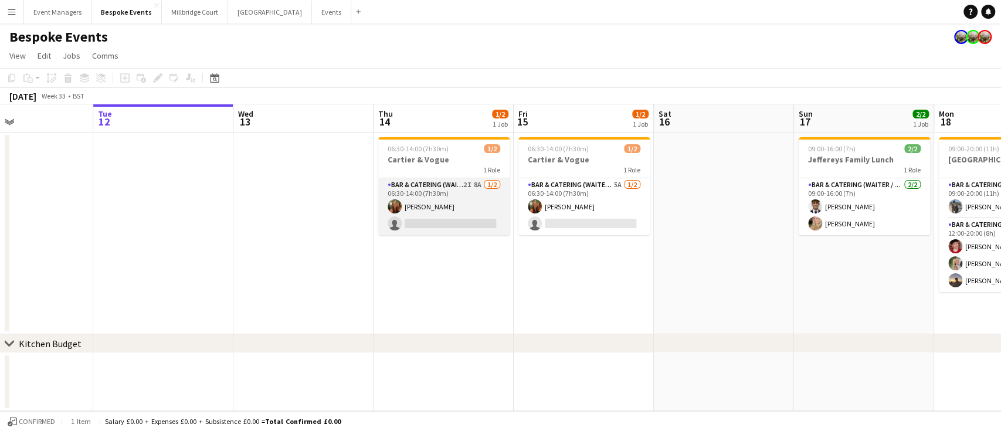
click at [461, 213] on app-card-role "Bar & Catering (Waiter / waitress) 2I 8A [DATE] 06:30-14:00 (7h30m) [PERSON_NAM…" at bounding box center [443, 206] width 131 height 57
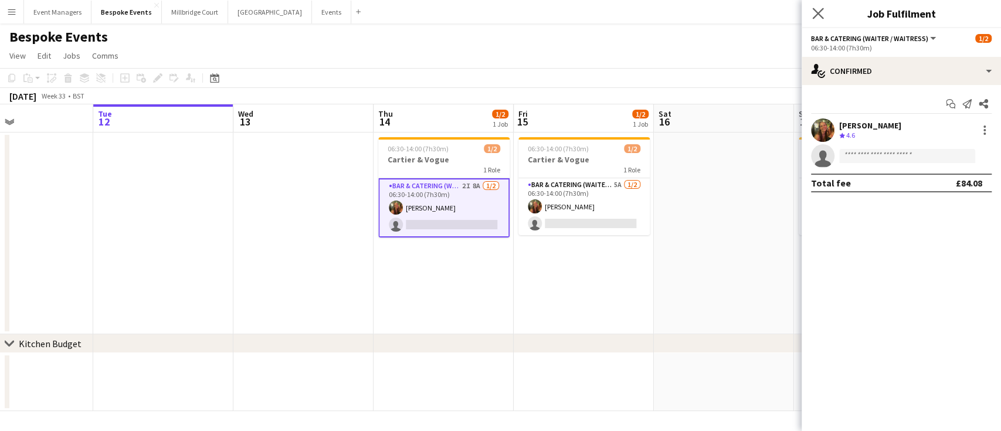
click at [816, 20] on app-icon "Close pop-in" at bounding box center [817, 13] width 17 height 17
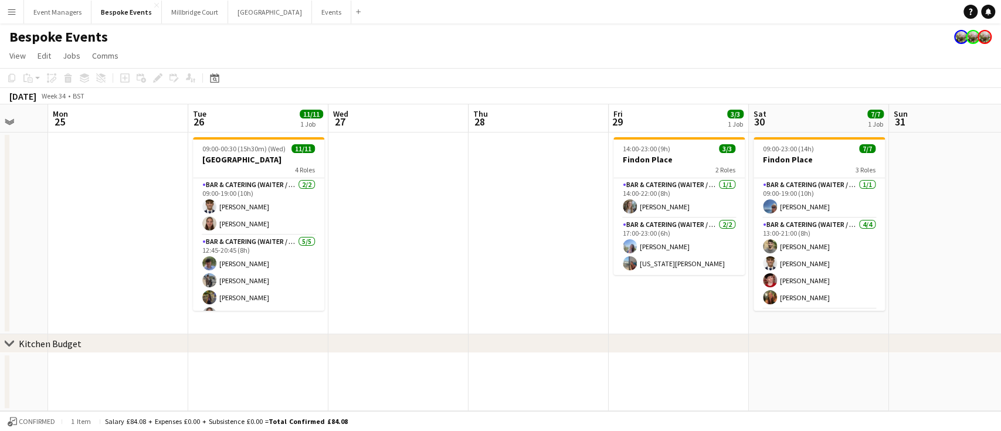
scroll to position [0, 373]
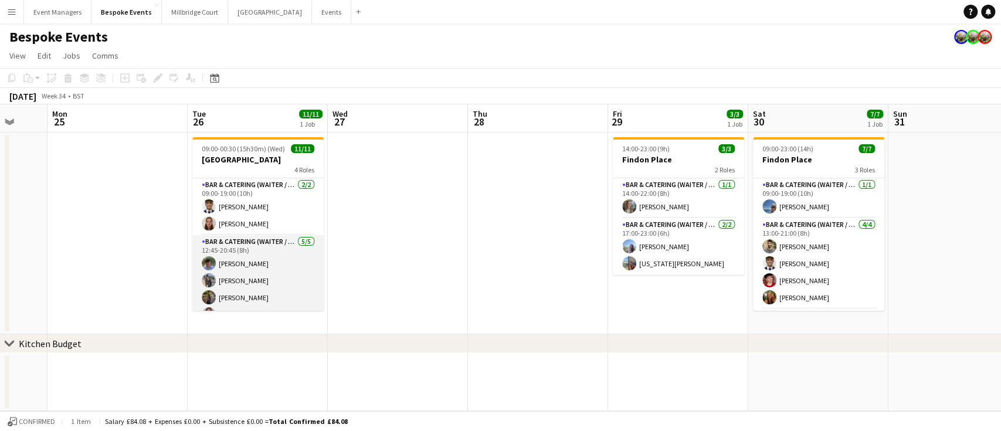
click at [272, 265] on app-card-role "Bar & Catering (Waiter / waitress) [DATE] 12:45-20:45 (8h) [PERSON_NAME] [PERSO…" at bounding box center [257, 289] width 131 height 108
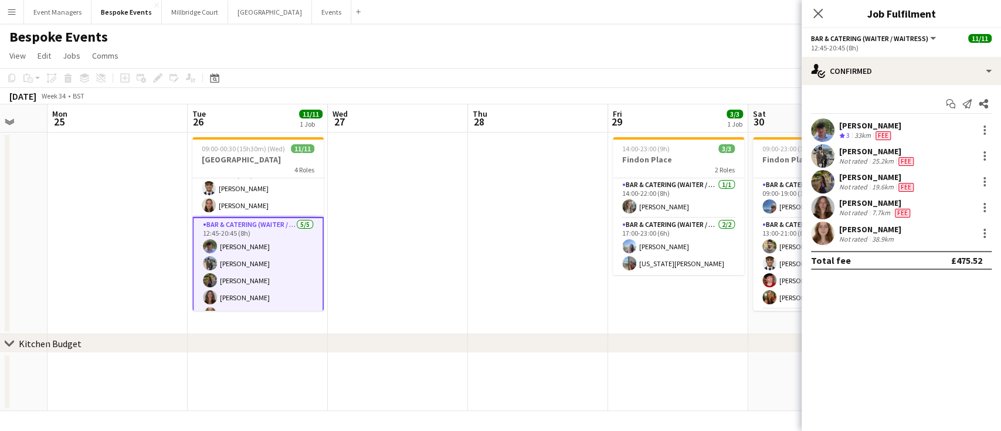
scroll to position [0, 0]
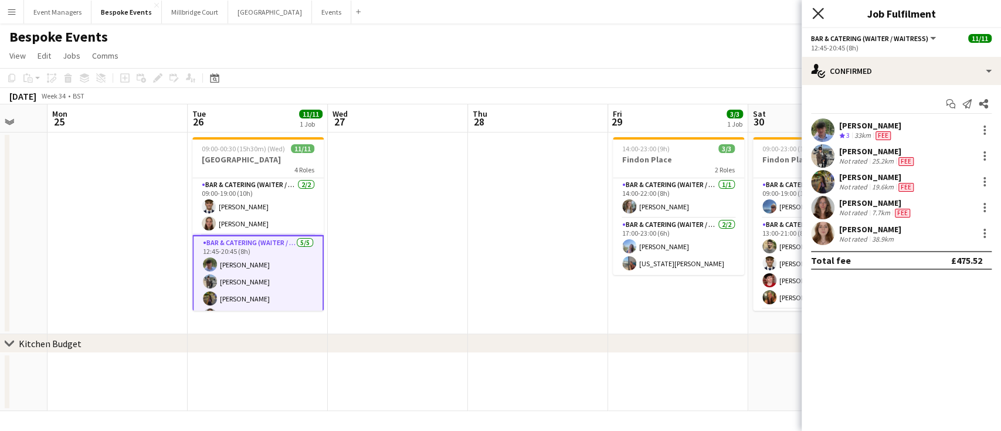
click at [819, 13] on icon "Close pop-in" at bounding box center [817, 13] width 11 height 11
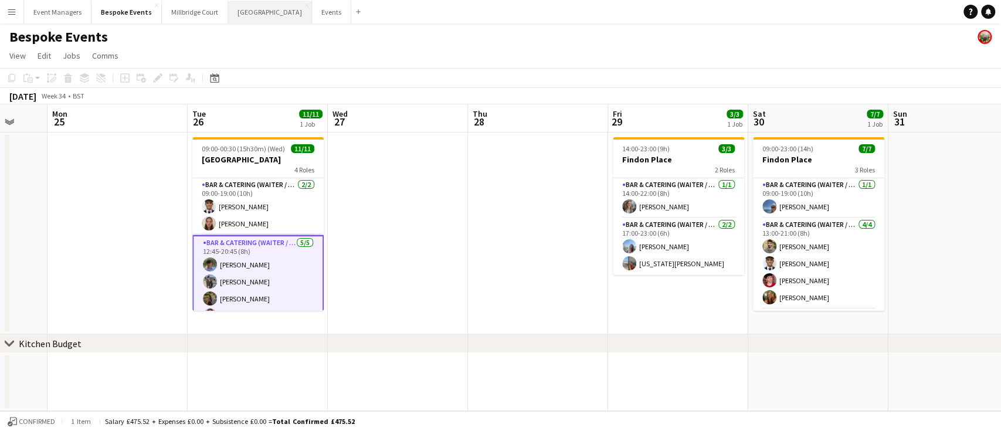
click at [246, 12] on button "[GEOGRAPHIC_DATA] Close" at bounding box center [270, 12] width 84 height 23
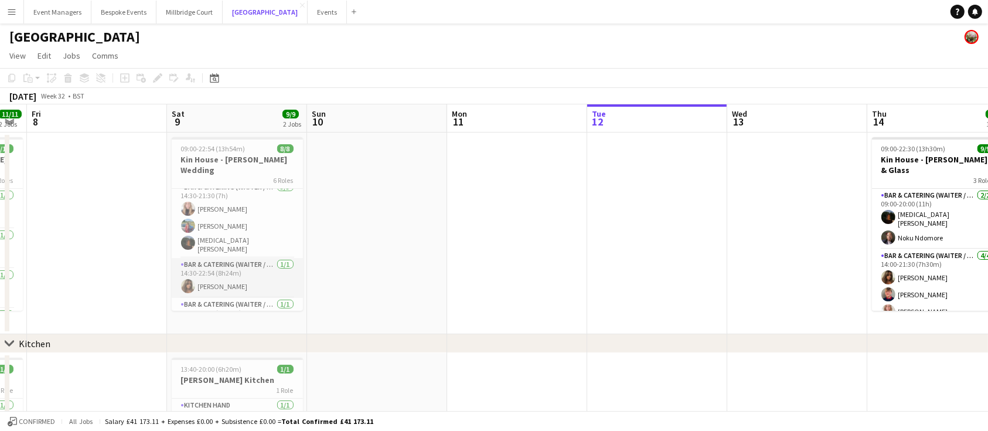
scroll to position [130, 0]
